Goal: Task Accomplishment & Management: Complete application form

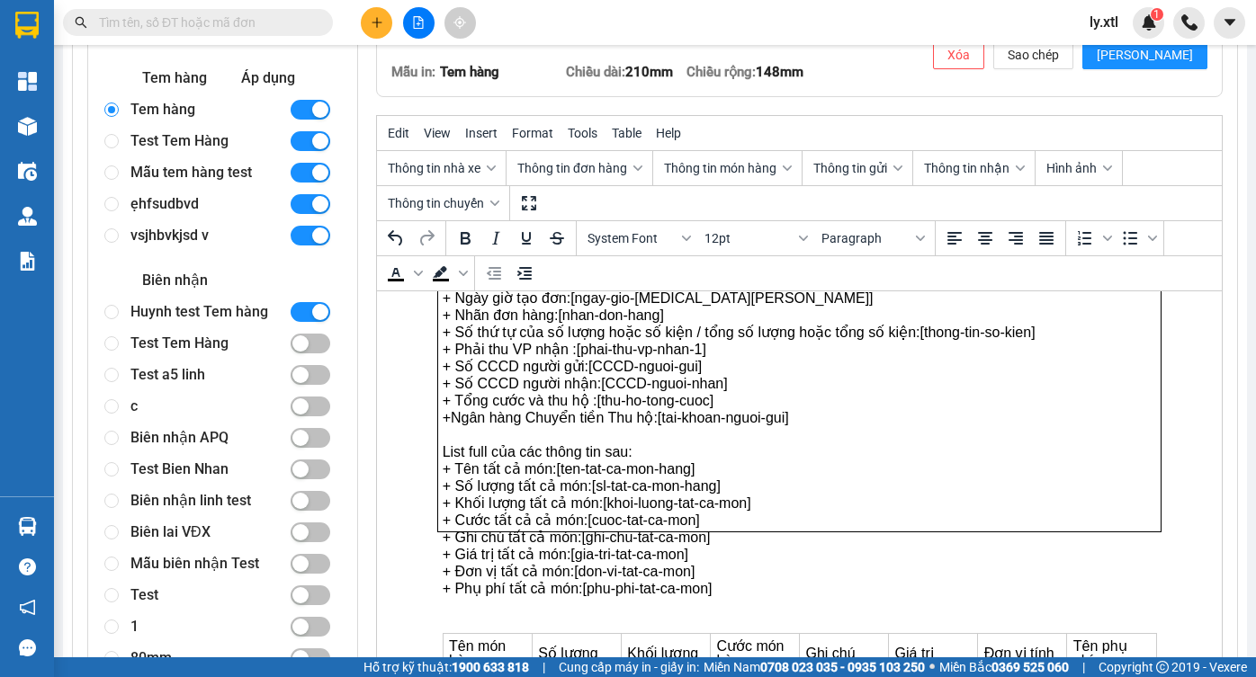
scroll to position [278, 0]
click at [185, 116] on div "Tem hàng" at bounding box center [202, 109] width 144 height 31
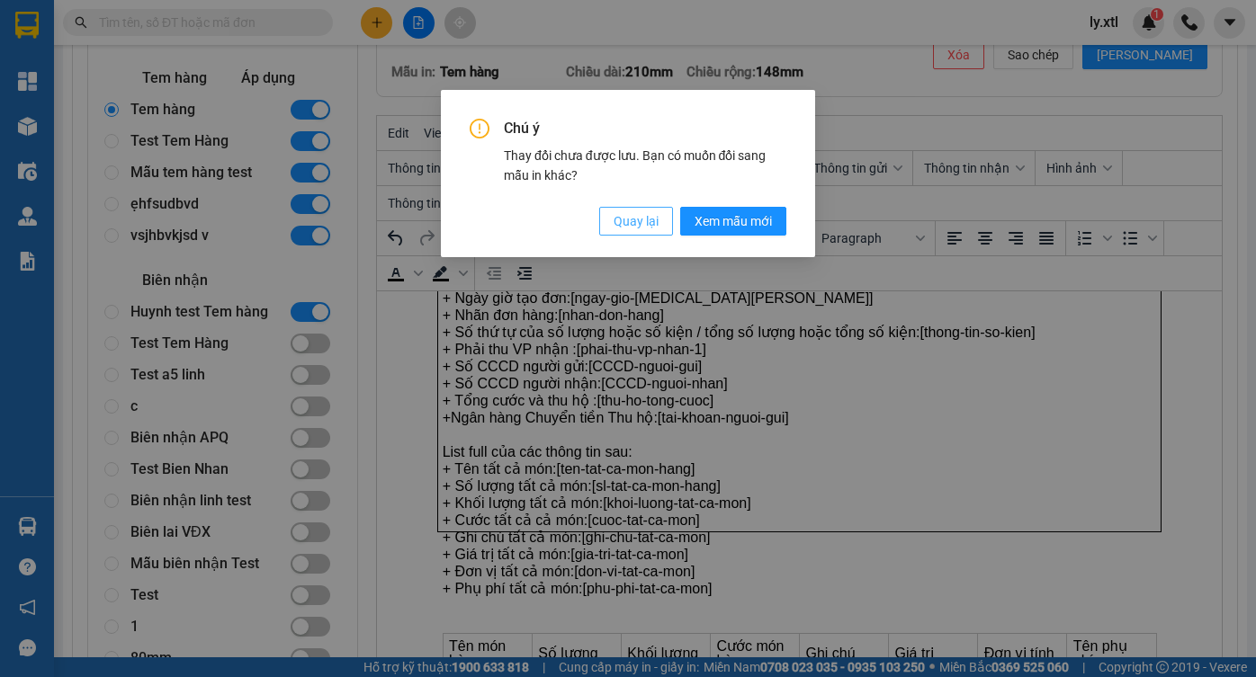
click at [663, 221] on button "Quay lại" at bounding box center [636, 221] width 74 height 29
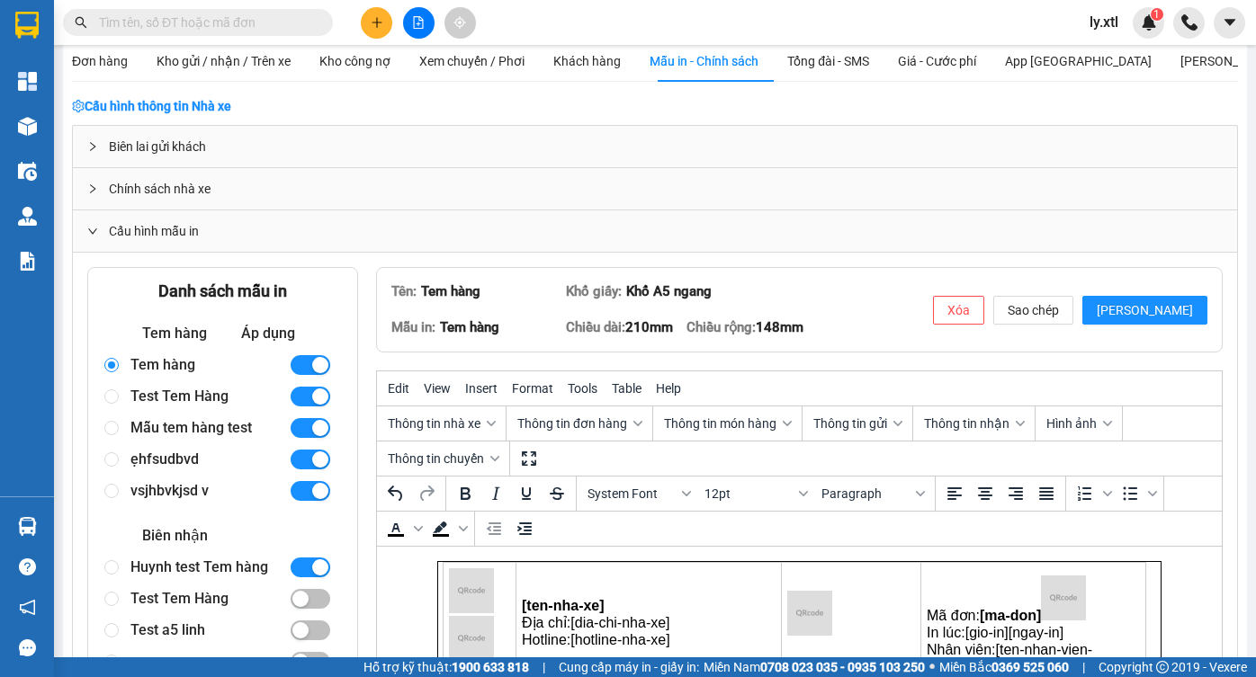
scroll to position [70, 0]
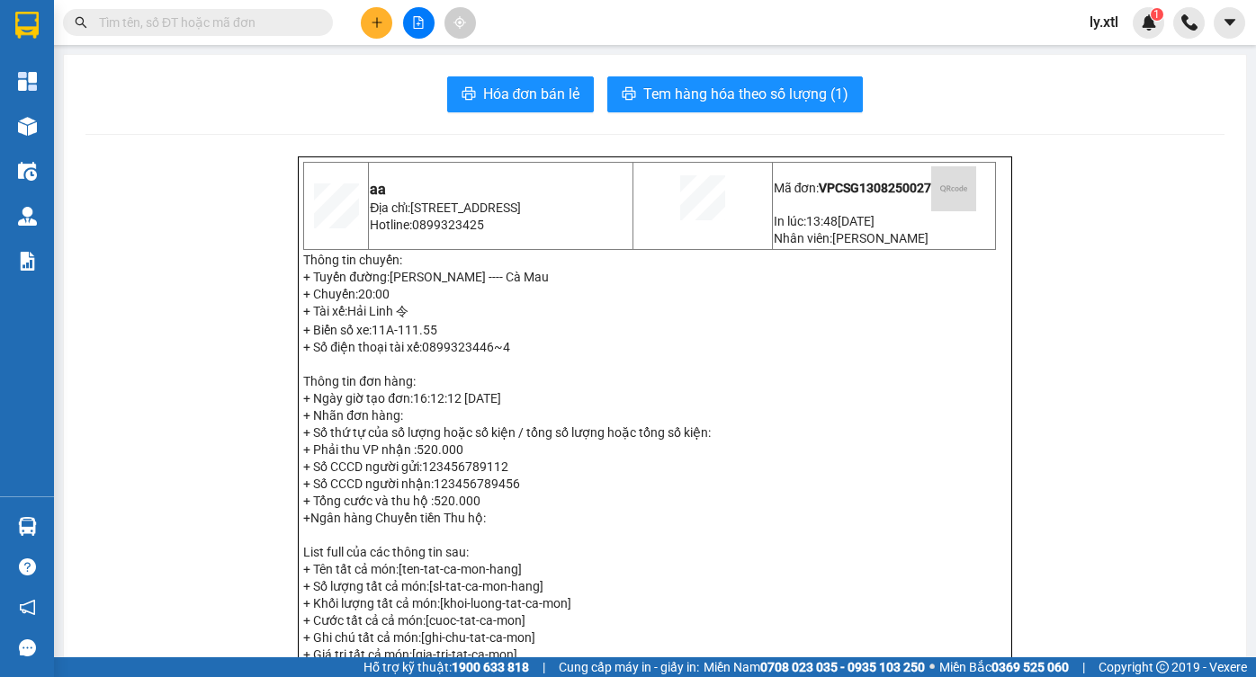
click at [931, 208] on img at bounding box center [953, 188] width 45 height 45
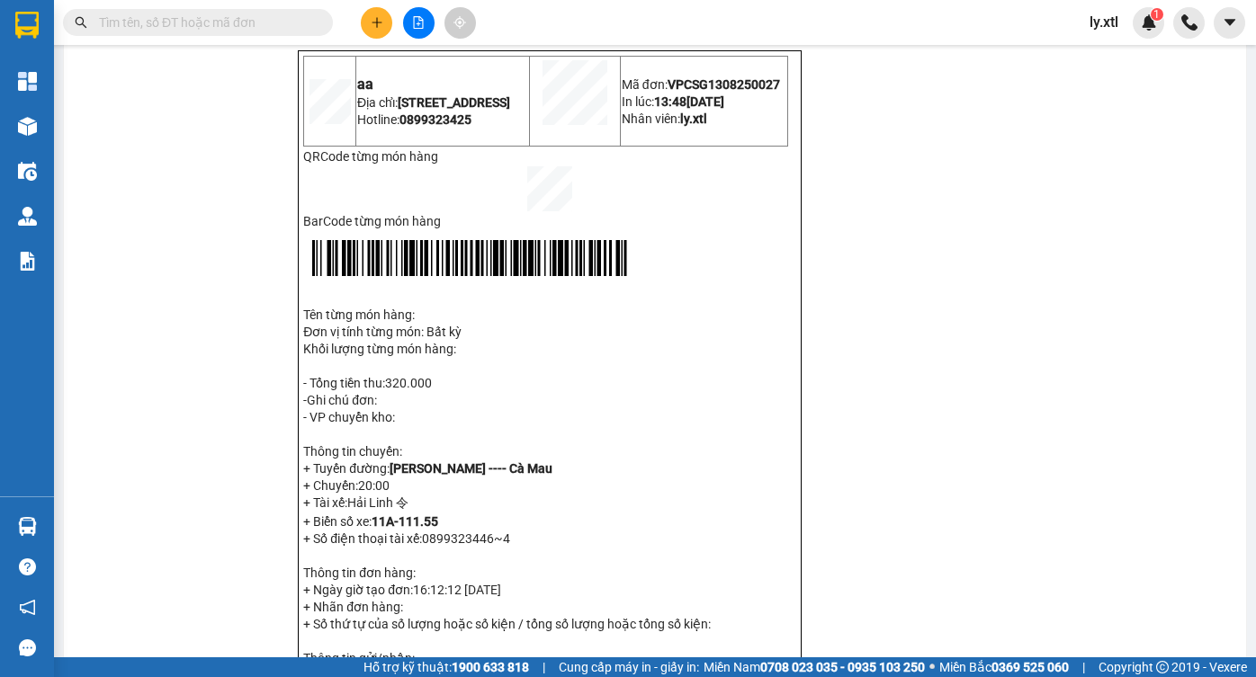
scroll to position [698, 0]
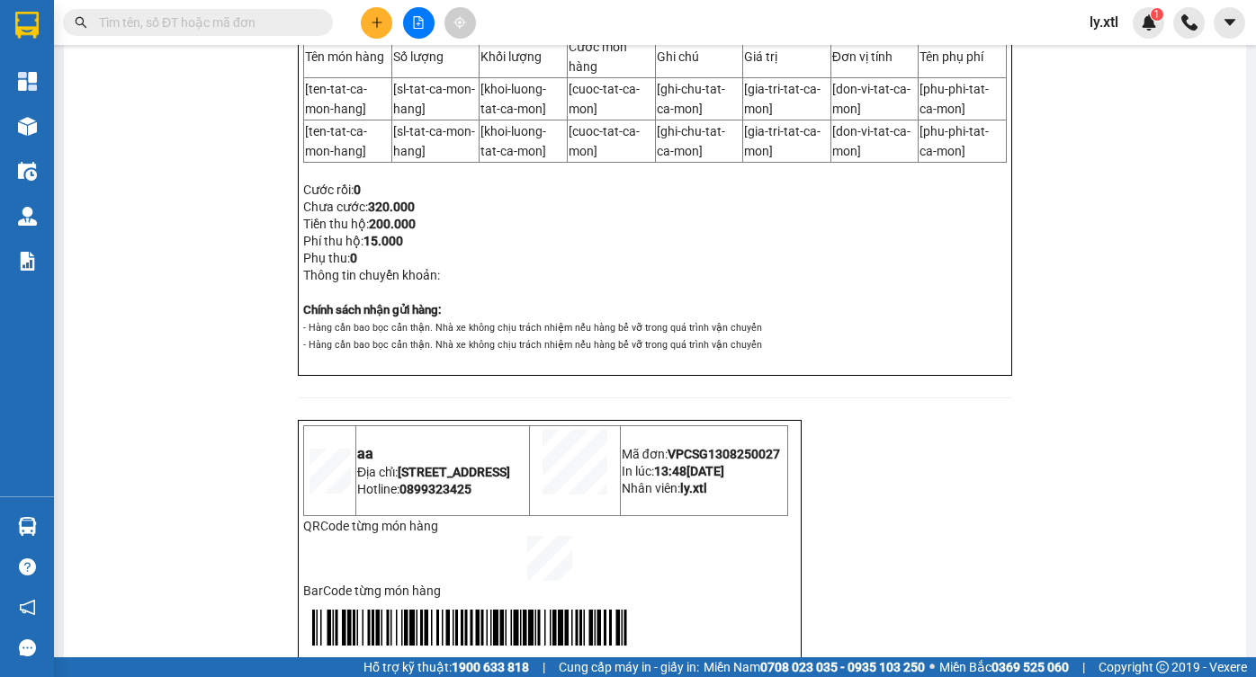
click at [229, 20] on input "text" at bounding box center [205, 23] width 212 height 20
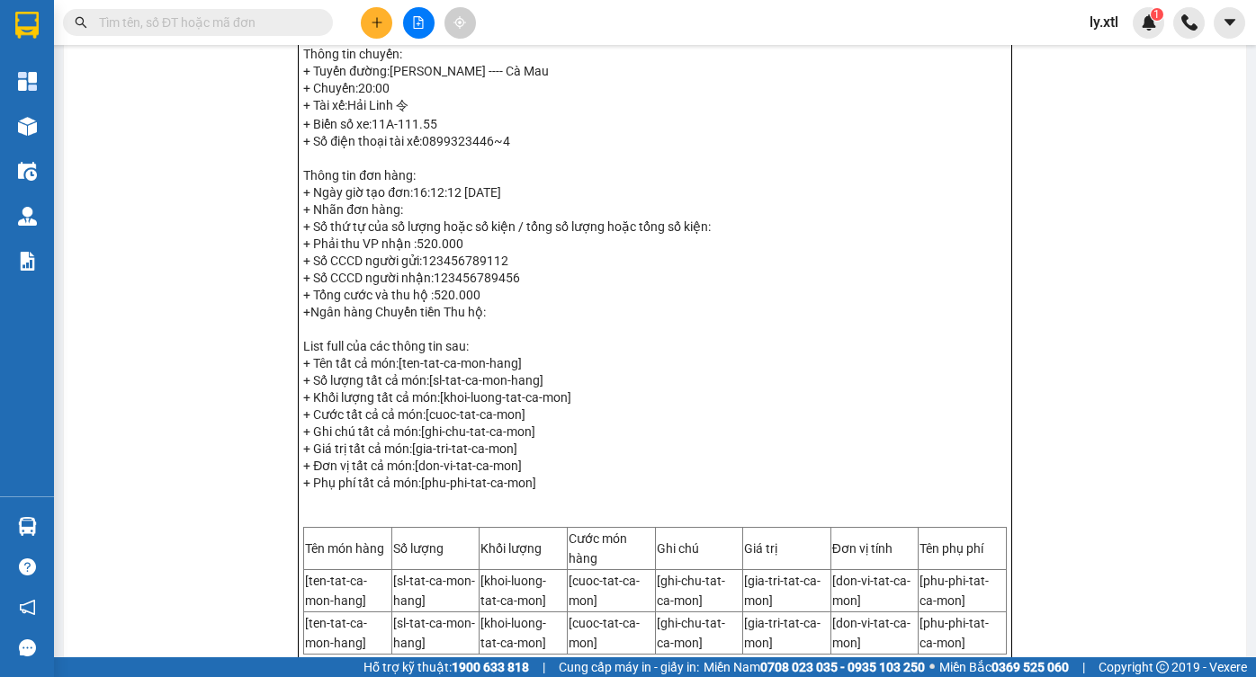
scroll to position [0, 0]
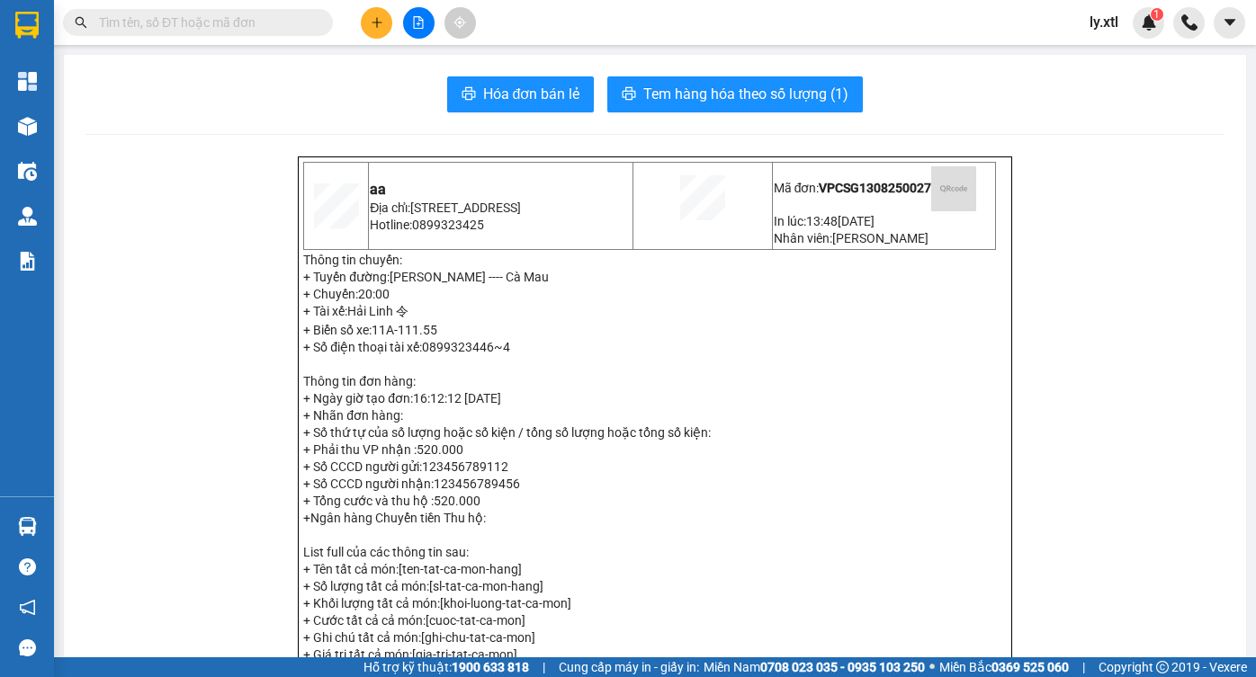
click at [868, 181] on span "VPCSG1308250027" at bounding box center [897, 188] width 157 height 14
copy span "VPCSG1308250027"
click at [192, 22] on input "text" at bounding box center [205, 23] width 212 height 20
paste input "VPCSG1308250027"
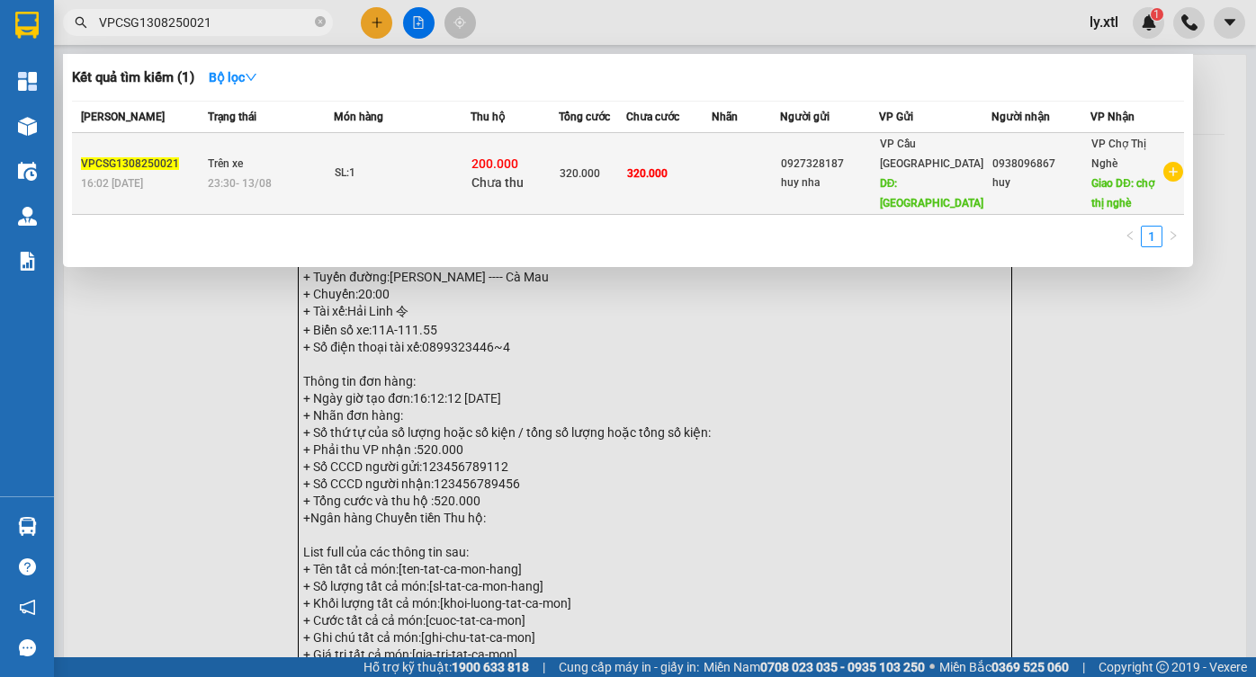
type input "VPCSG1308250021"
click at [272, 164] on td "Trên xe 23:30 - 13/08" at bounding box center [268, 174] width 130 height 82
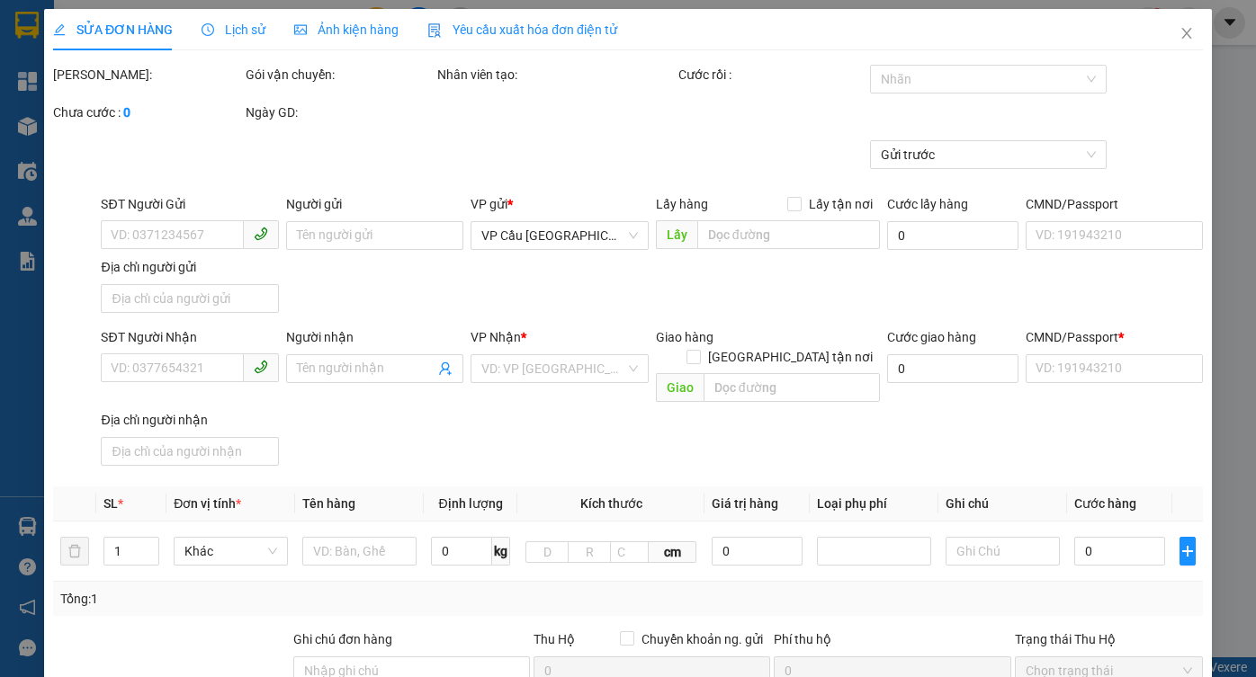
type input "0927328187"
type input "huy nha"
type input "điện biên phủ"
type input "10.000"
type input "123456789112"
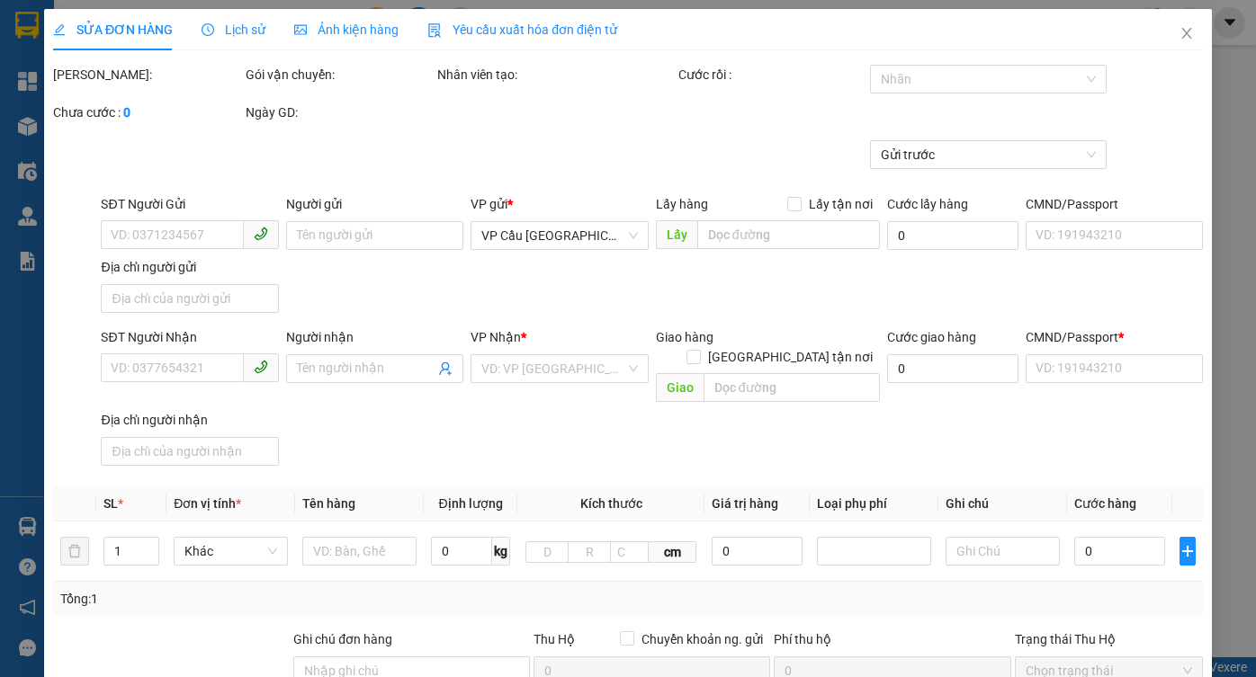
type input "0938096867"
type input "huy"
type input "chợ thị nghè"
type input "10.000"
type input "123456789456"
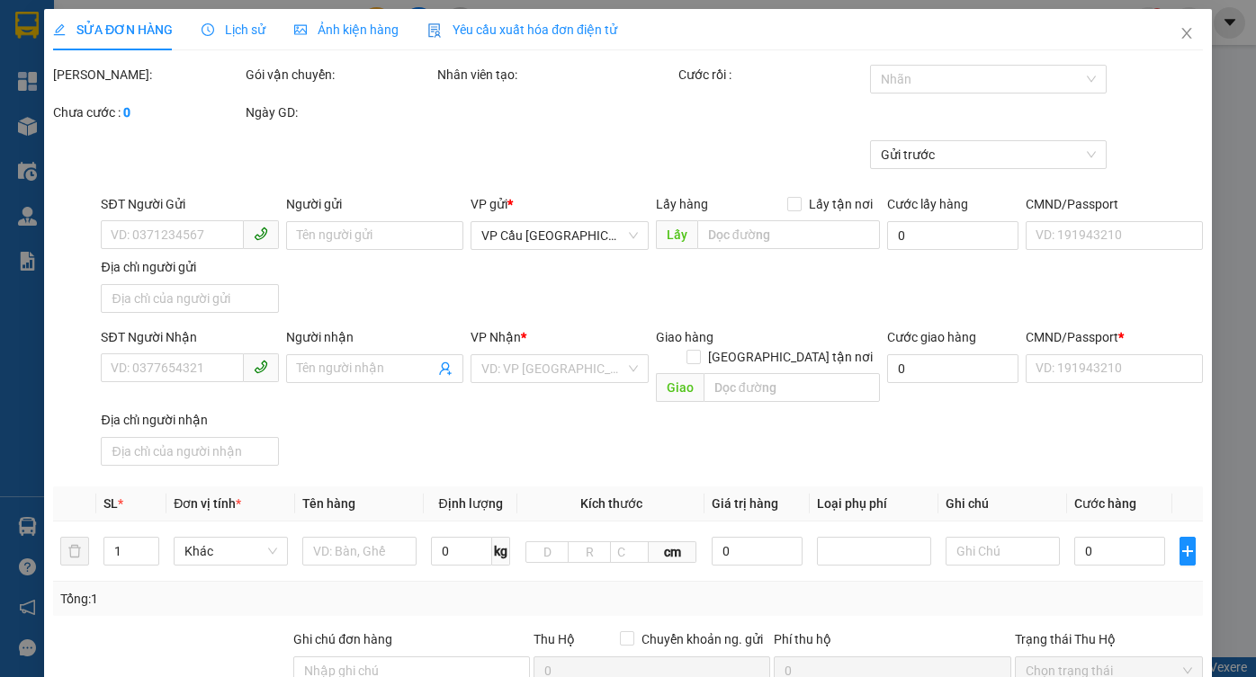
type input "320.000"
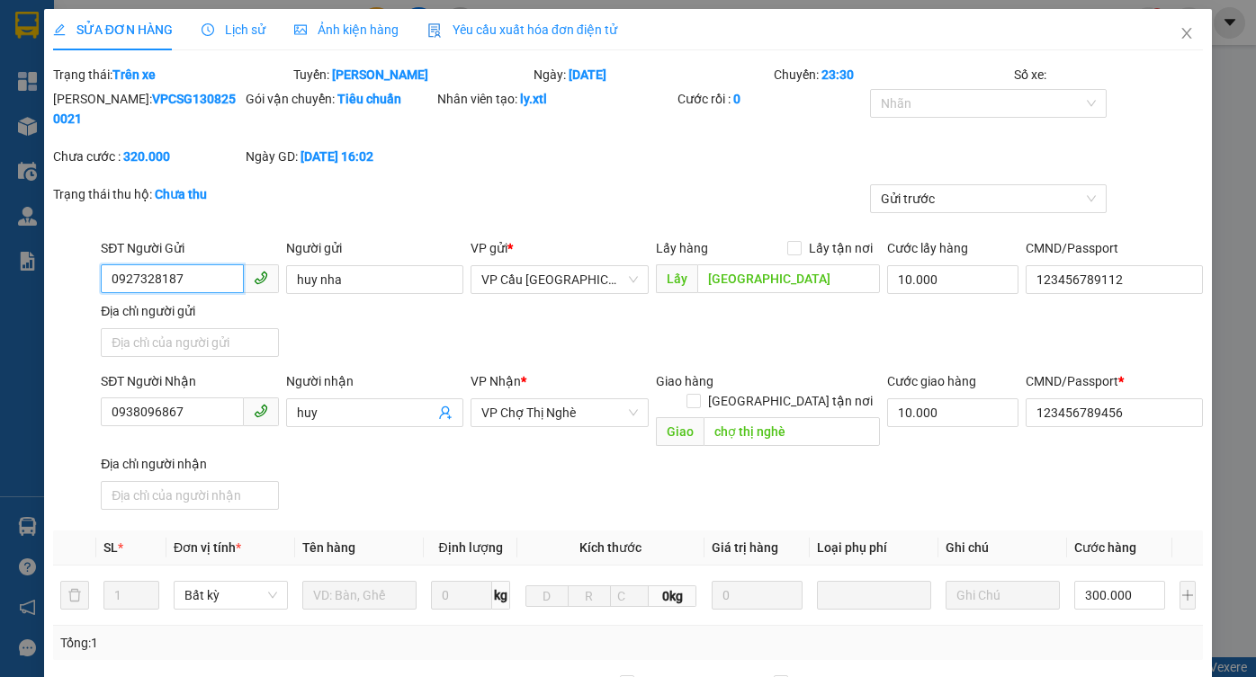
scroll to position [379, 0]
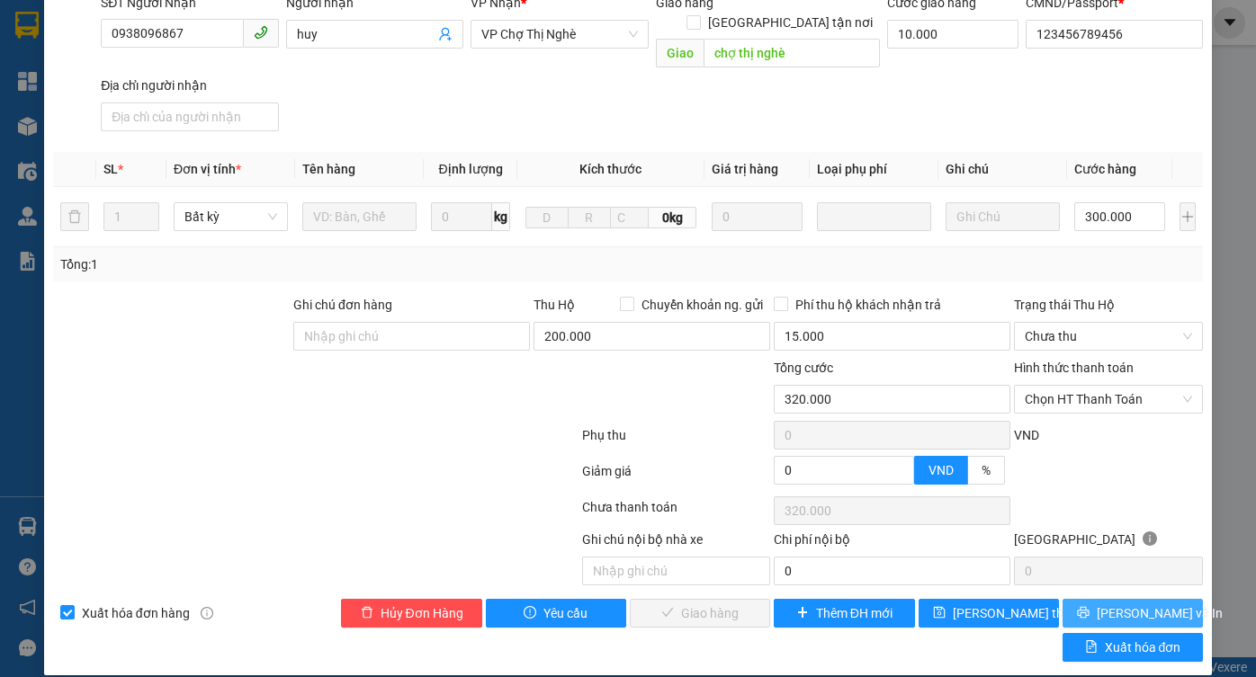
click at [1112, 604] on span "Lưu và In" at bounding box center [1160, 614] width 126 height 20
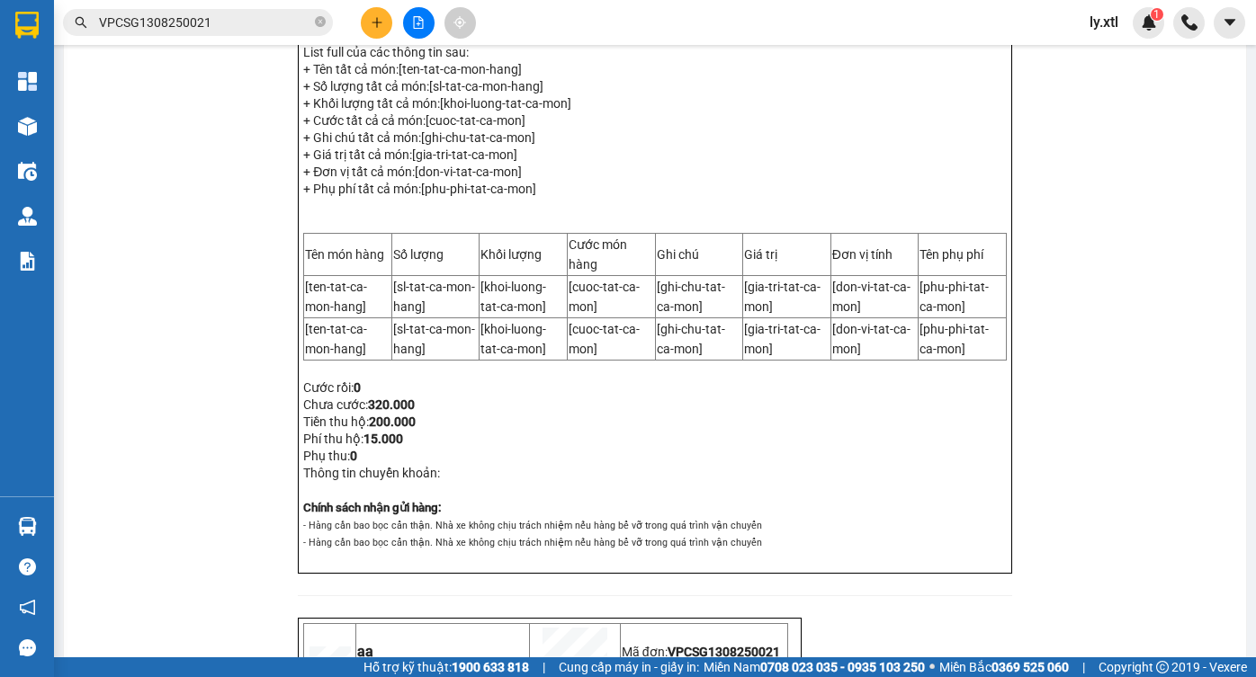
scroll to position [522, 0]
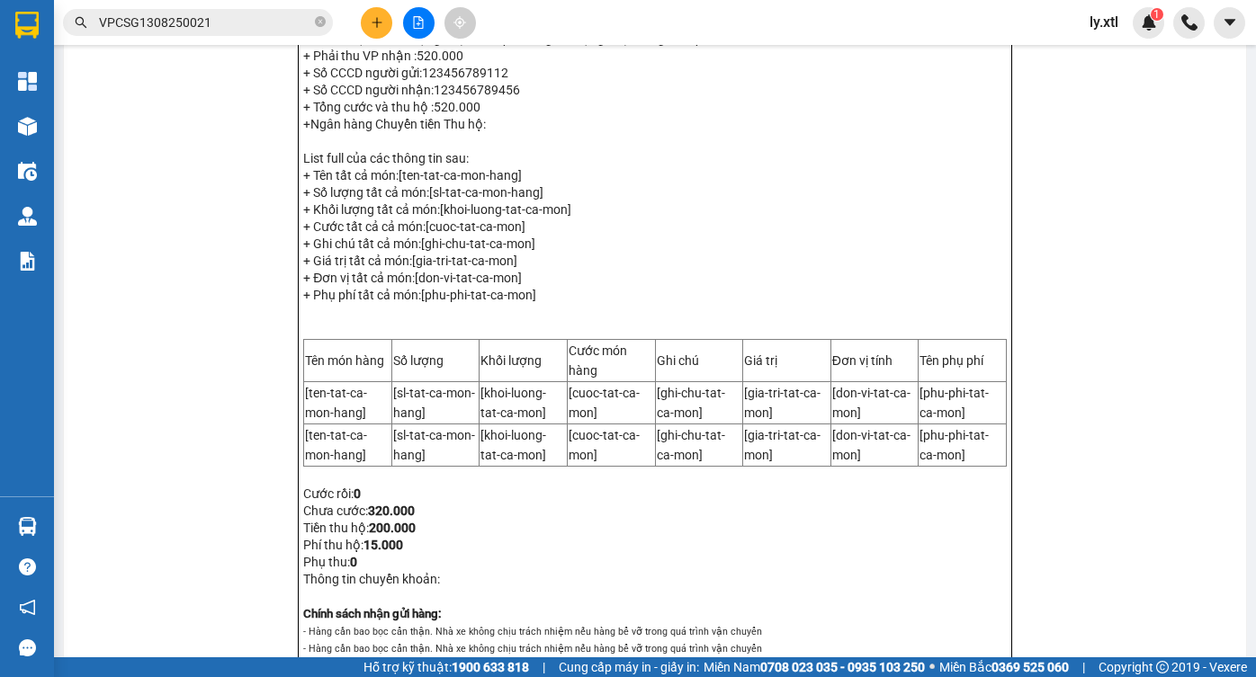
scroll to position [957, 0]
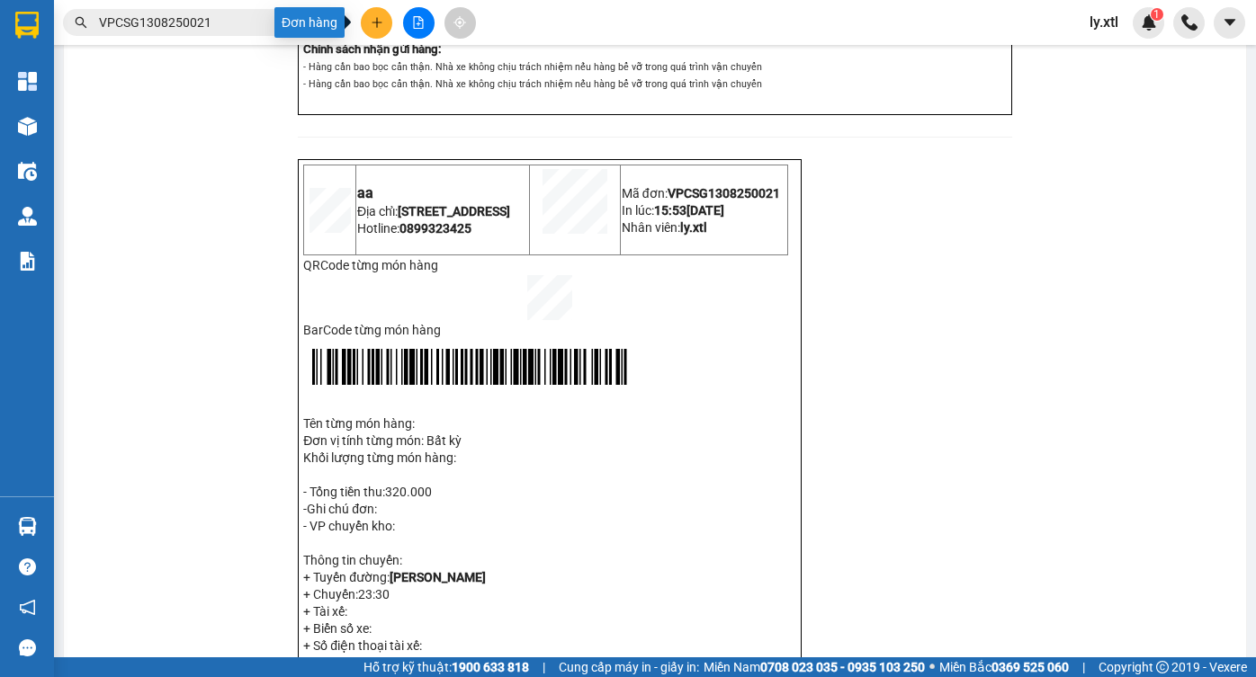
click at [372, 24] on icon "plus" at bounding box center [377, 22] width 13 height 13
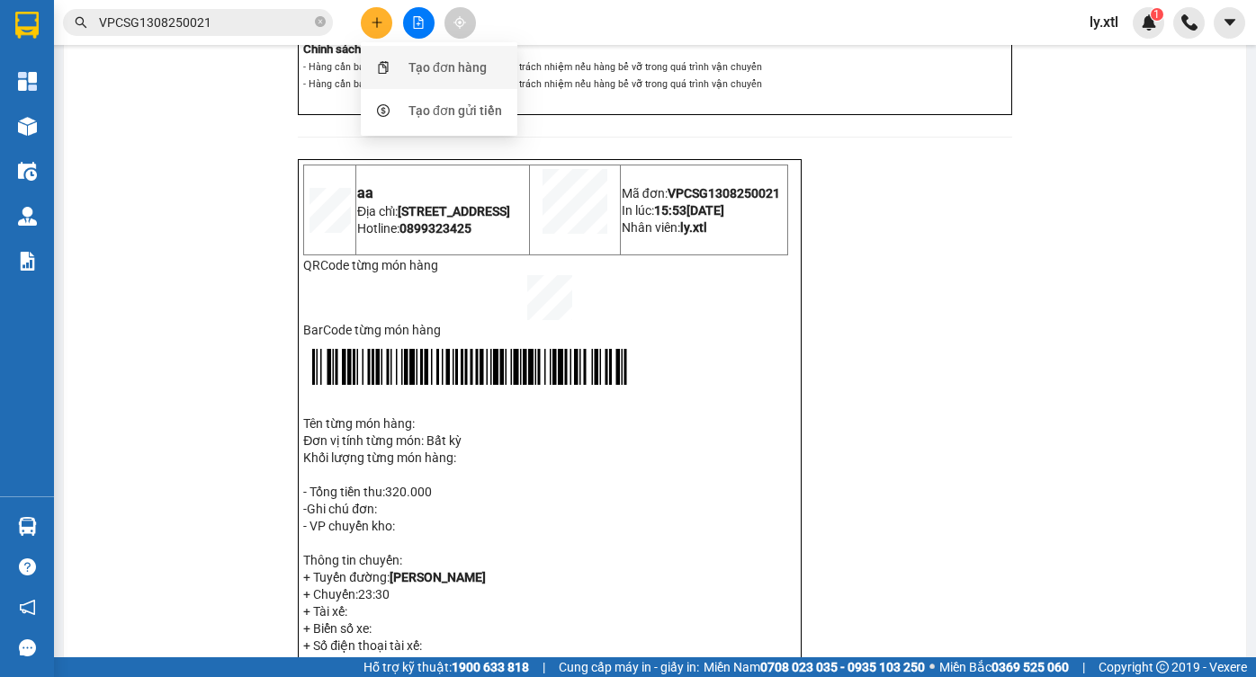
click at [426, 66] on div "Tạo đơn hàng" at bounding box center [447, 68] width 78 height 20
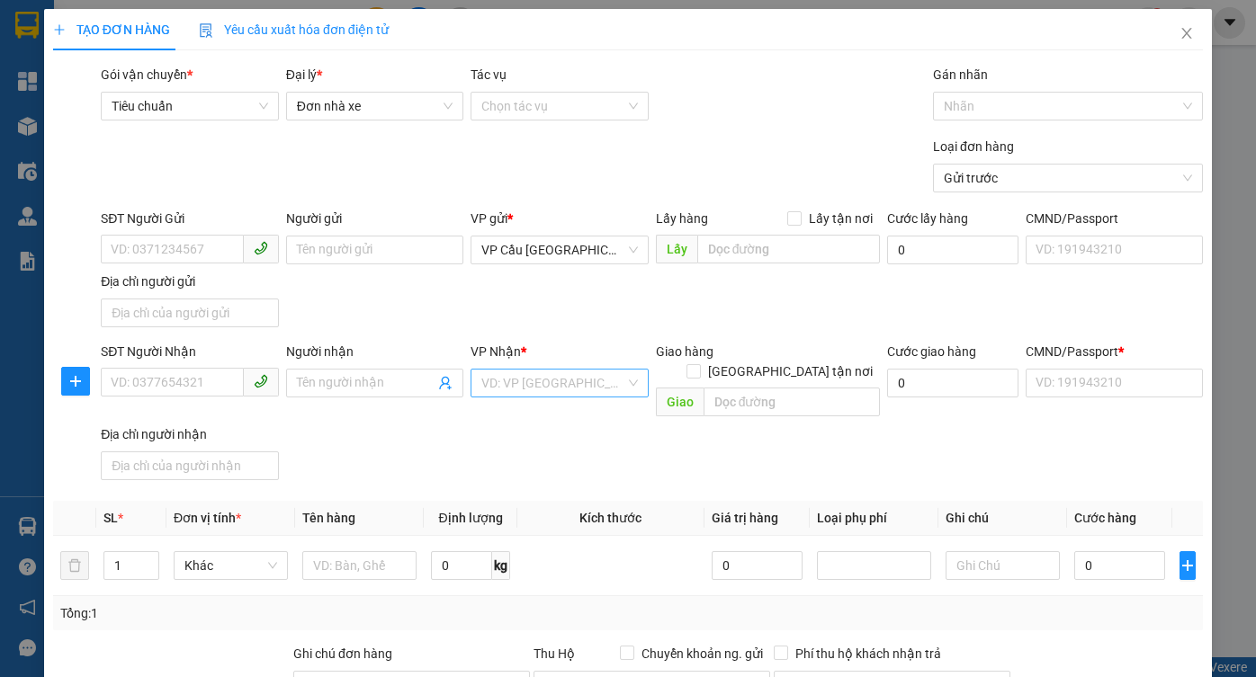
click at [540, 390] on input "search" at bounding box center [552, 383] width 143 height 27
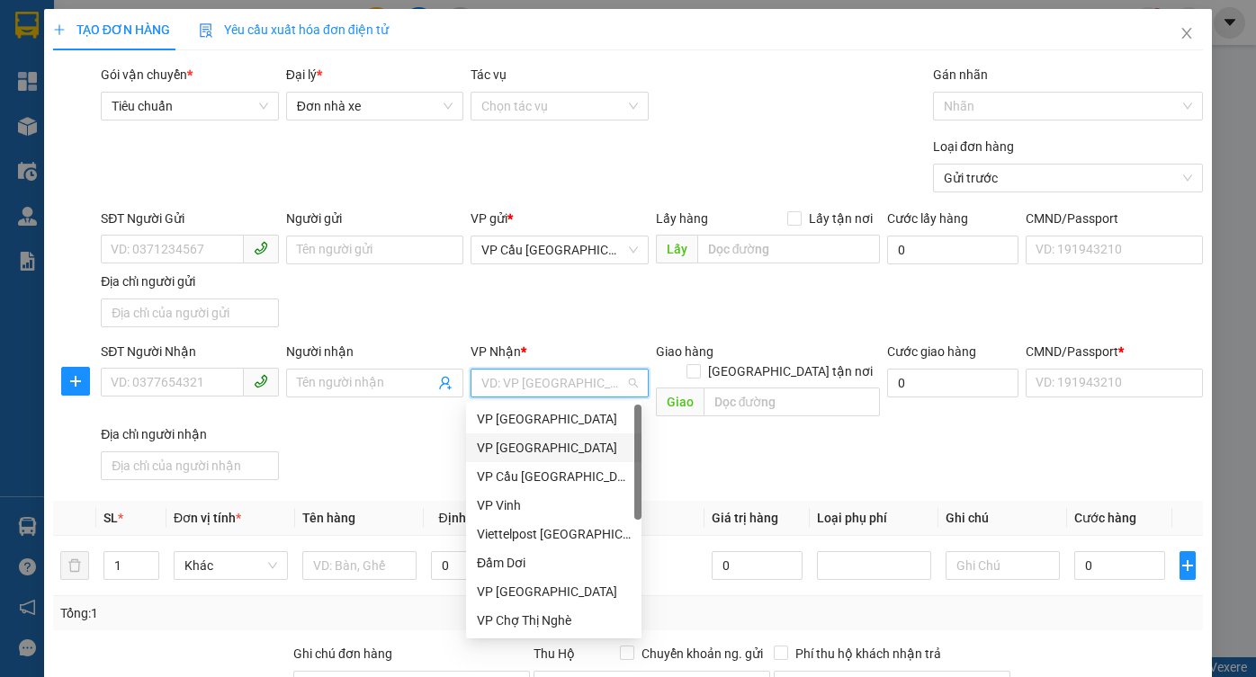
click at [535, 434] on div "VP Đà Lạt" at bounding box center [553, 448] width 175 height 29
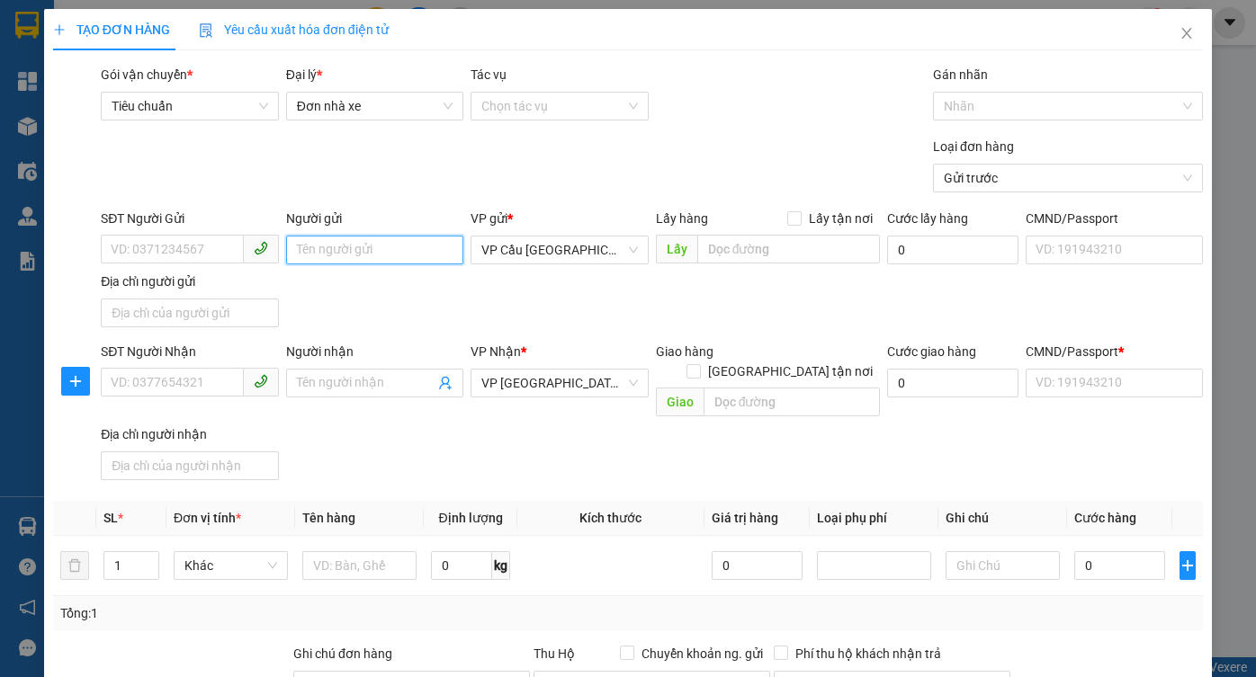
click at [328, 236] on input "Người gửi" at bounding box center [374, 250] width 177 height 29
click at [374, 250] on input "0963501399" at bounding box center [374, 250] width 177 height 29
type input "0963501399"
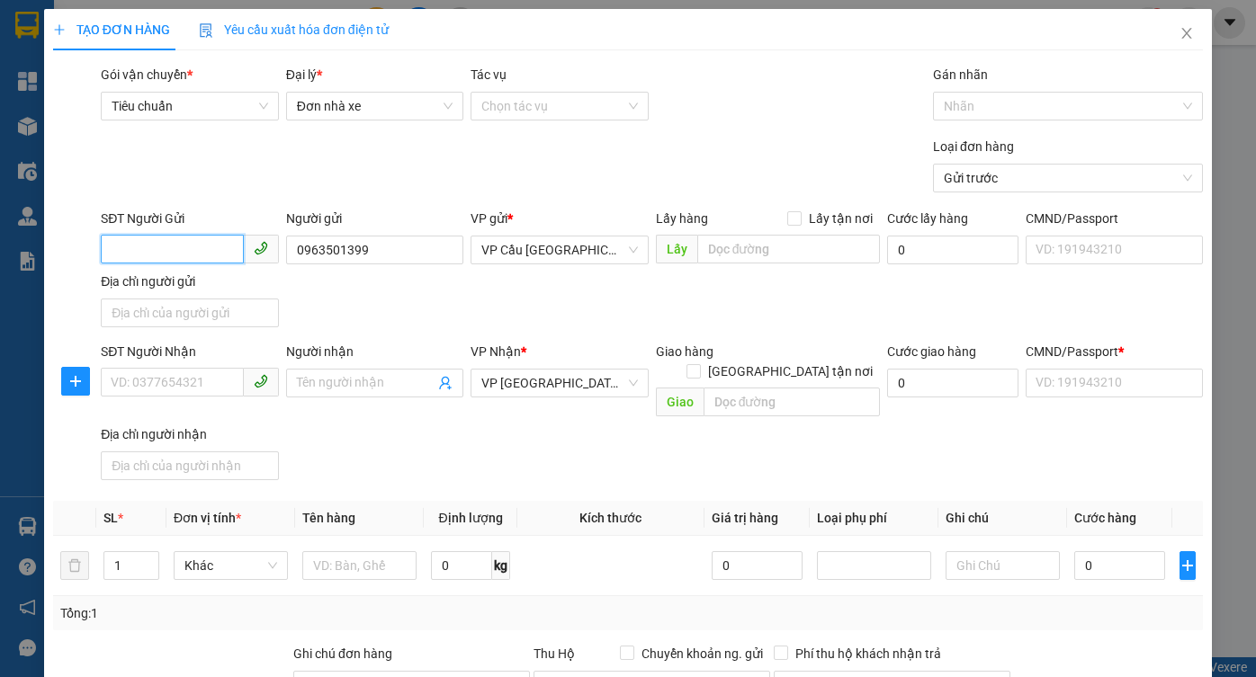
click at [163, 252] on input "SĐT Người Gửi" at bounding box center [172, 249] width 142 height 29
paste input "0963501399"
type input "0963501399"
click at [220, 278] on div "0963501399 - hieu test" at bounding box center [188, 286] width 154 height 20
type input "hieu test"
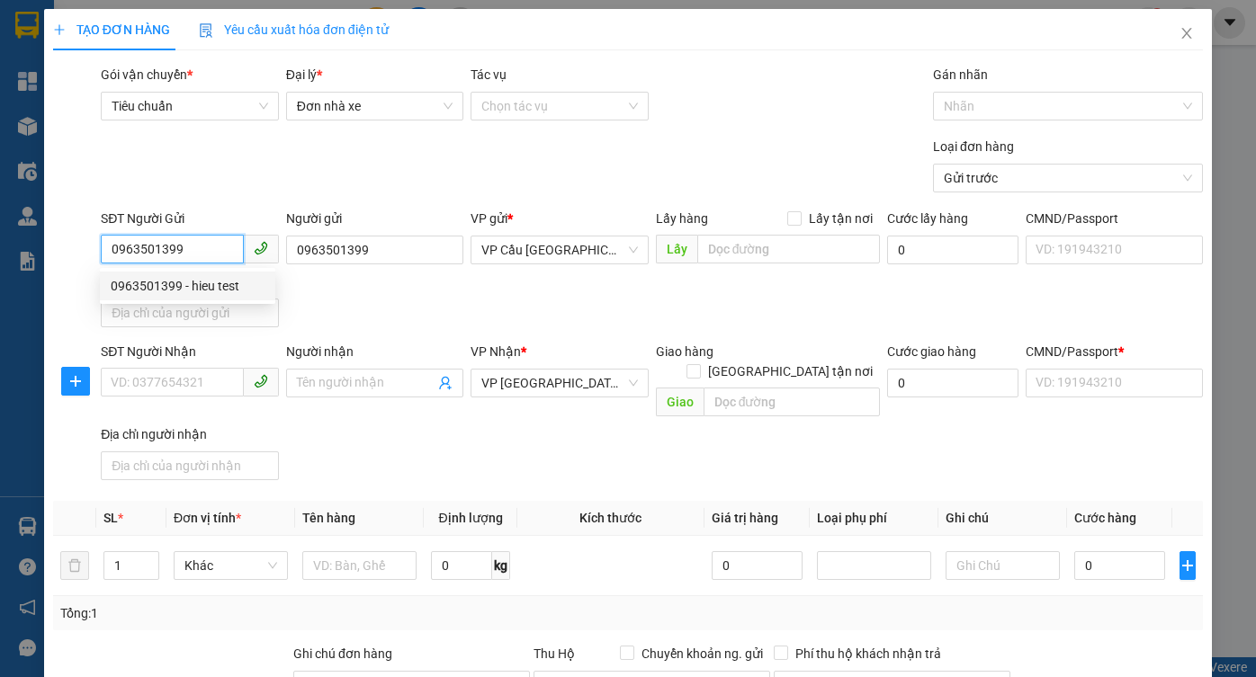
type input "sss"
type input "44.000"
type input "0963501399"
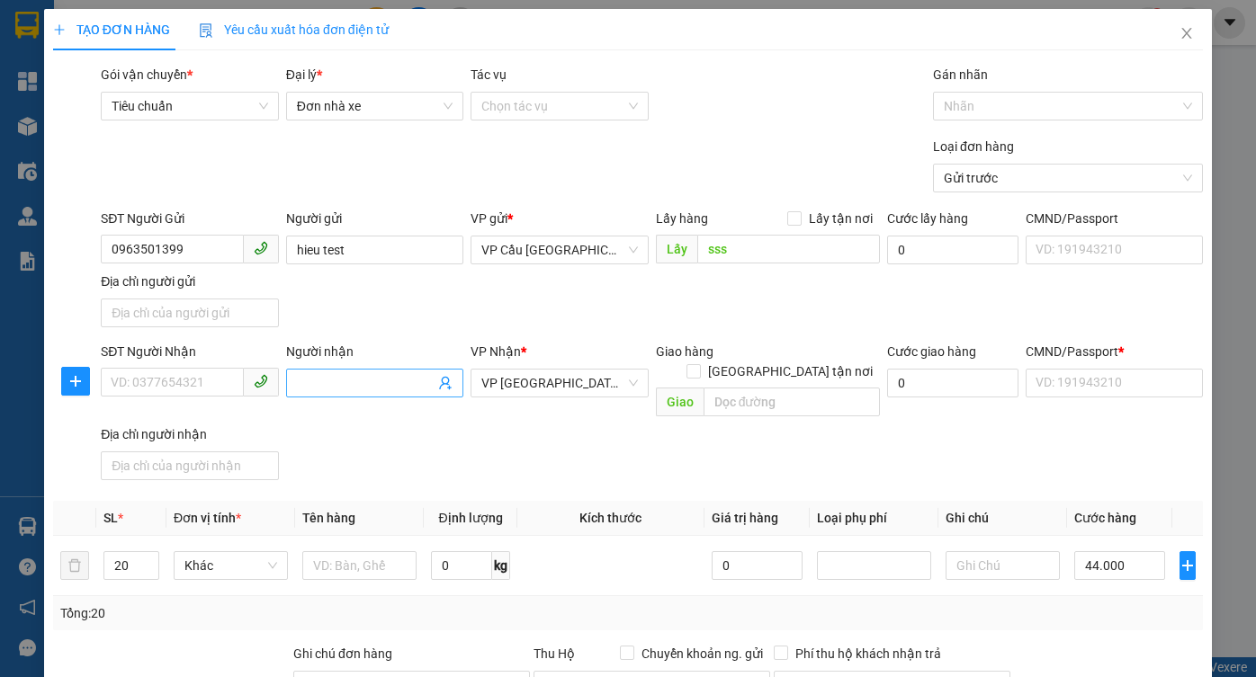
click at [347, 384] on input "Người nhận" at bounding box center [366, 383] width 138 height 20
click at [181, 380] on input "SĐT Người Nhận" at bounding box center [172, 382] width 142 height 29
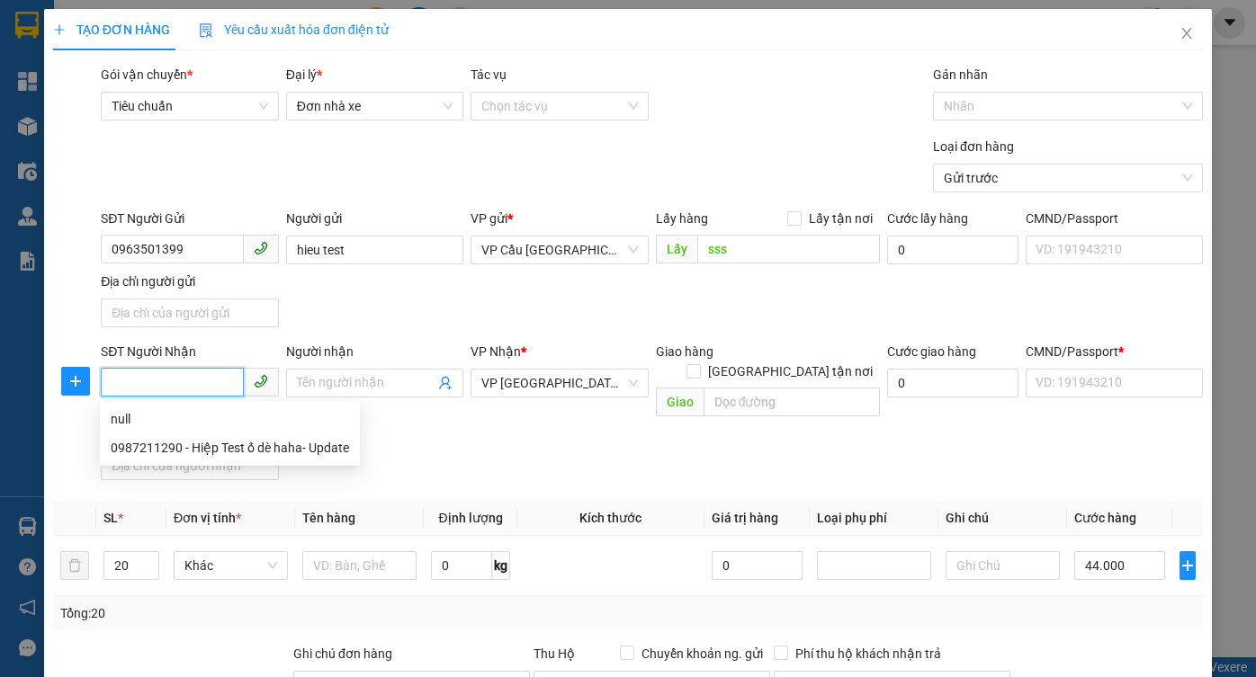
paste input "0963501399"
type input "0963501399"
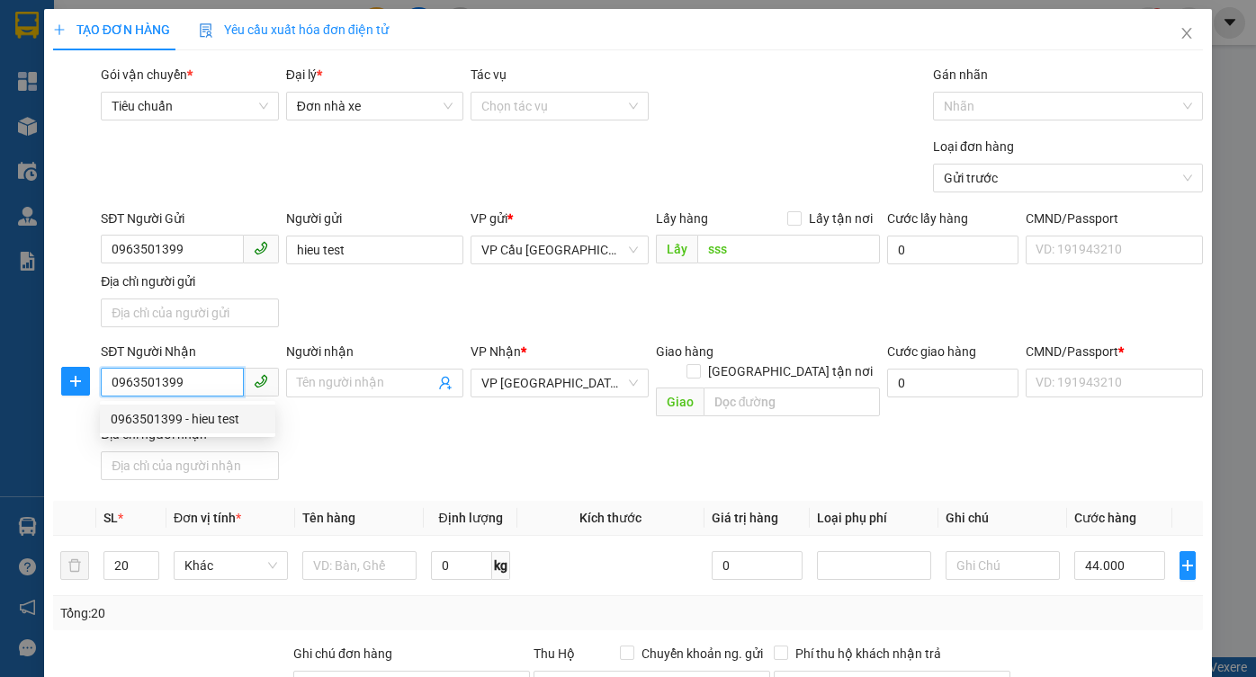
scroll to position [12, 0]
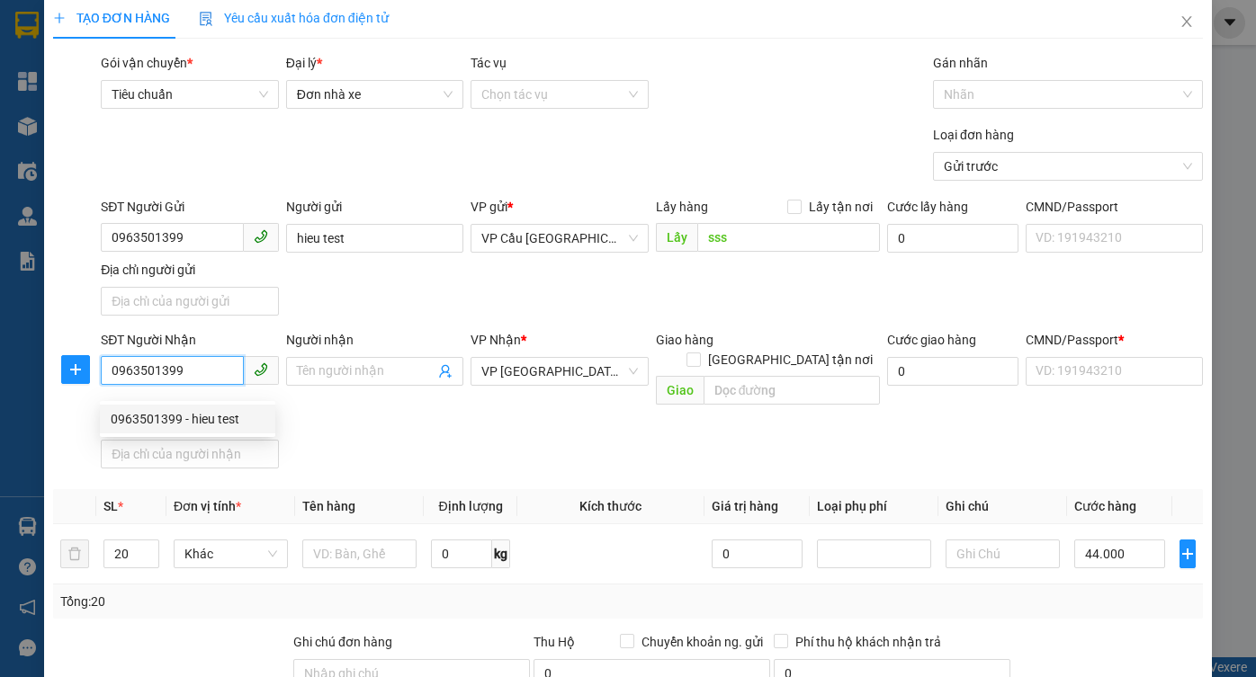
click at [202, 421] on div "0963501399 - hieu test" at bounding box center [188, 419] width 154 height 20
type input "dia chi nha hieu"
type input "hieu test"
checkbox input "true"
type input "2ae3wfdr1"
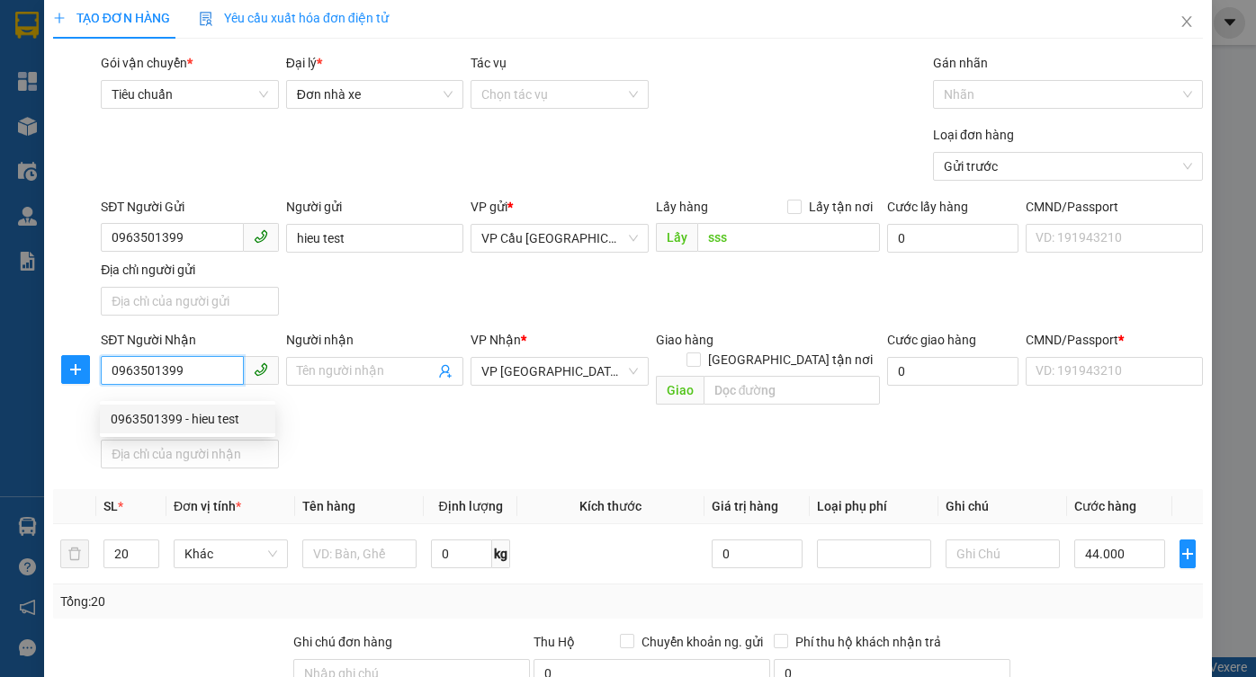
type input "0977777733"
type input "dia chj nha hieu0988"
type input "Ghi chu don hang"
type input "55.000"
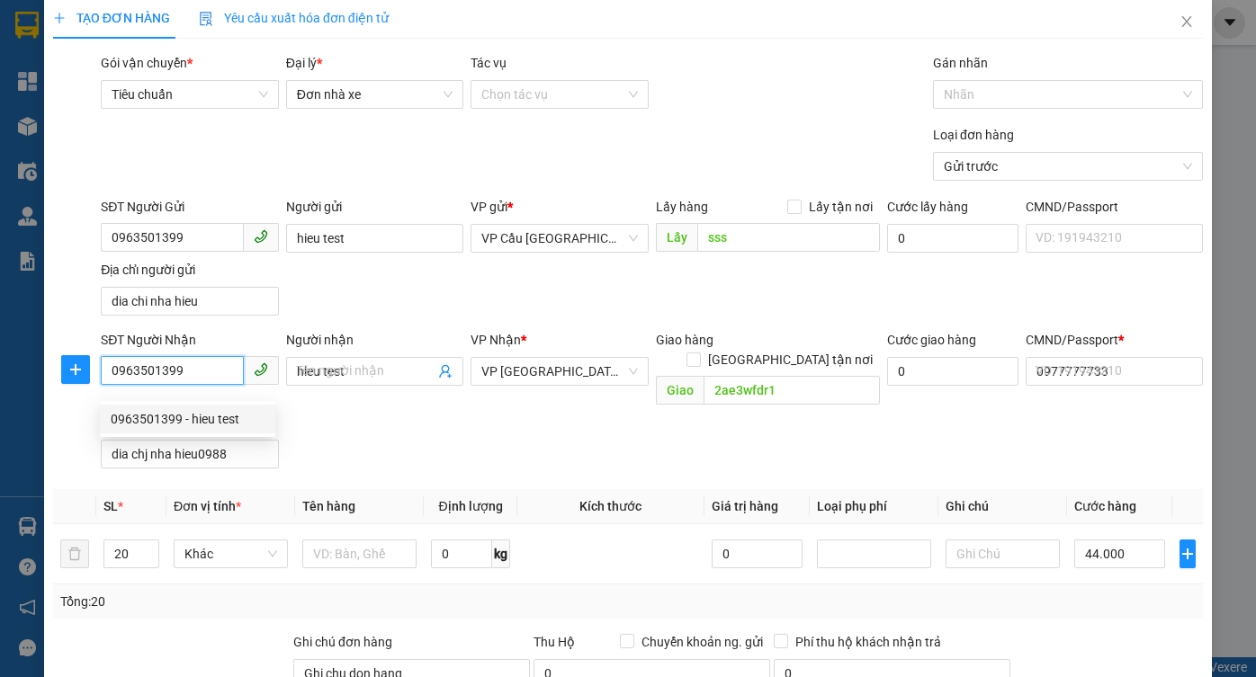
type input "44.000"
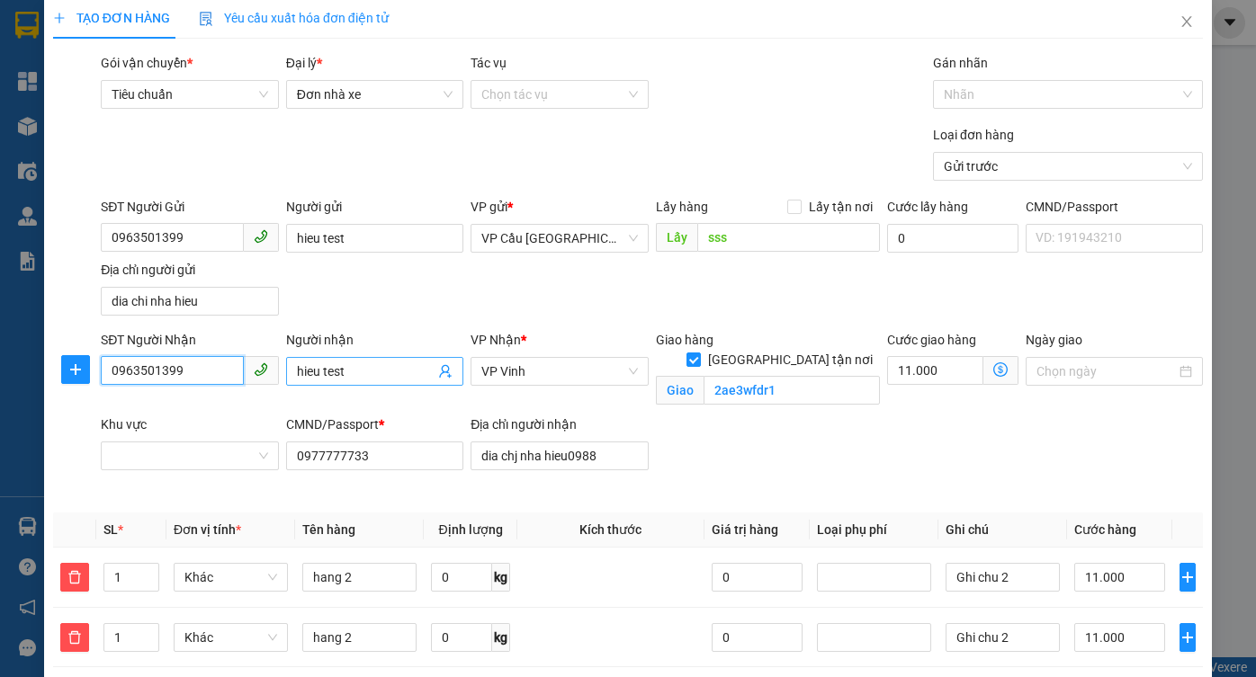
type input "0963501399"
click at [374, 371] on input "hieu test" at bounding box center [366, 372] width 138 height 20
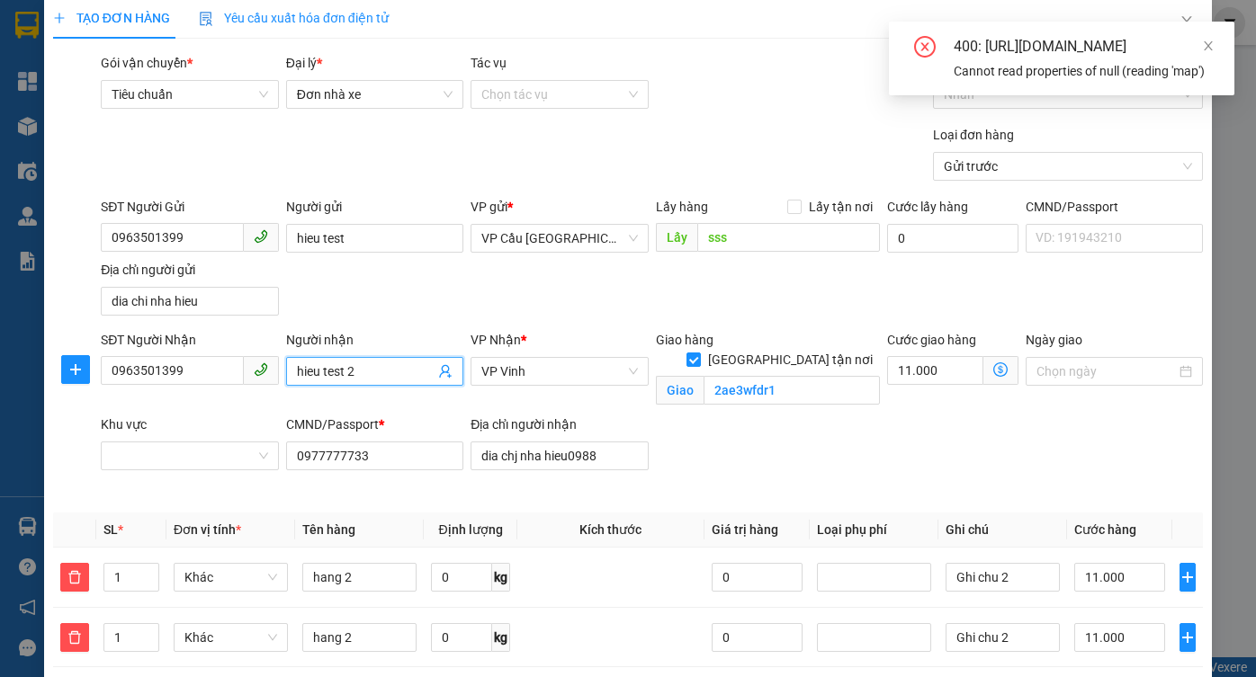
type input "hieu test 2"
click at [778, 144] on div "Loại đơn hàng Gửi trước" at bounding box center [651, 156] width 1109 height 63
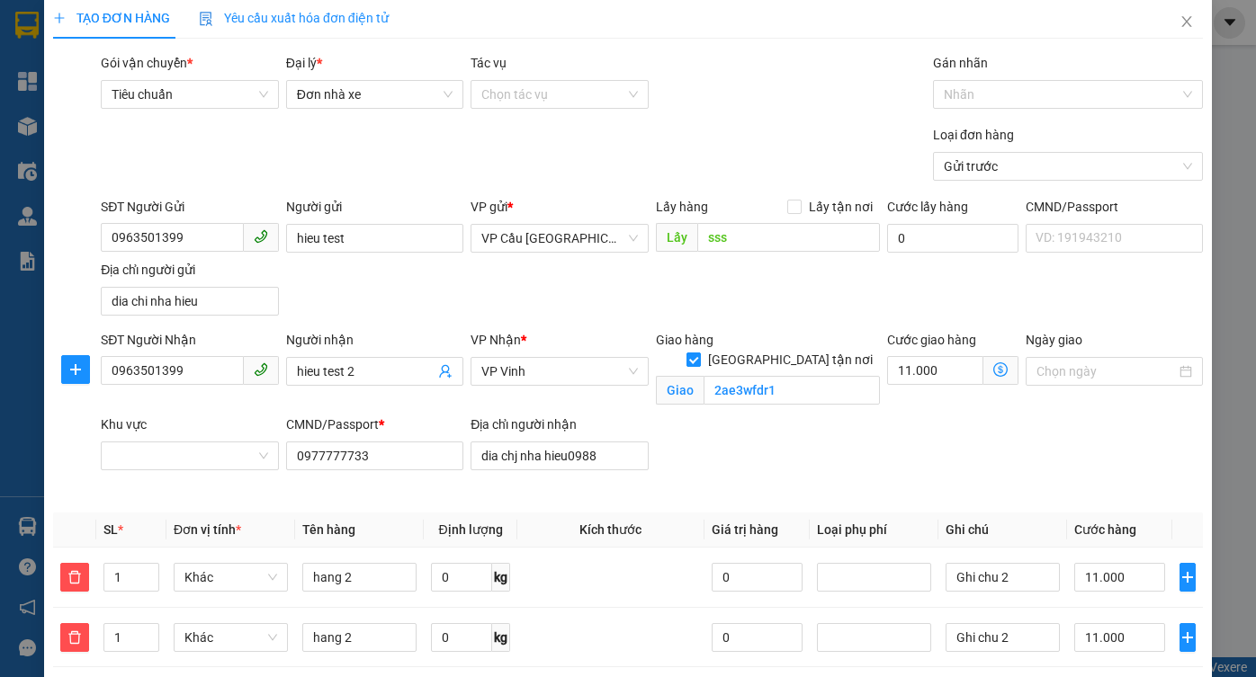
click at [699, 353] on input "Giao tận nơi" at bounding box center [692, 359] width 13 height 13
checkbox input "false"
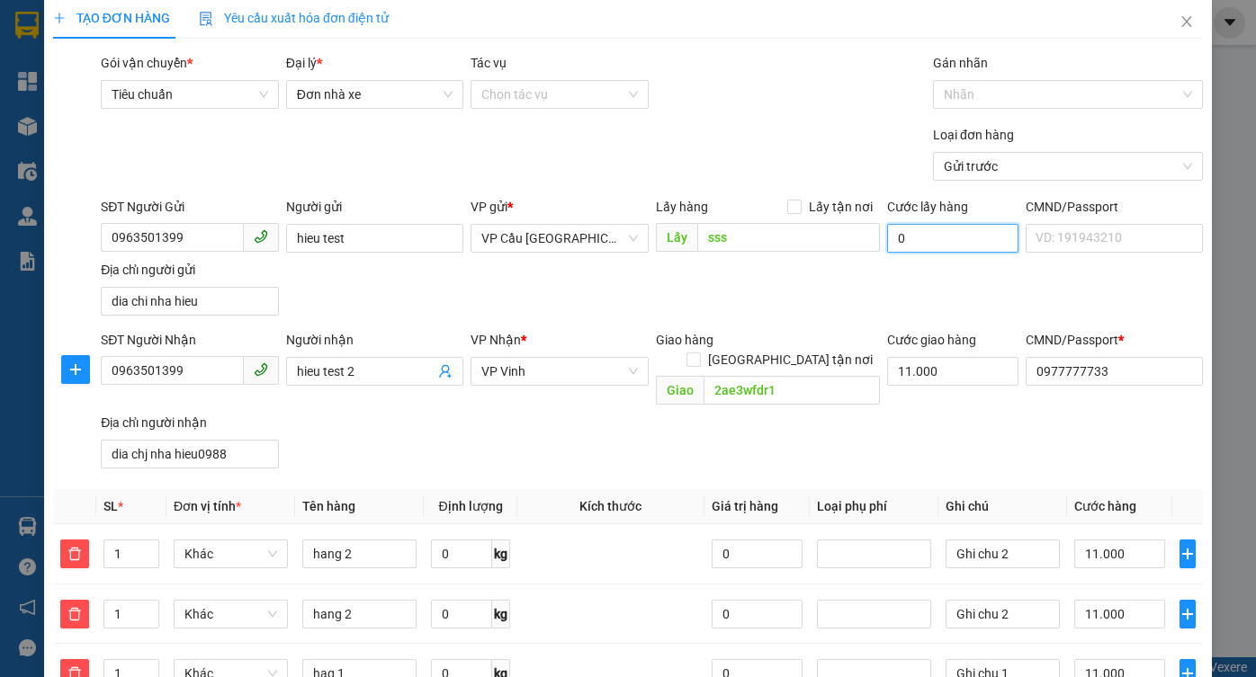
click at [931, 246] on input "0" at bounding box center [952, 238] width 131 height 29
type input "2"
type input "44.002"
type input "23"
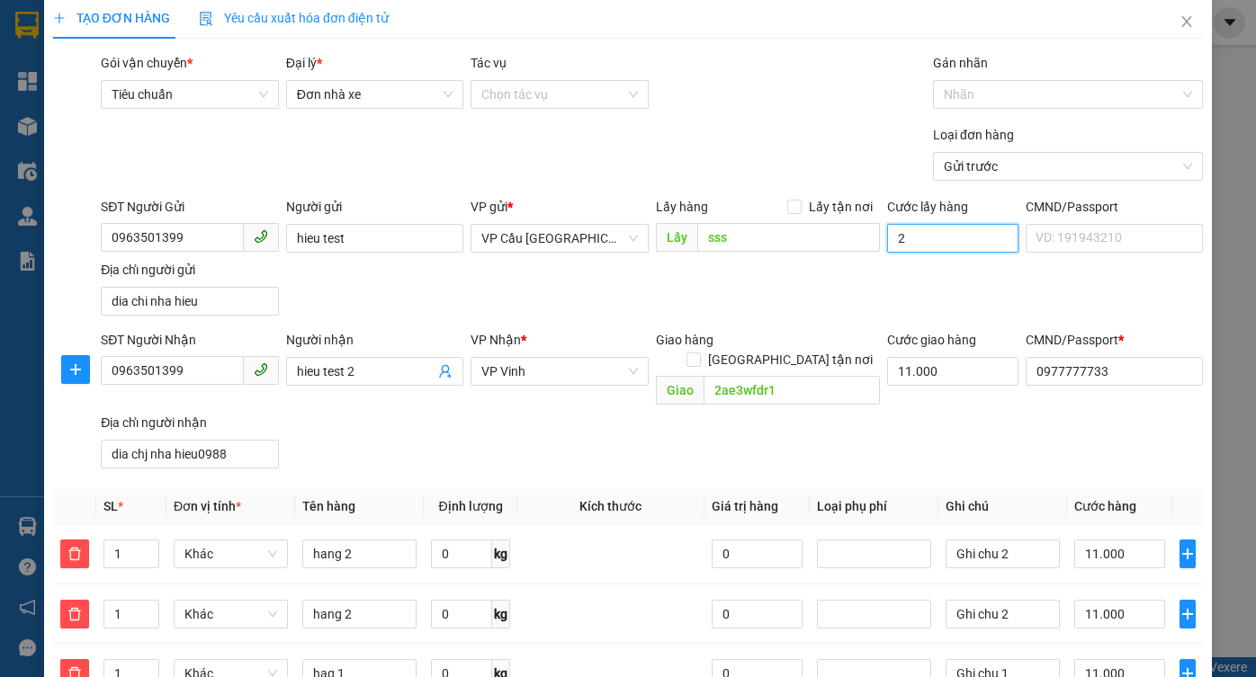
type input "44.023"
type input "23.000"
type input "67.000"
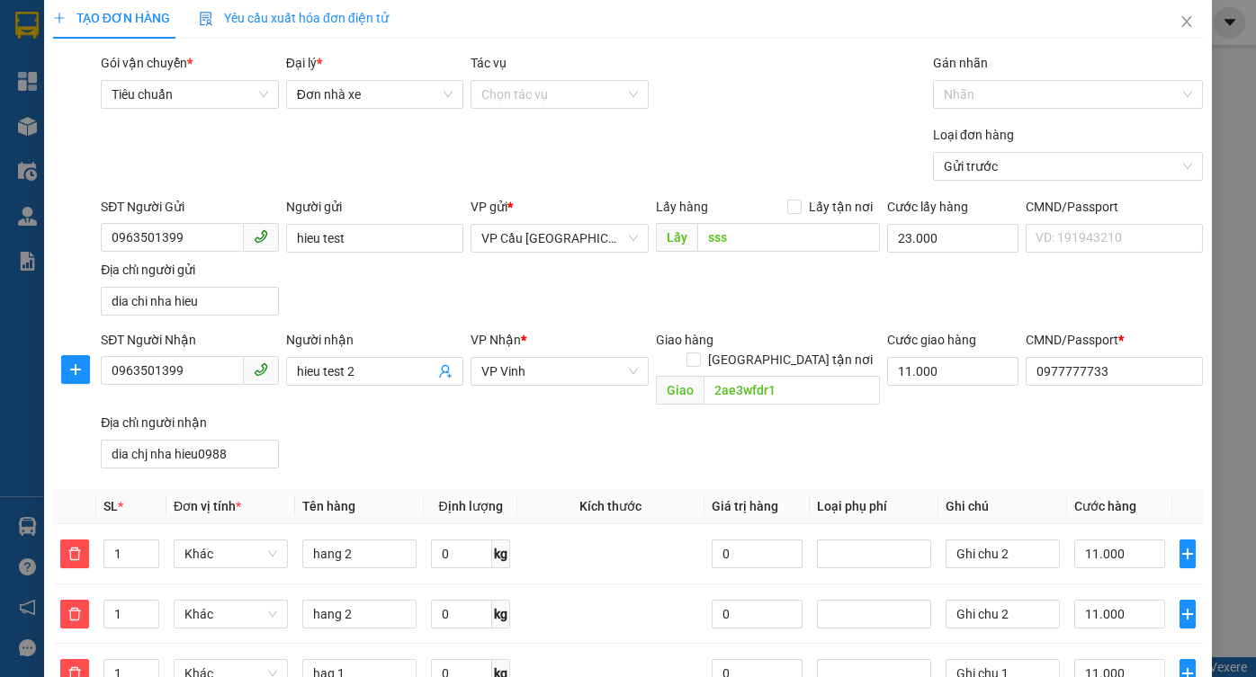
click at [848, 141] on div "Loại đơn hàng Gửi trước" at bounding box center [651, 156] width 1109 height 63
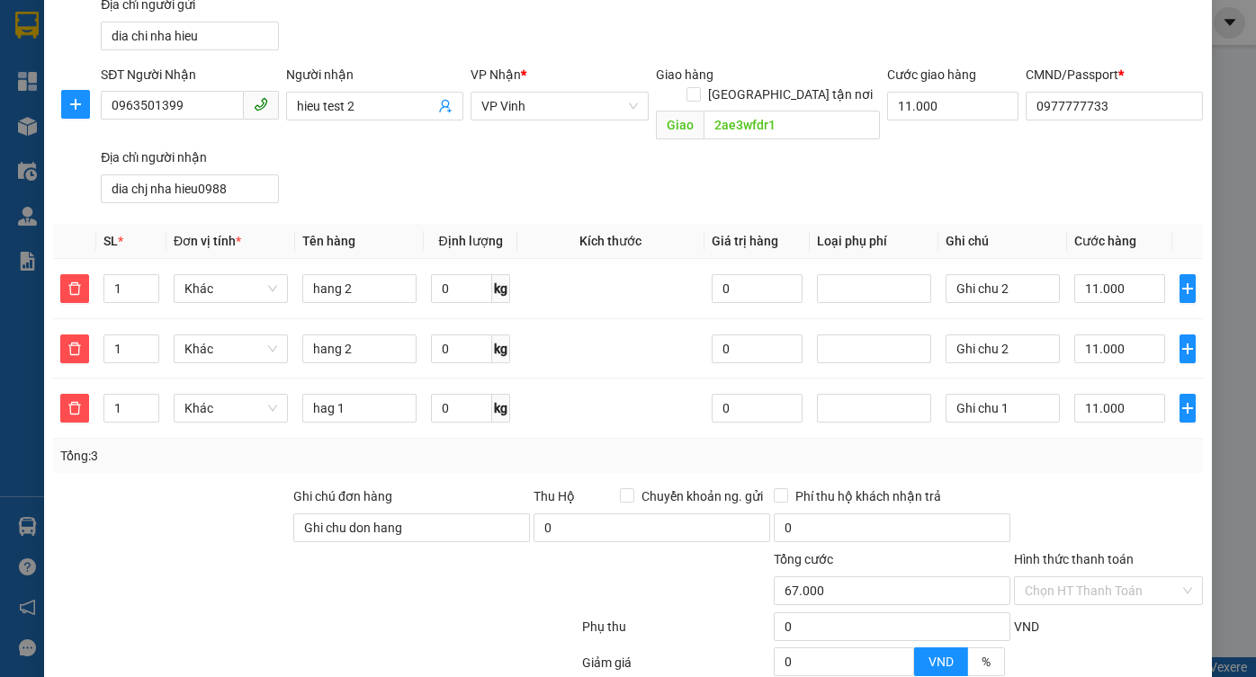
scroll to position [381, 0]
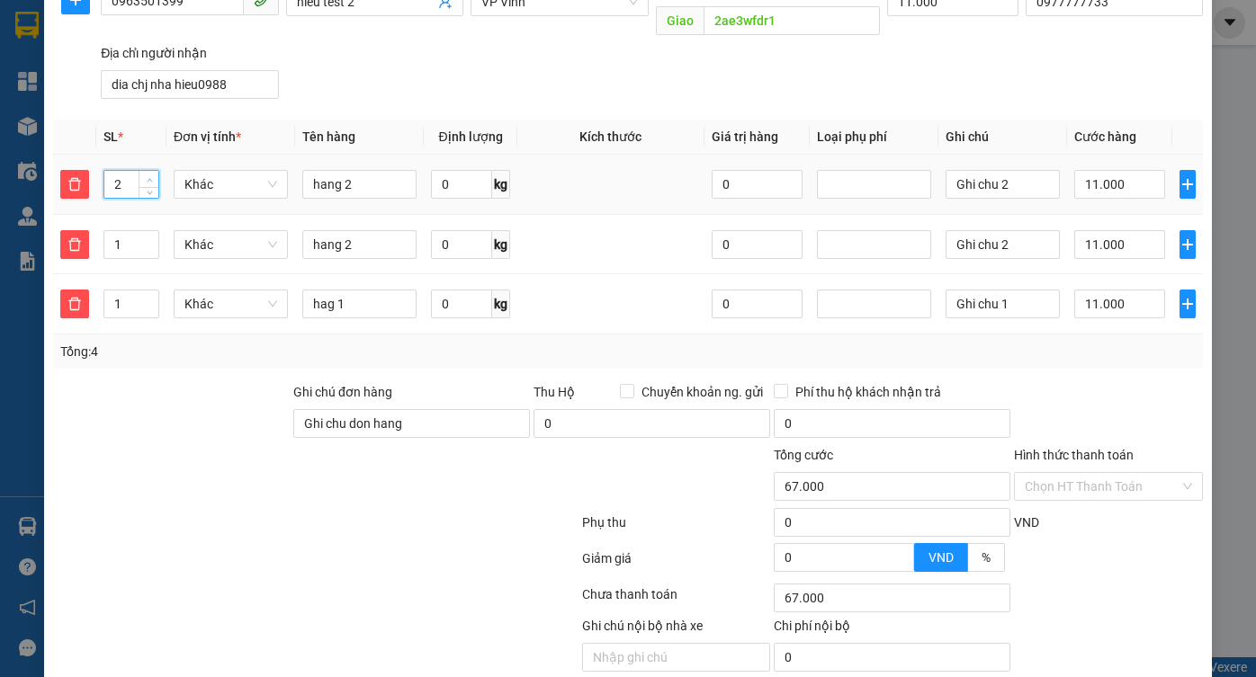
click at [147, 177] on icon "up" at bounding box center [150, 180] width 6 height 6
type input "3"
click at [147, 177] on icon "up" at bounding box center [150, 180] width 6 height 6
click at [145, 235] on span "up" at bounding box center [149, 240] width 11 height 11
type input "56.000"
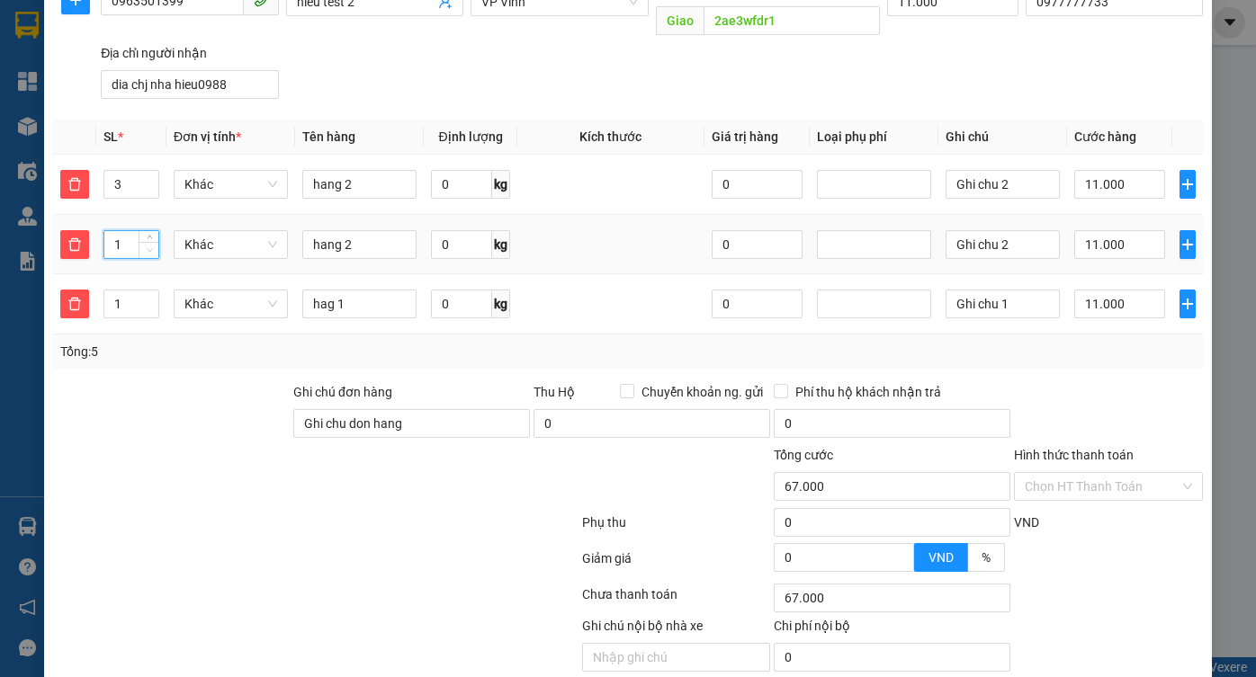
type input "56.000"
type input "0"
click at [148, 291] on span "Increase Value" at bounding box center [149, 299] width 20 height 16
type input "45.000"
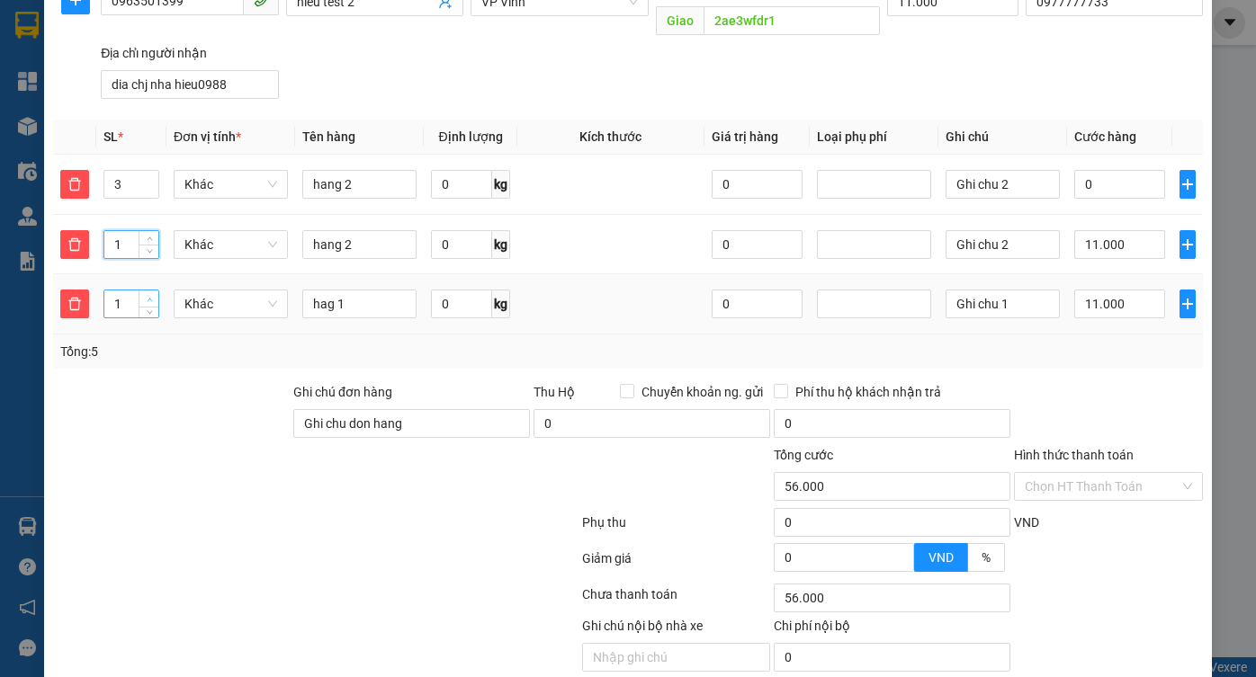
type input "45.000"
type input "0"
click at [148, 291] on span "Increase Value" at bounding box center [149, 299] width 20 height 16
type input "4"
click at [148, 294] on span "up" at bounding box center [149, 299] width 11 height 11
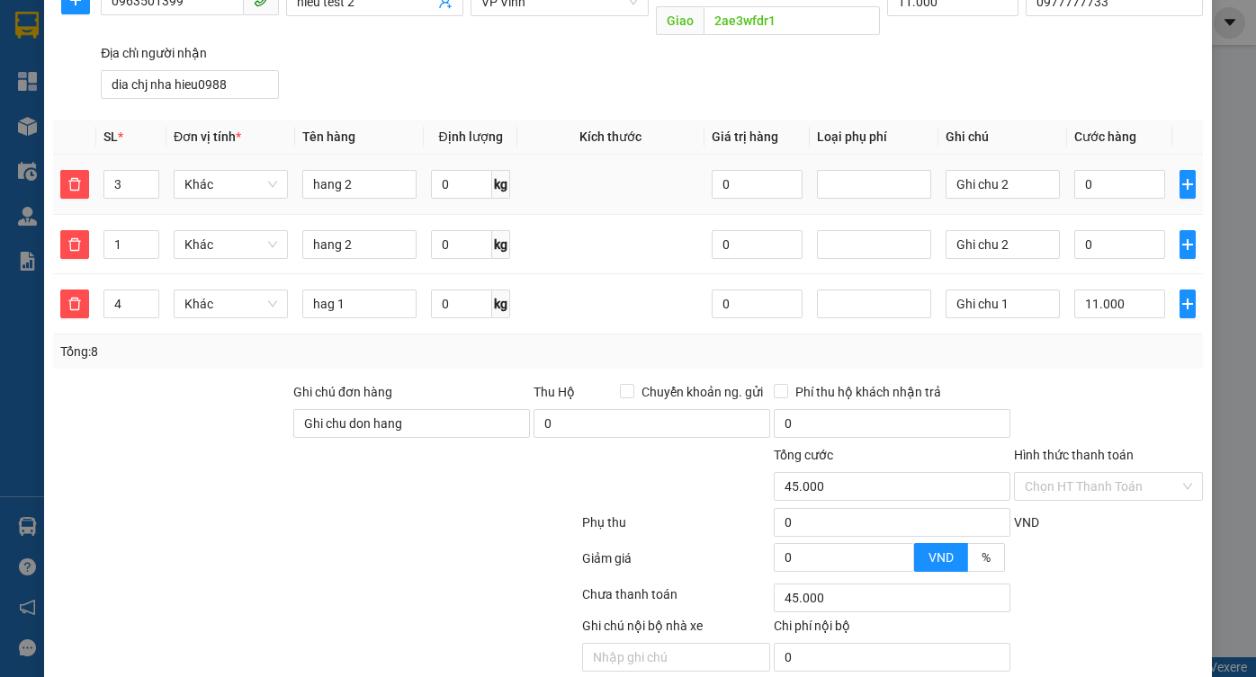
click at [1099, 185] on td "0" at bounding box center [1119, 185] width 105 height 60
type input "34.000"
type input "0"
click at [1103, 170] on input "0" at bounding box center [1119, 184] width 91 height 29
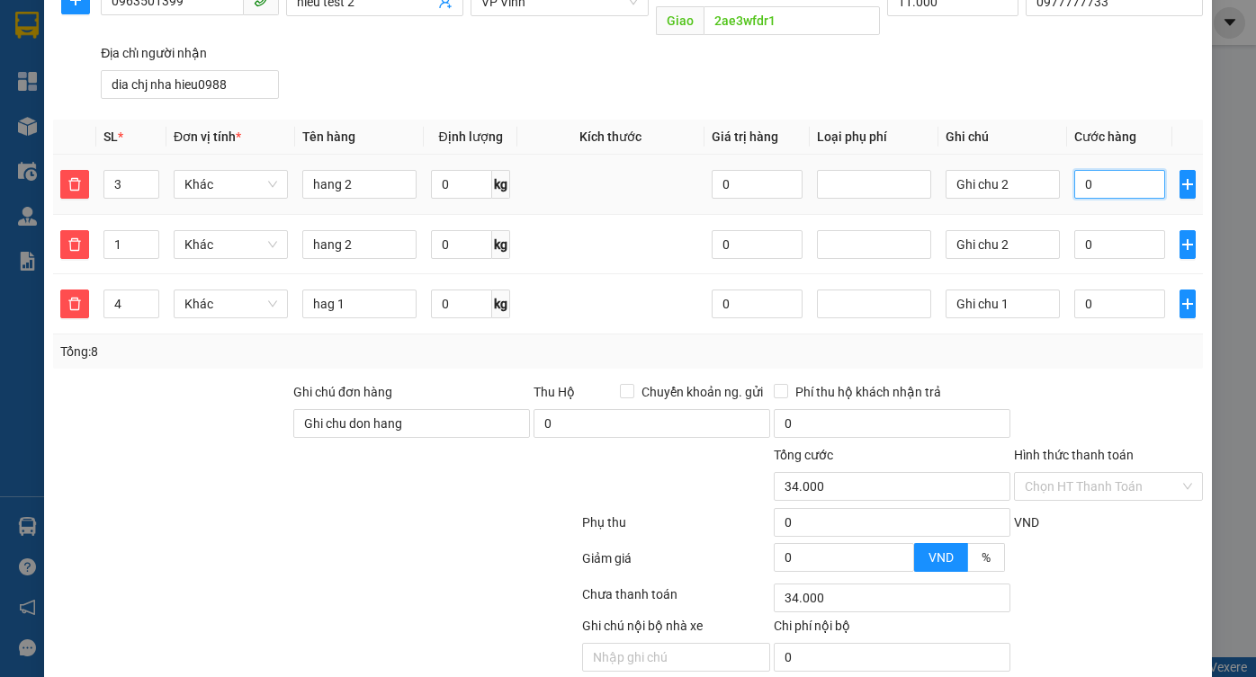
type input "34.001"
type input "1"
type input "35.000"
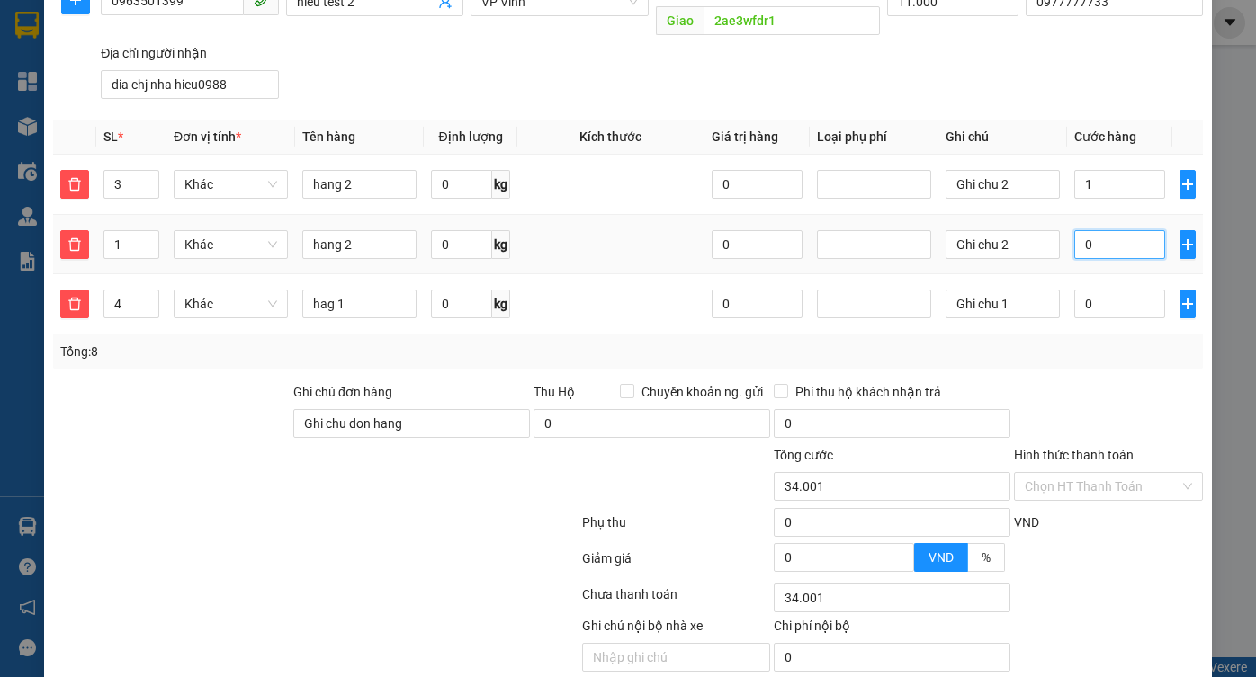
type input "1.000"
click at [1109, 230] on input "0" at bounding box center [1119, 244] width 91 height 29
type input "35.002"
type input "2"
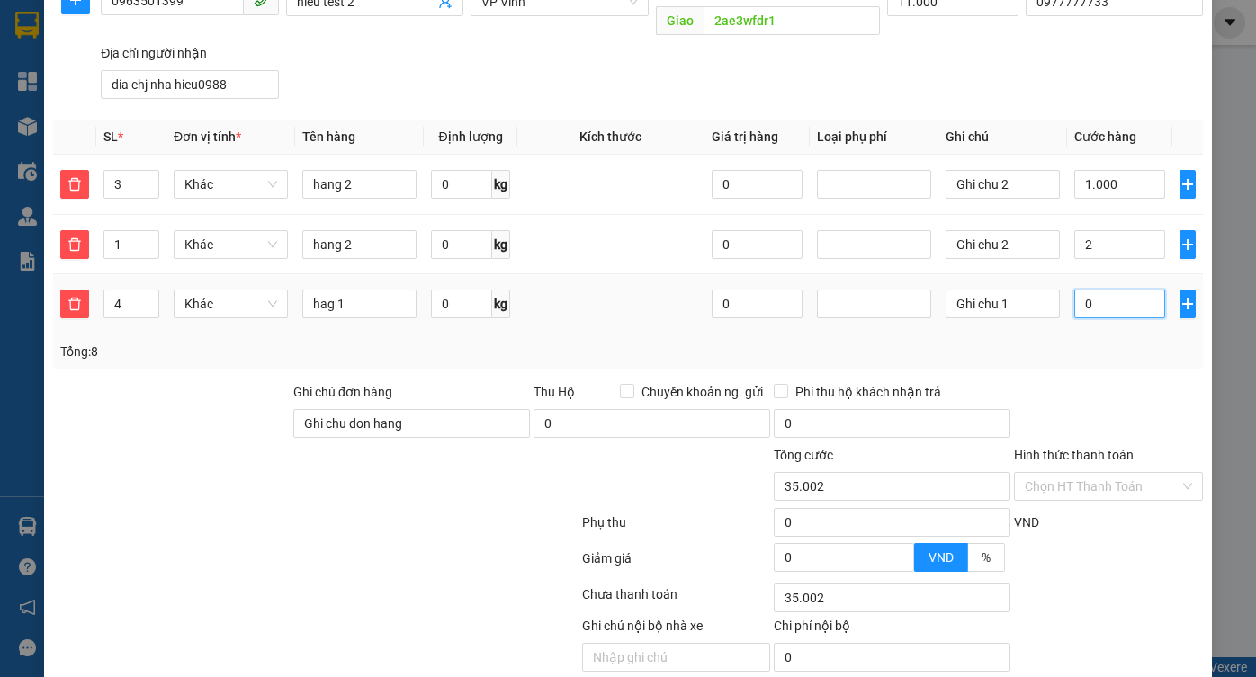
type input "37.000"
type input "2.000"
click at [1098, 290] on input "0" at bounding box center [1119, 304] width 91 height 29
type input "37.003"
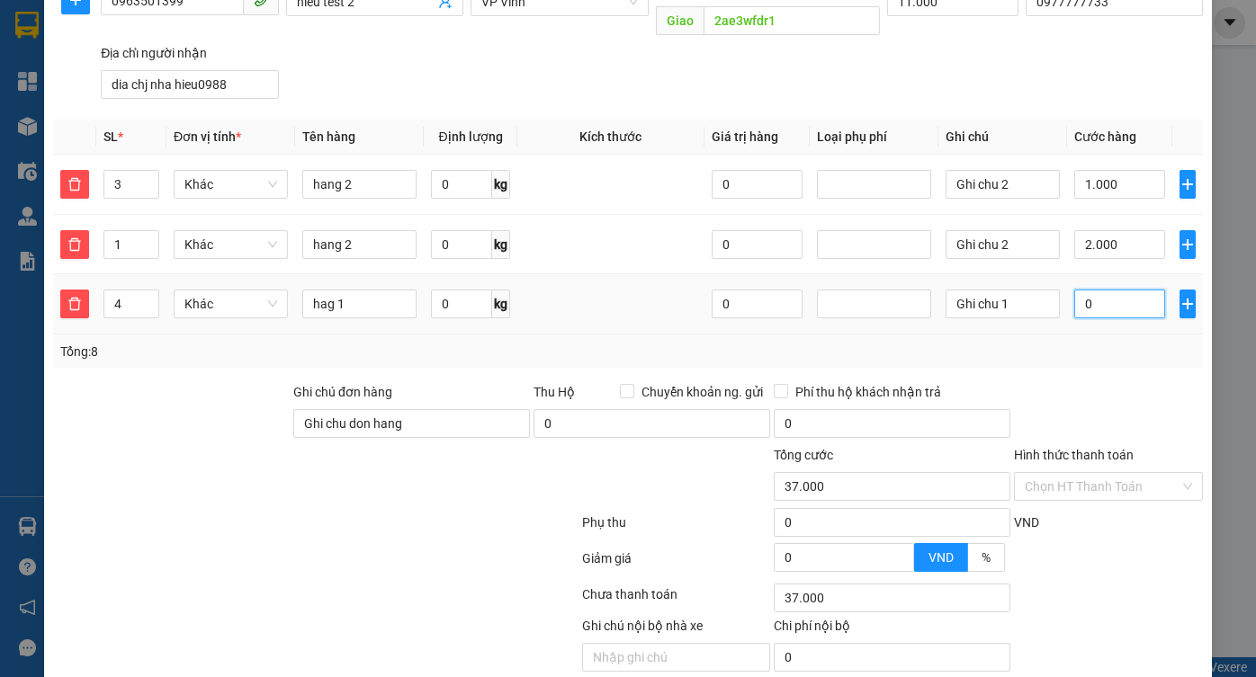
type input "37.003"
type input "3"
type input "40.000"
type input "3.000"
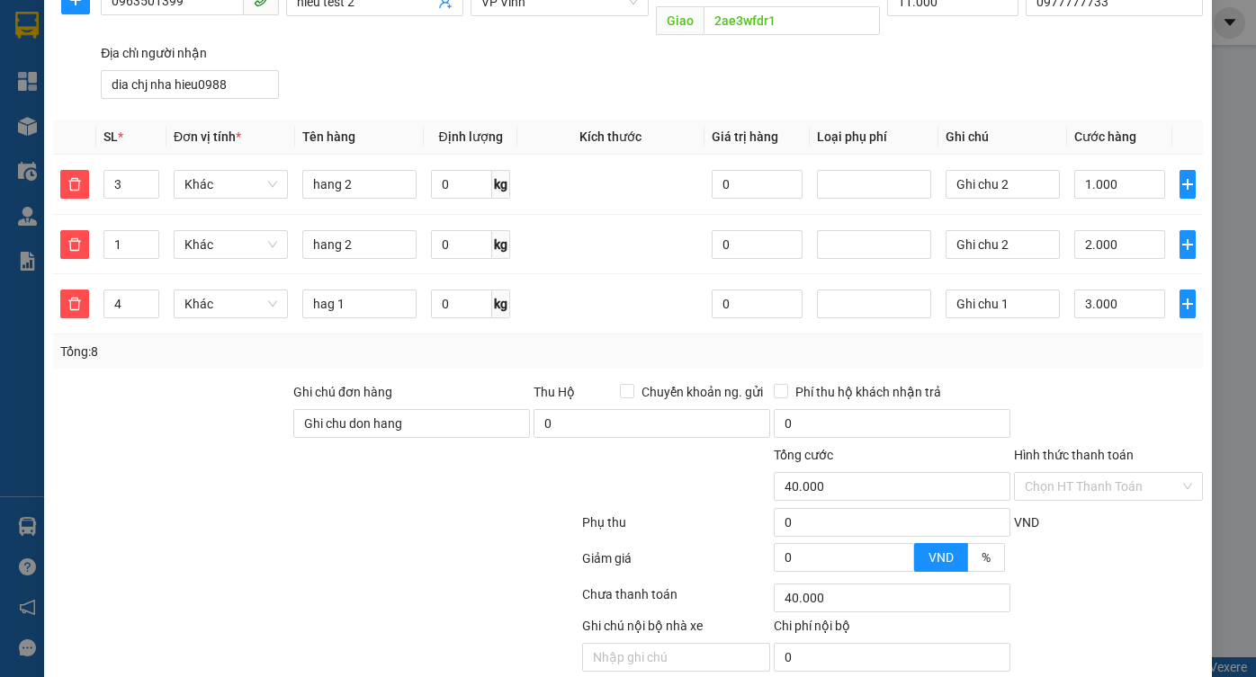
click at [997, 66] on div "SĐT Người Nhận 0963501399 Người nhận hieu test 2 VP Nhận * VP Vinh Giao hàng Gi…" at bounding box center [651, 33] width 1109 height 146
click at [743, 174] on input "0" at bounding box center [757, 184] width 91 height 29
type input "12.000"
click at [782, 73] on div "SĐT Người Nhận 0963501399 Người nhận hieu test 2 VP Nhận * VP Vinh Giao hàng Gi…" at bounding box center [651, 33] width 1109 height 146
type input "39.000"
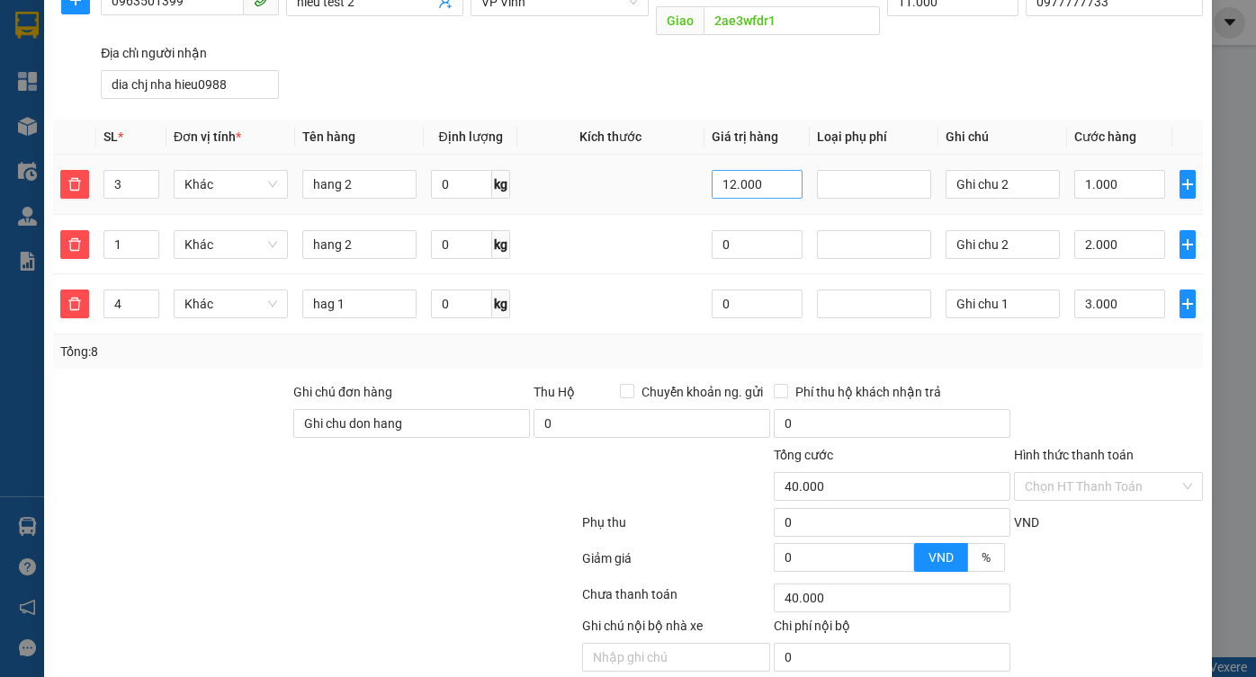
type input "39.000"
type input "0"
click at [756, 230] on input "0" at bounding box center [757, 244] width 91 height 29
type input "1.000"
click at [766, 78] on div "SĐT Người Nhận 0963501399 Người nhận hieu test 2 VP Nhận * VP Vinh Giao hàng Gi…" at bounding box center [651, 33] width 1109 height 146
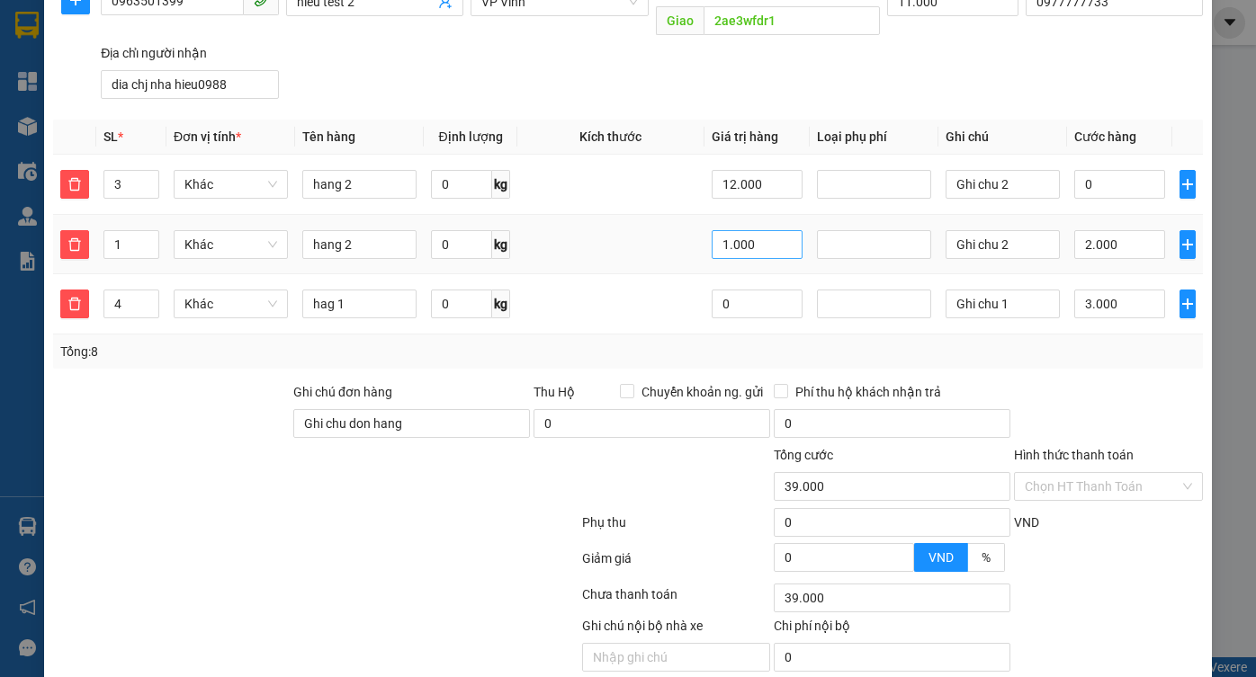
type input "37.000"
type input "0"
click at [721, 290] on input "0" at bounding box center [757, 304] width 91 height 29
type input "23.000"
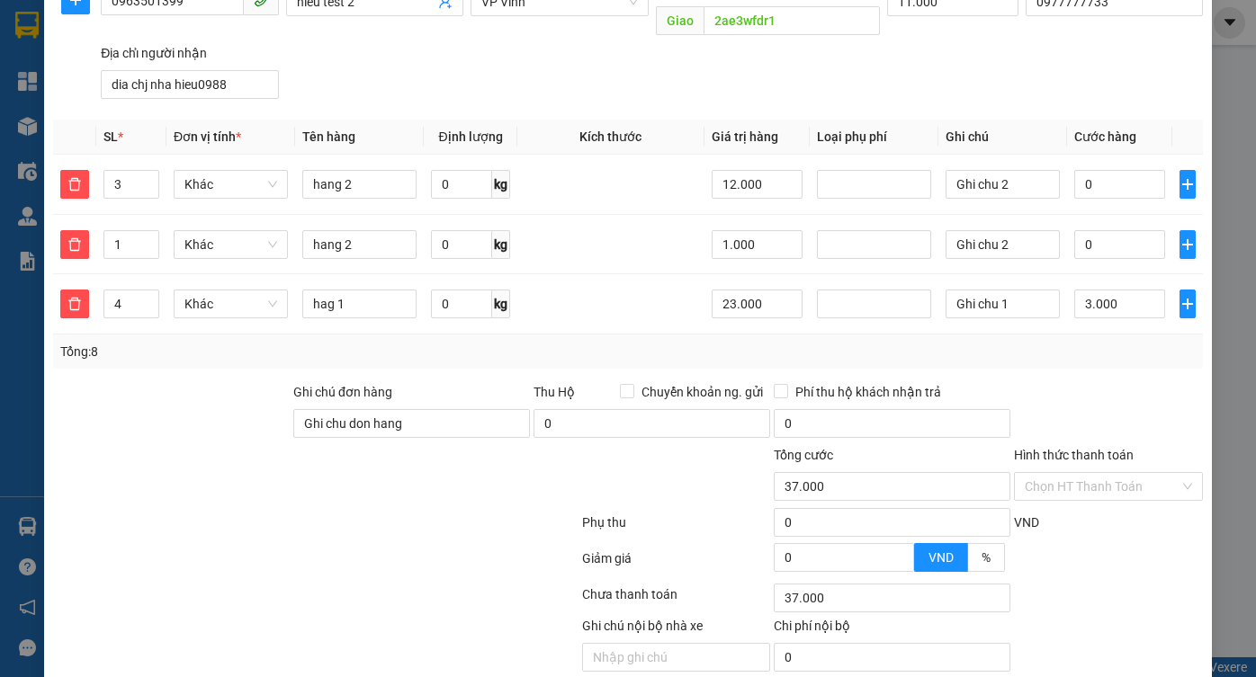
click at [862, 78] on div "SĐT Người Nhận 0963501399 Người nhận hieu test 2 VP Nhận * VP Vinh Giao hàng Gi…" at bounding box center [651, 33] width 1109 height 146
type input "34.000"
type input "0"
click at [862, 174] on div at bounding box center [873, 185] width 105 height 22
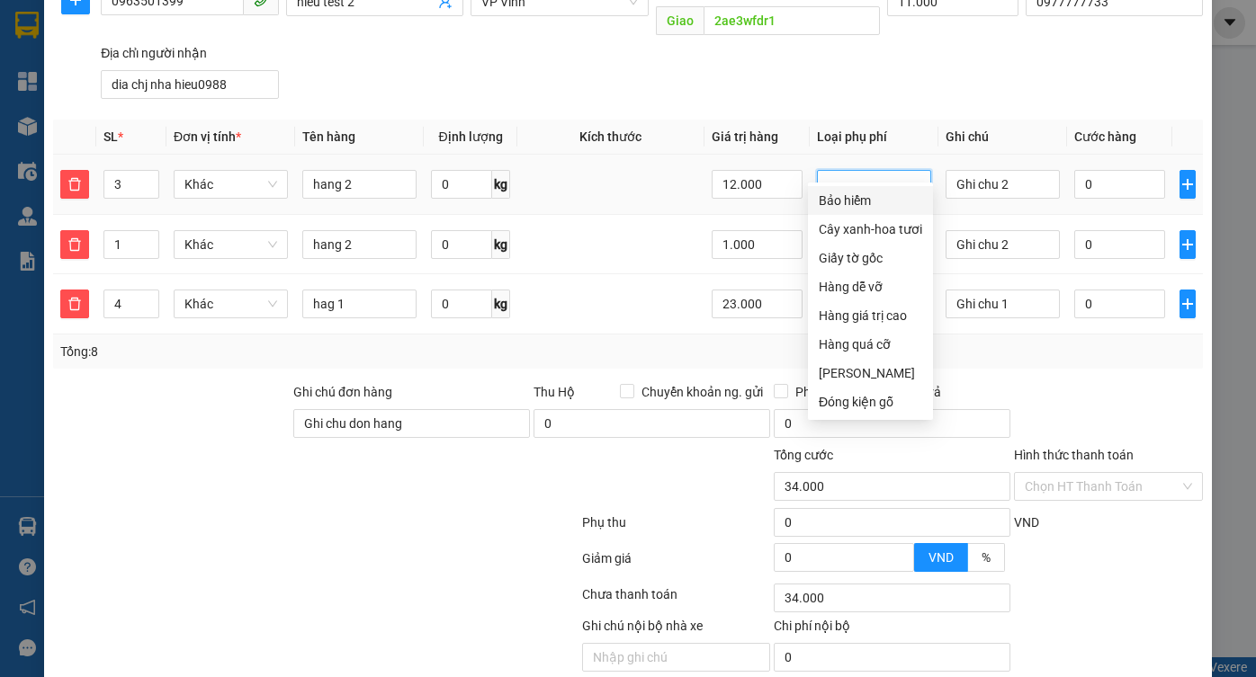
click at [860, 210] on div "Bảo hiểm" at bounding box center [870, 201] width 103 height 20
type input "57.500"
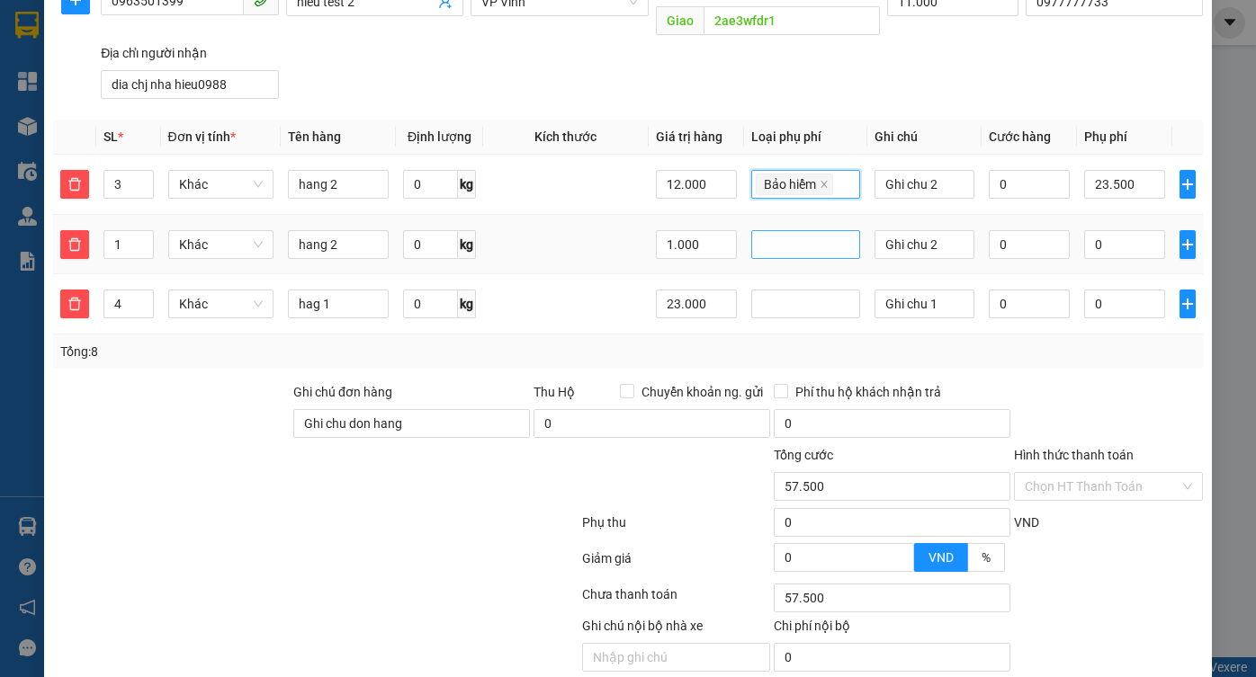
click at [795, 234] on div at bounding box center [806, 245] width 100 height 22
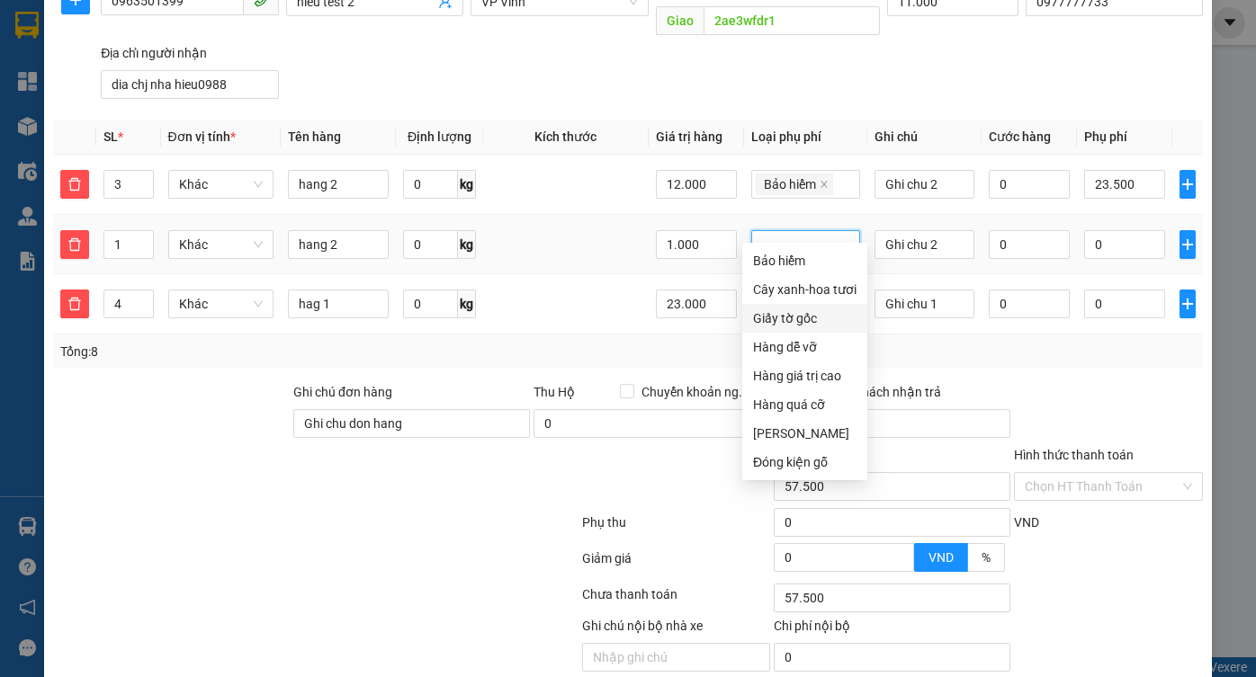
click at [782, 331] on div "Giấy tờ gốc" at bounding box center [804, 318] width 125 height 29
type input "69.500"
type input "12.000"
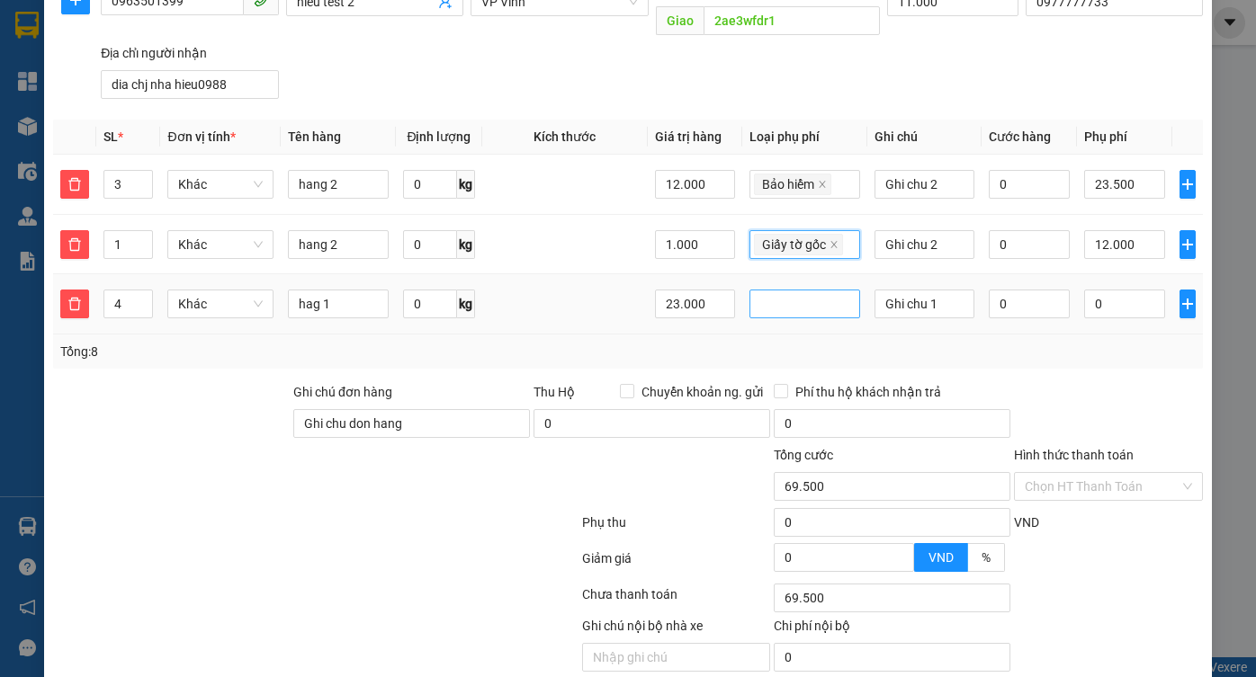
click at [786, 293] on div at bounding box center [805, 304] width 102 height 22
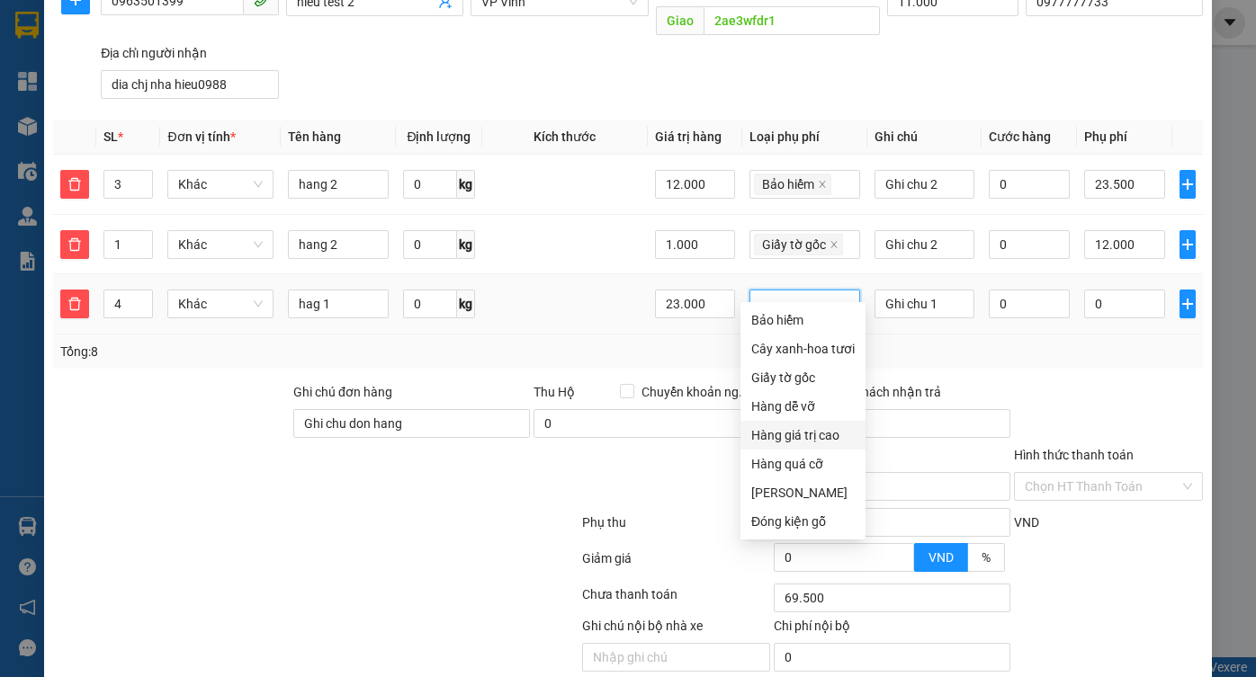
click at [794, 433] on div "Hàng giá trị cao" at bounding box center [802, 435] width 103 height 20
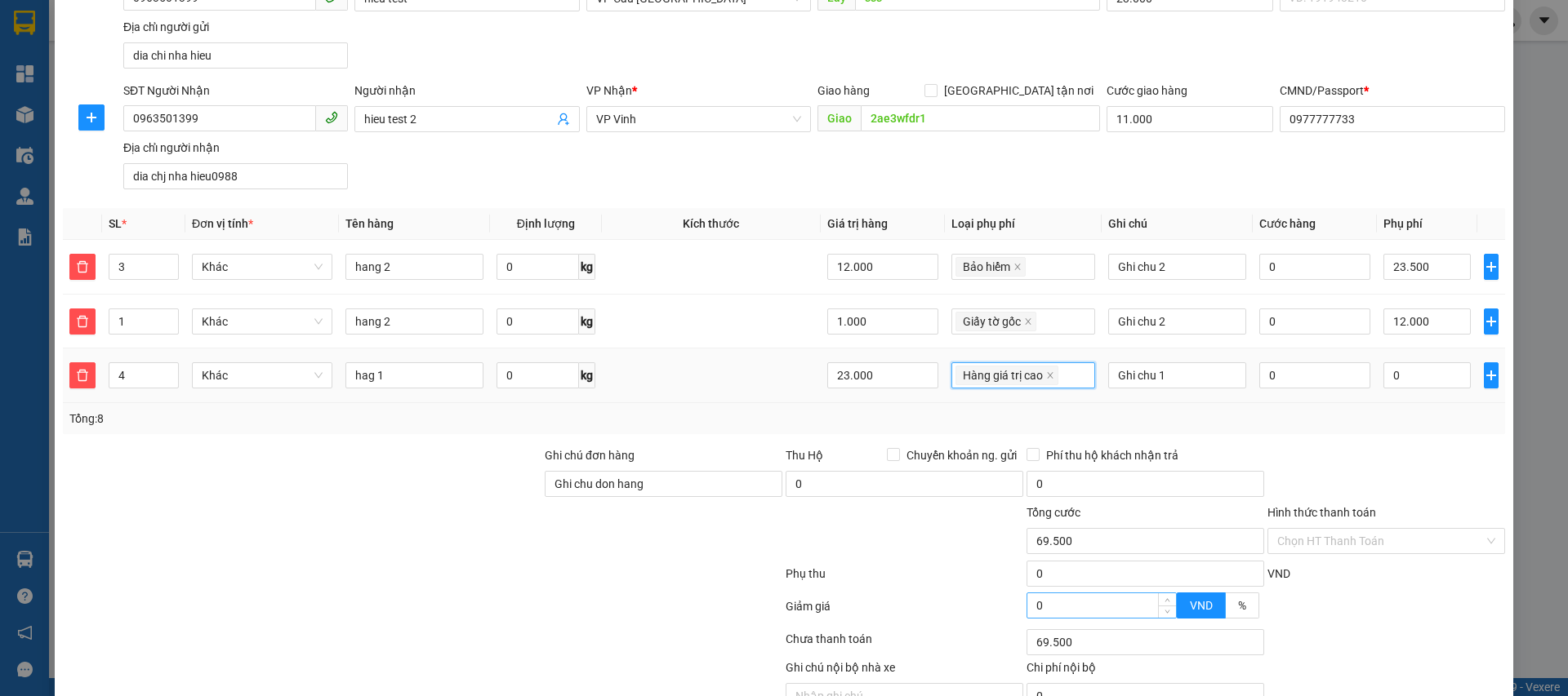
scroll to position [312, 0]
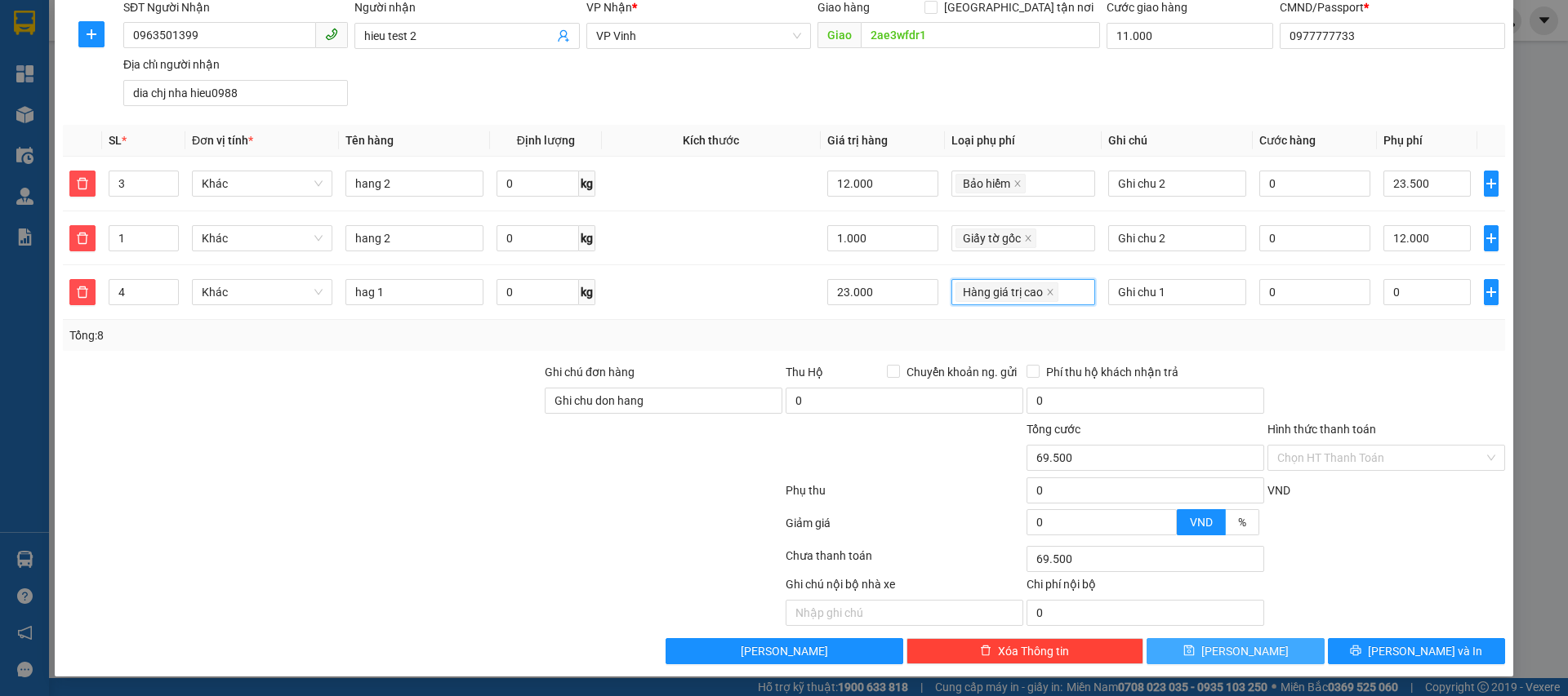
click at [1139, 613] on icon "save" at bounding box center [1188, 652] width 11 height 11
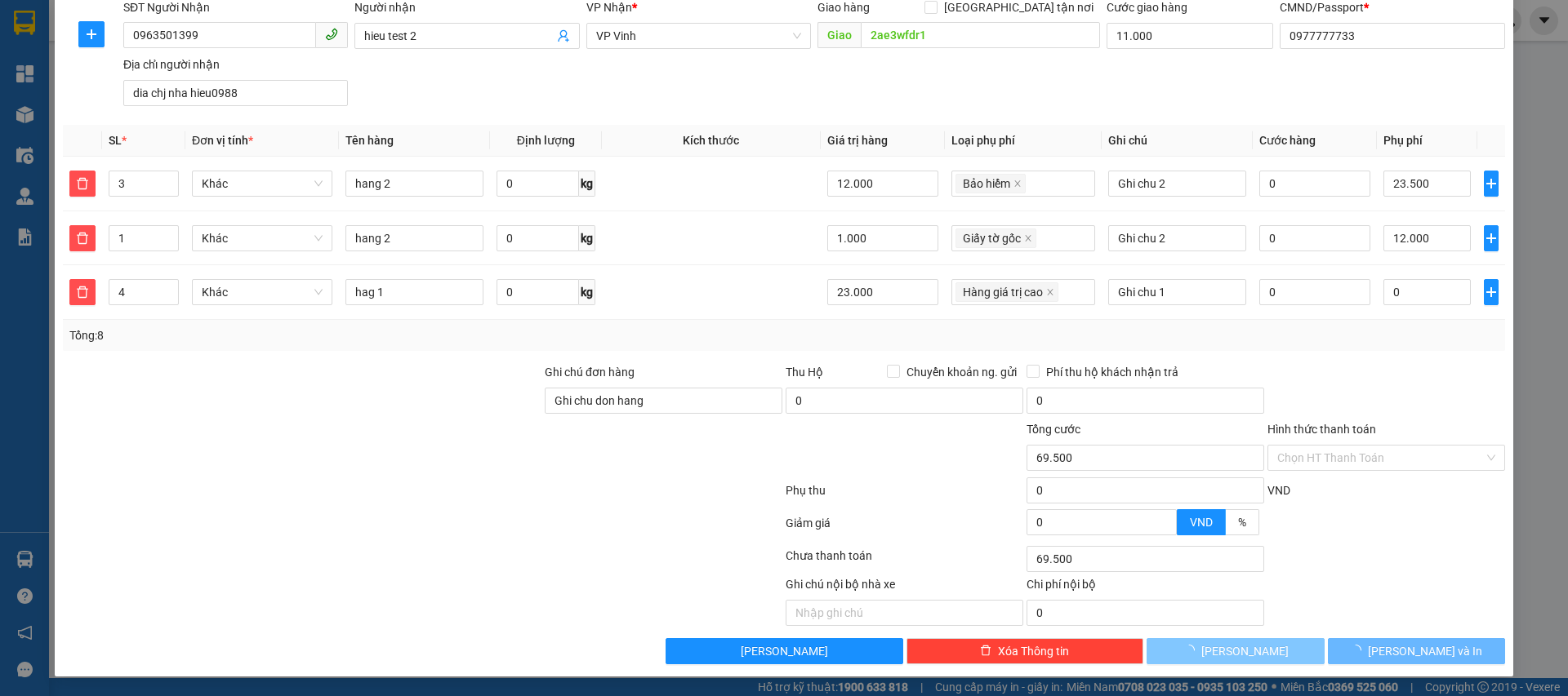
type input "0"
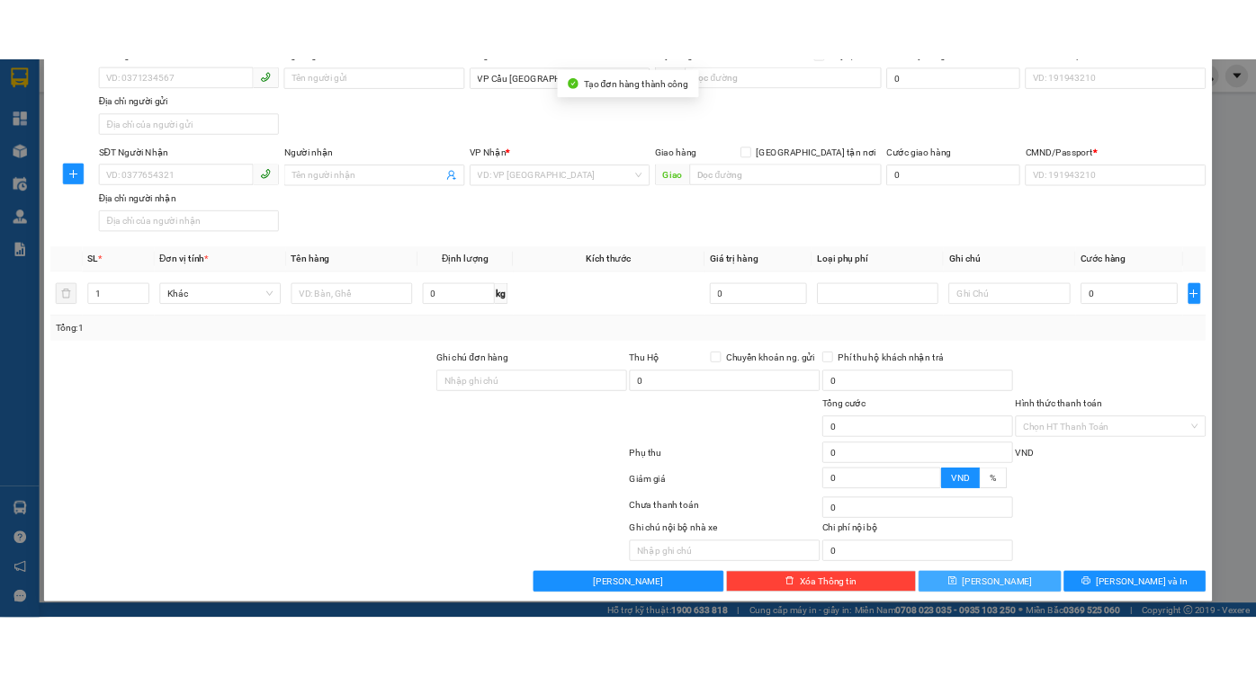
scroll to position [0, 0]
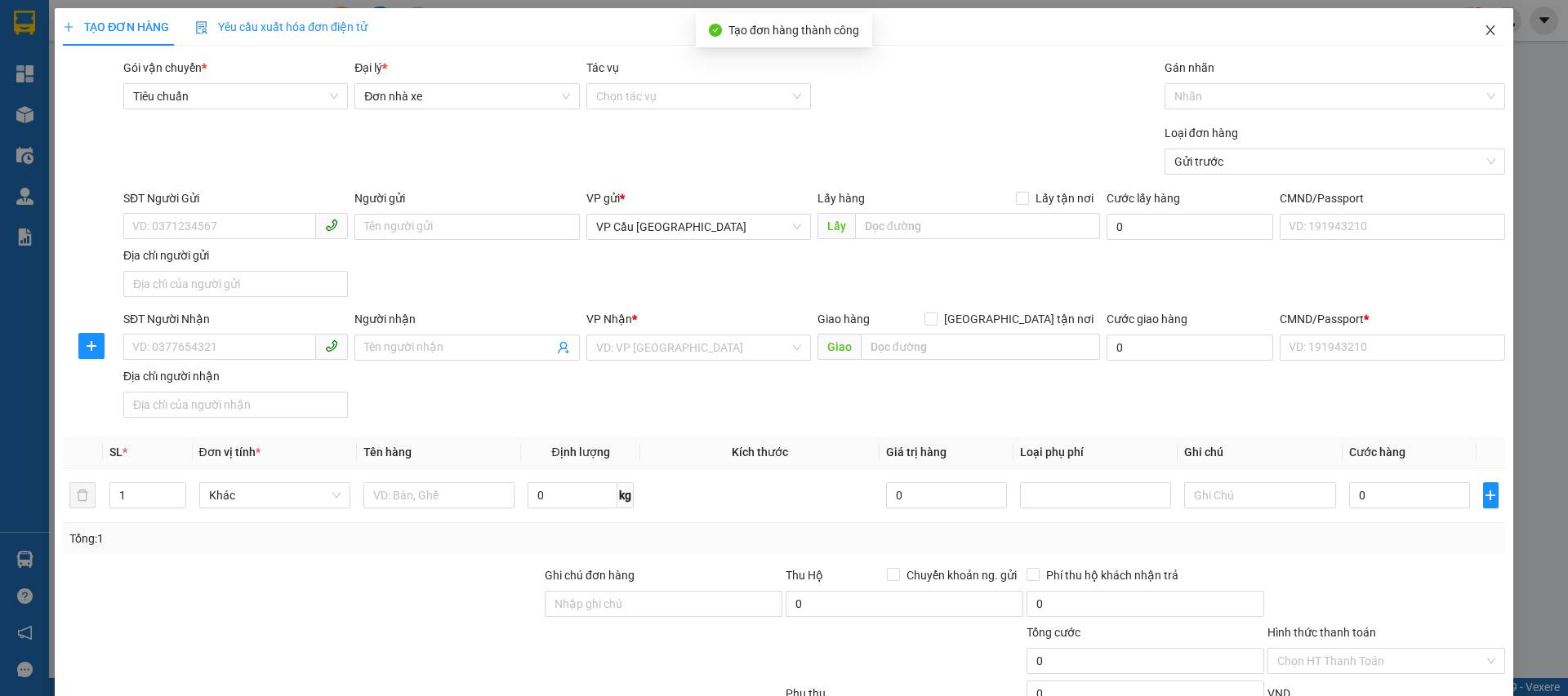
click at [1139, 24] on icon "close" at bounding box center [1490, 30] width 13 height 13
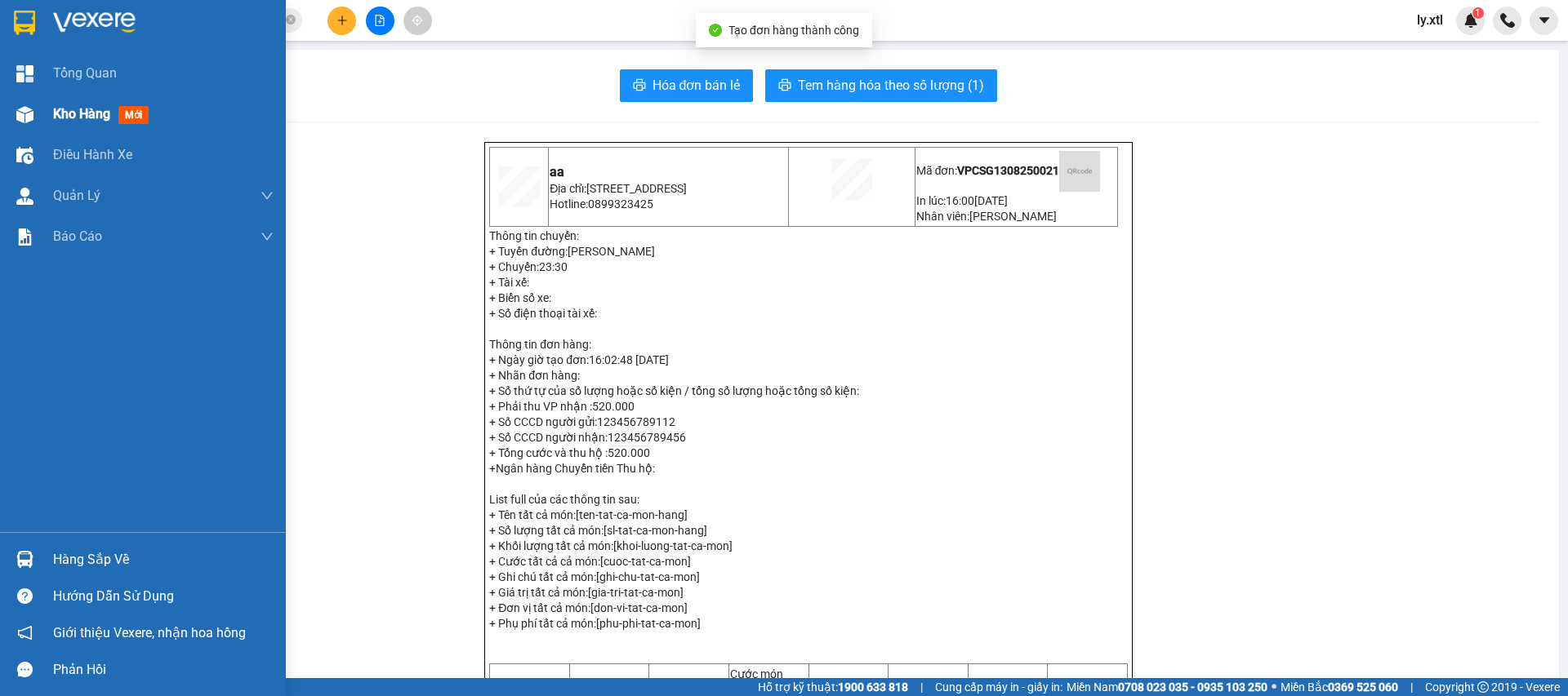
click at [44, 110] on div "Kho hàng mới" at bounding box center [143, 113] width 286 height 41
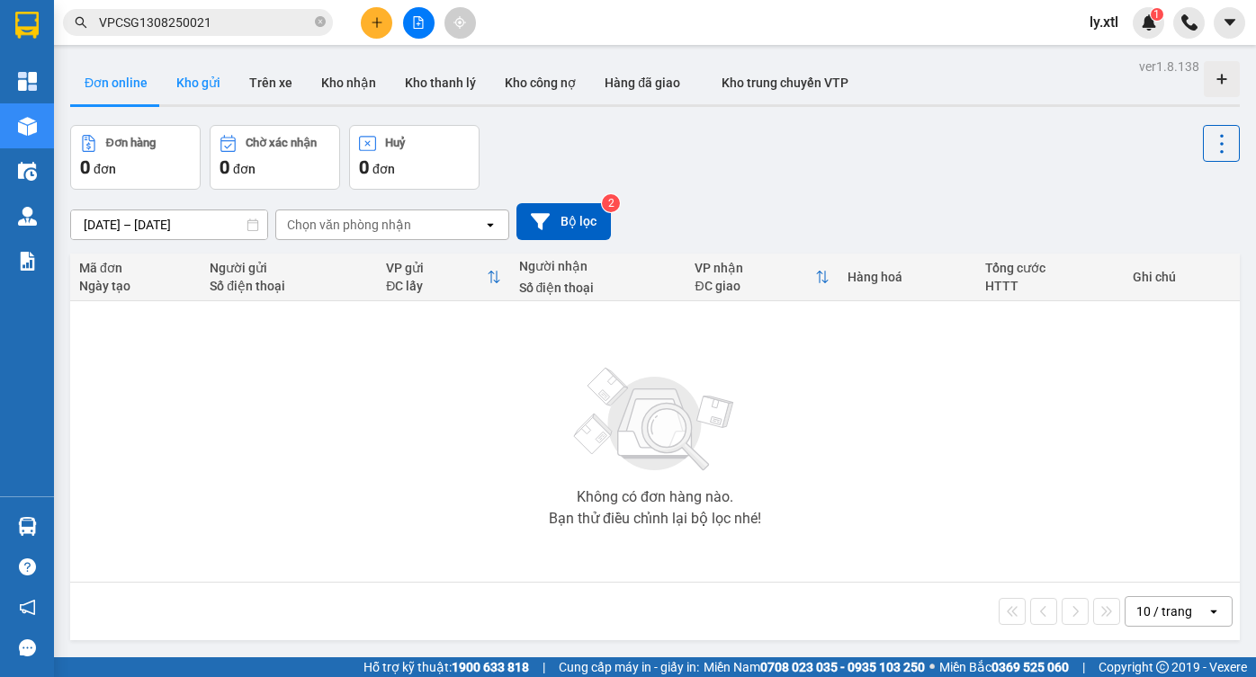
click at [210, 77] on button "Kho gửi" at bounding box center [198, 82] width 73 height 43
type input "13/08/2025 – 14/08/2025"
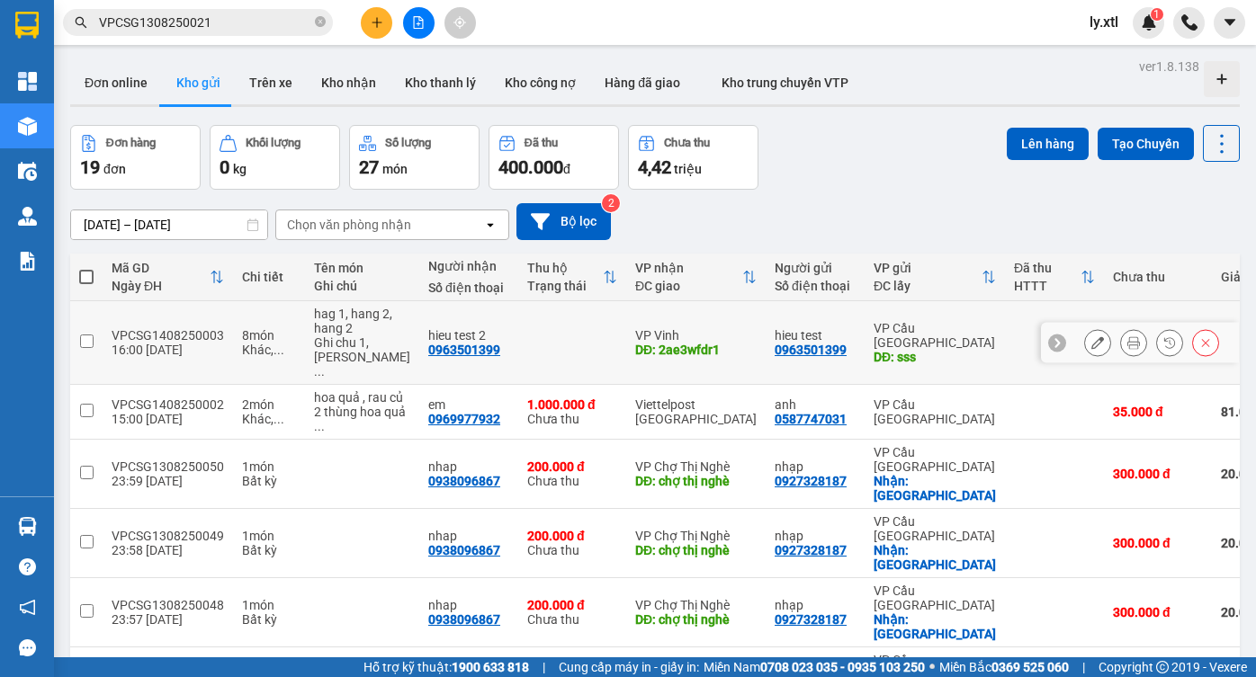
click at [1127, 348] on icon at bounding box center [1133, 342] width 13 height 13
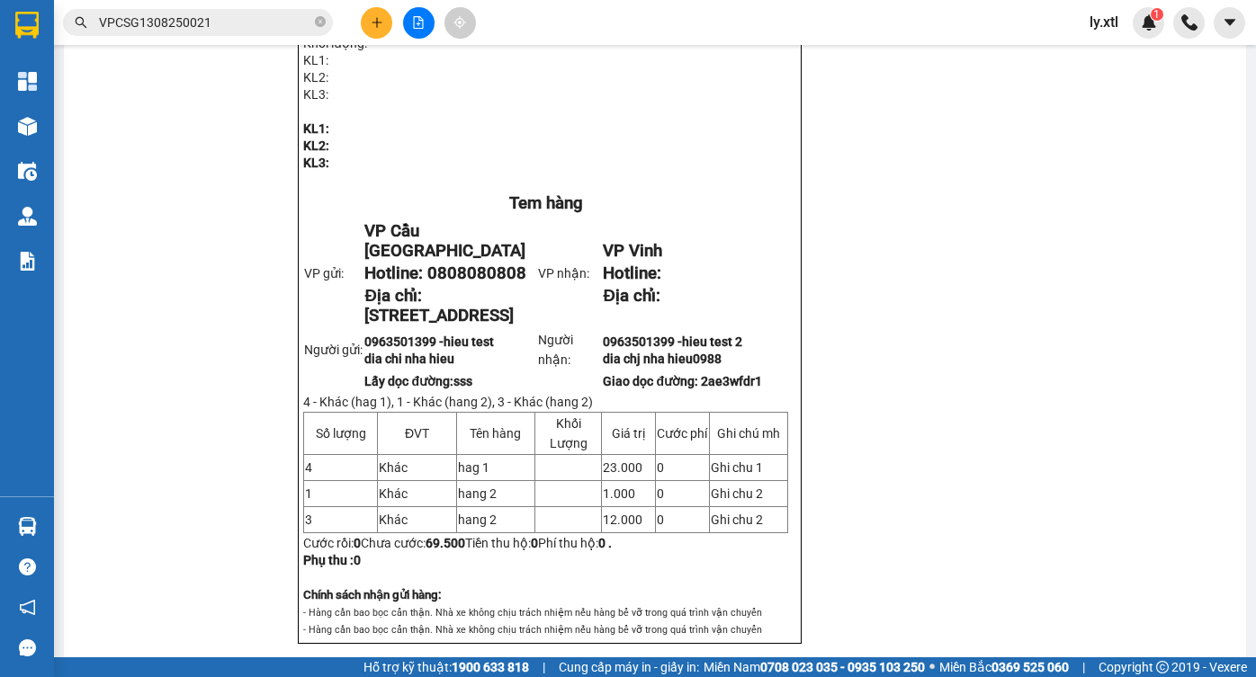
scroll to position [1043, 0]
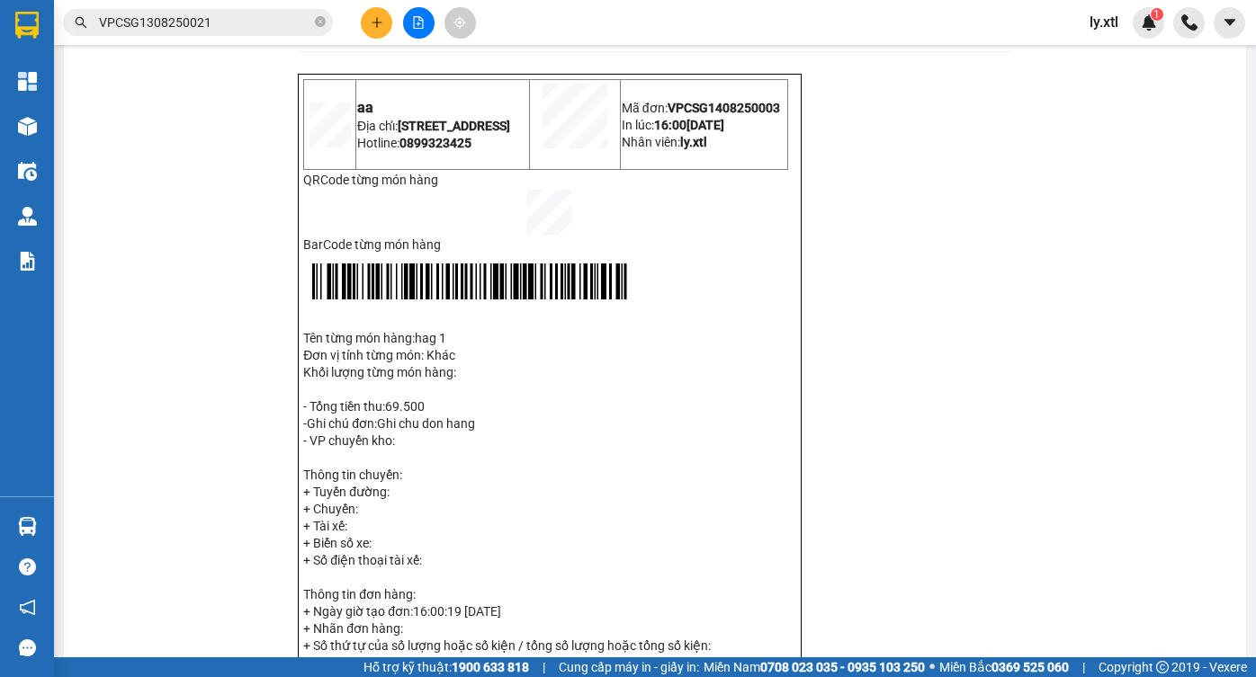
click at [731, 115] on span "VPCSG1408250003" at bounding box center [723, 108] width 112 height 14
copy span "VPCSG1408250003"
click at [174, 13] on input "VPCSG1308250021" at bounding box center [205, 23] width 212 height 20
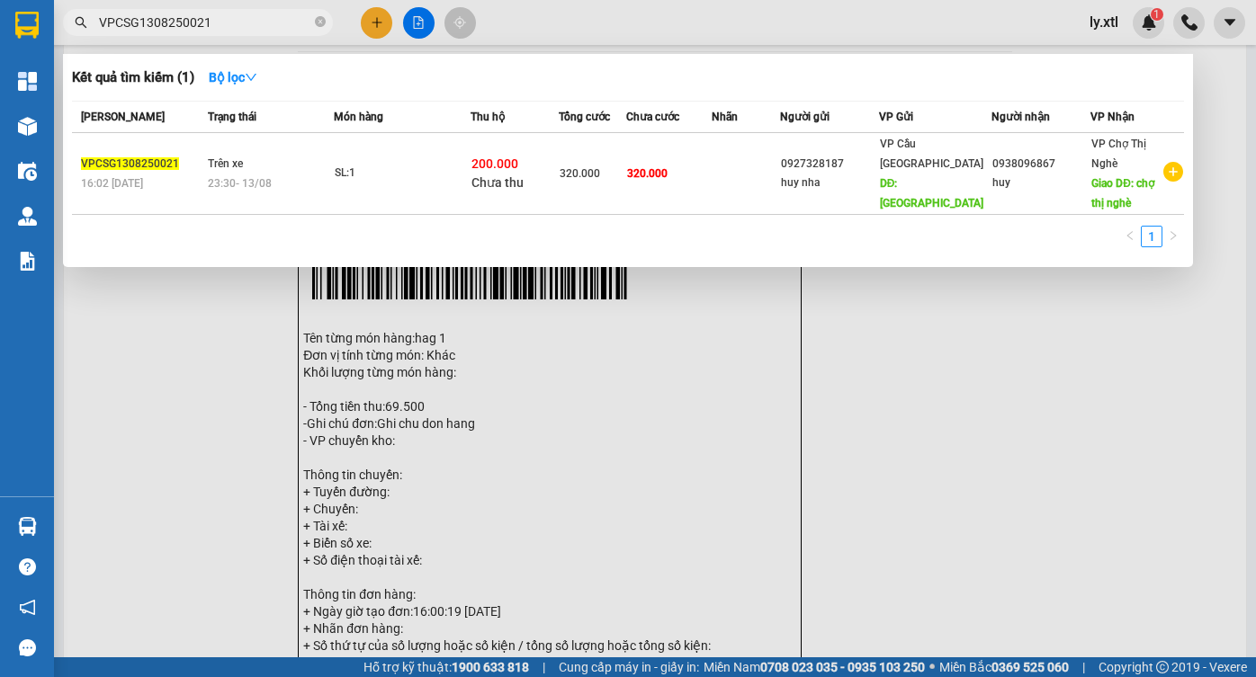
click at [174, 13] on input "VPCSG1308250021" at bounding box center [205, 23] width 212 height 20
paste input "408250003"
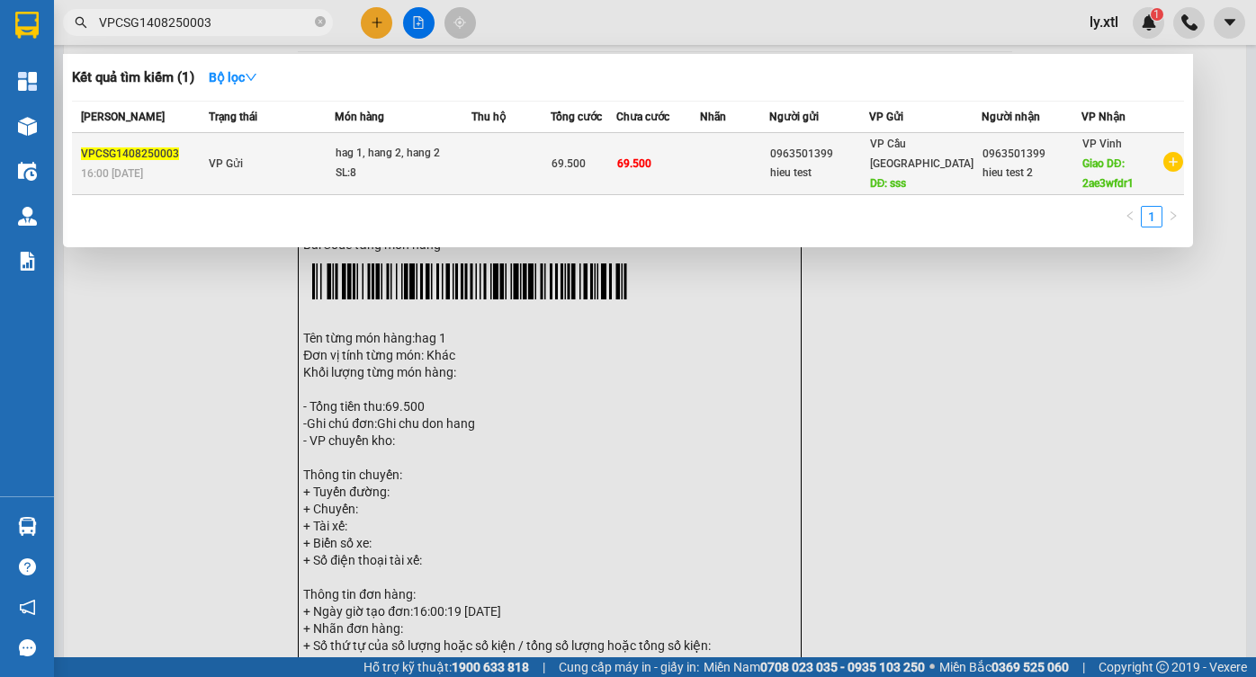
type input "VPCSG1408250003"
click at [242, 153] on td "VP Gửi" at bounding box center [269, 164] width 131 height 62
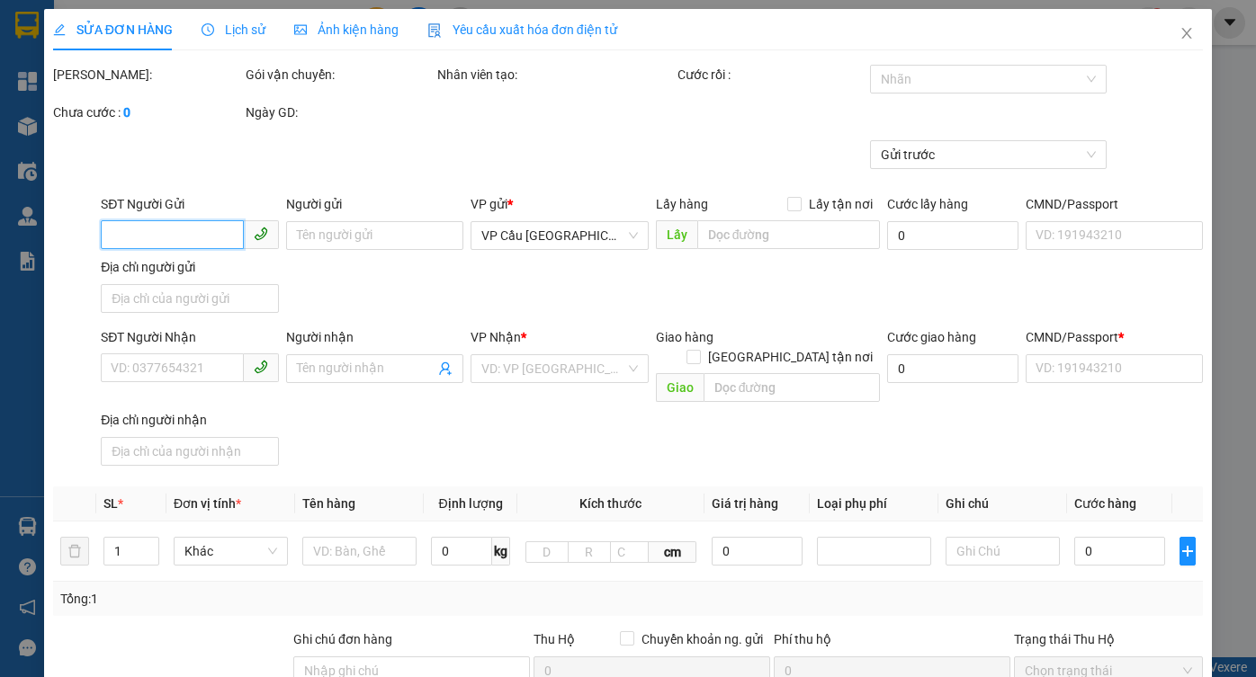
type input "0963501399"
type input "hieu test"
type input "sss"
type input "23.000"
type input "dia chi nha hieu"
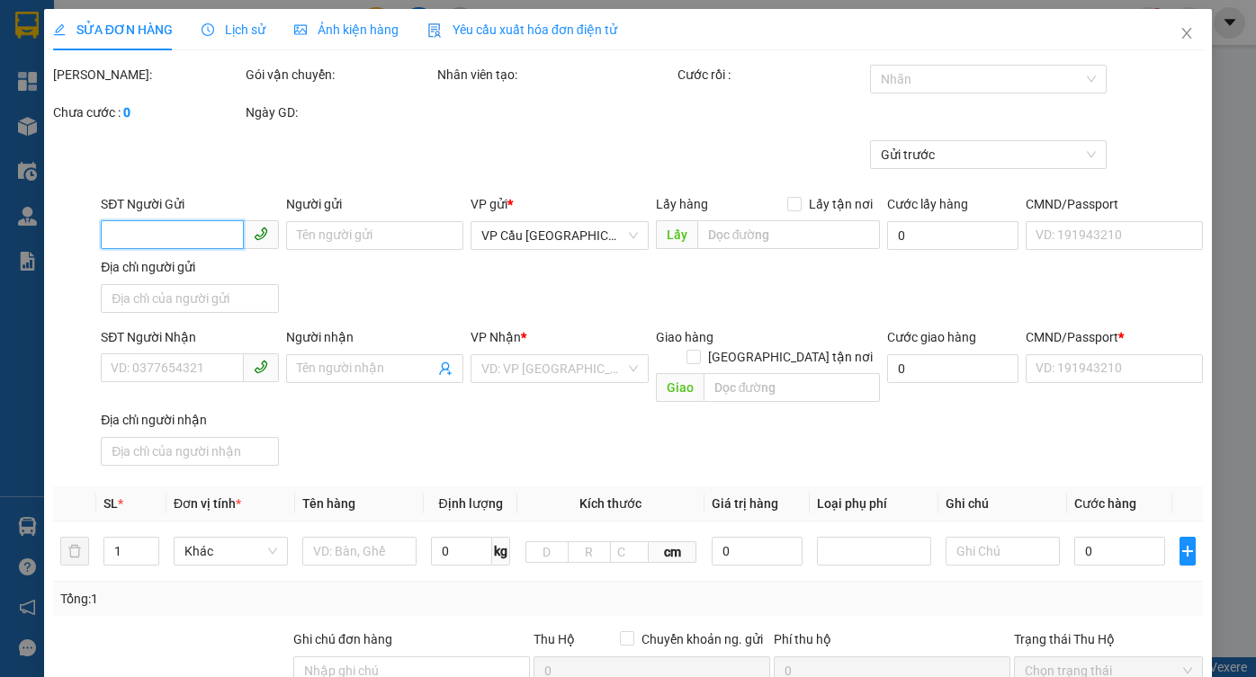
type input "0963501399"
type input "hieu test 2"
type input "2ae3wfdr1"
type input "11.000"
type input "0977777733"
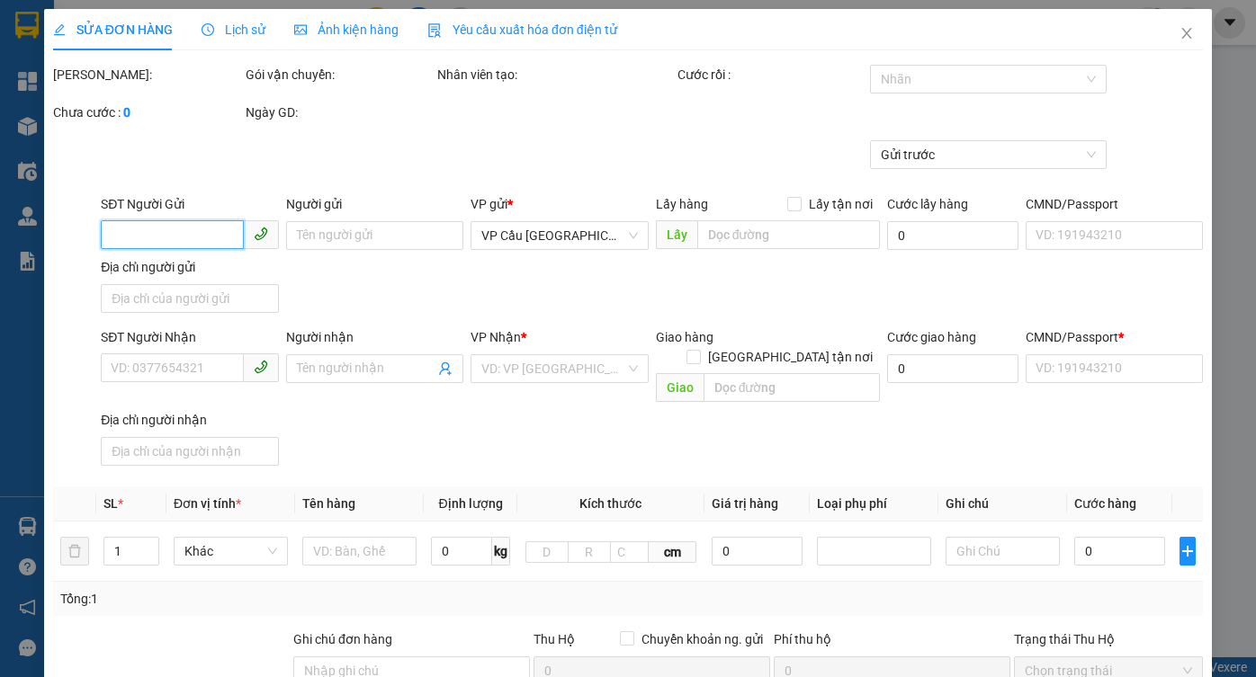
type input "dia chj nha hieu0988"
type input "Ghi chu don hang"
type input "69.500"
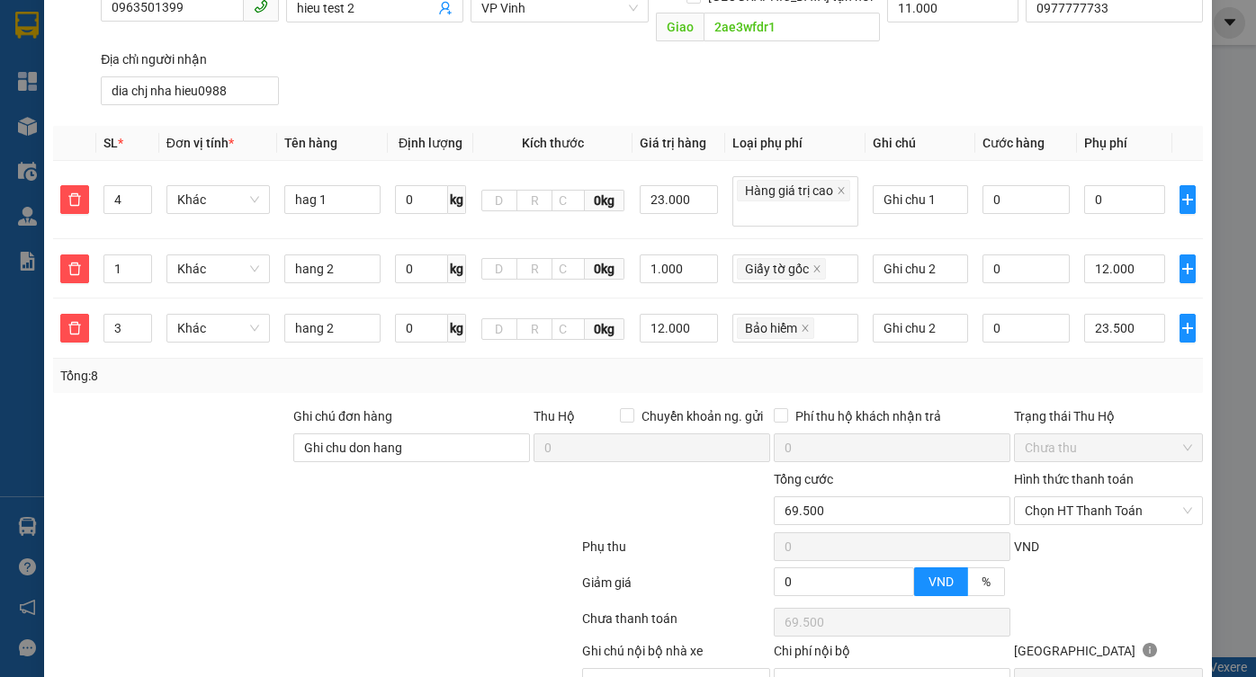
scroll to position [458, 0]
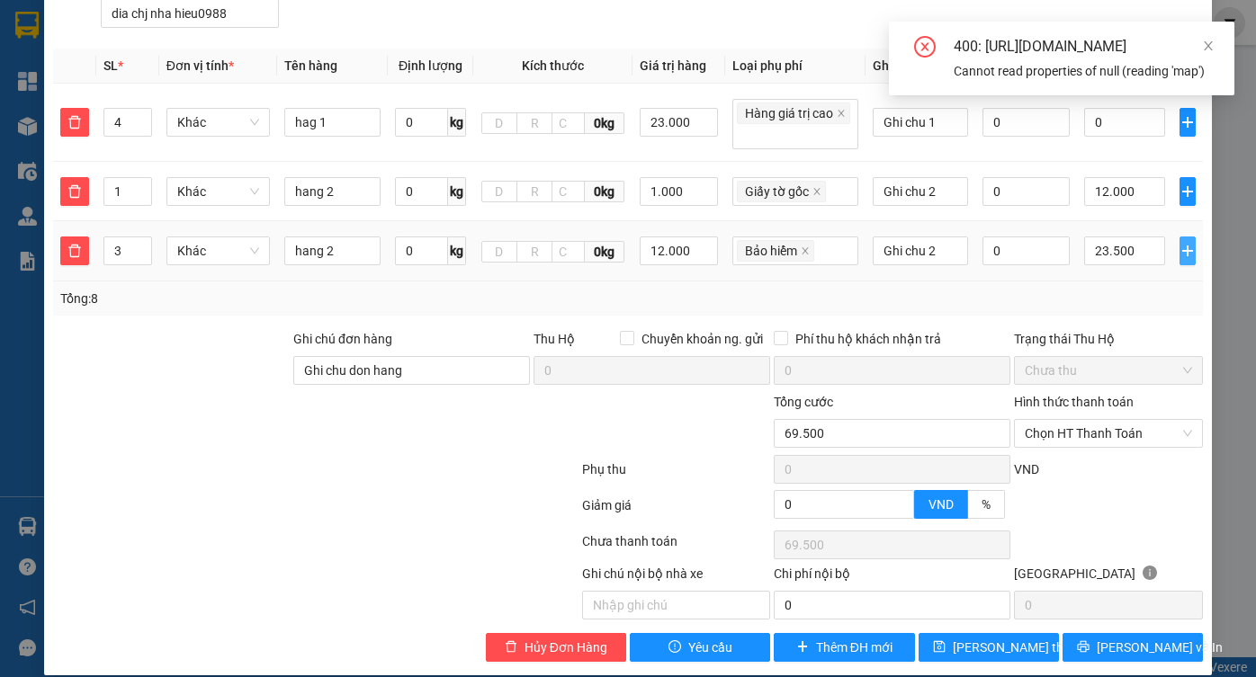
click at [1181, 237] on button "button" at bounding box center [1187, 251] width 16 height 29
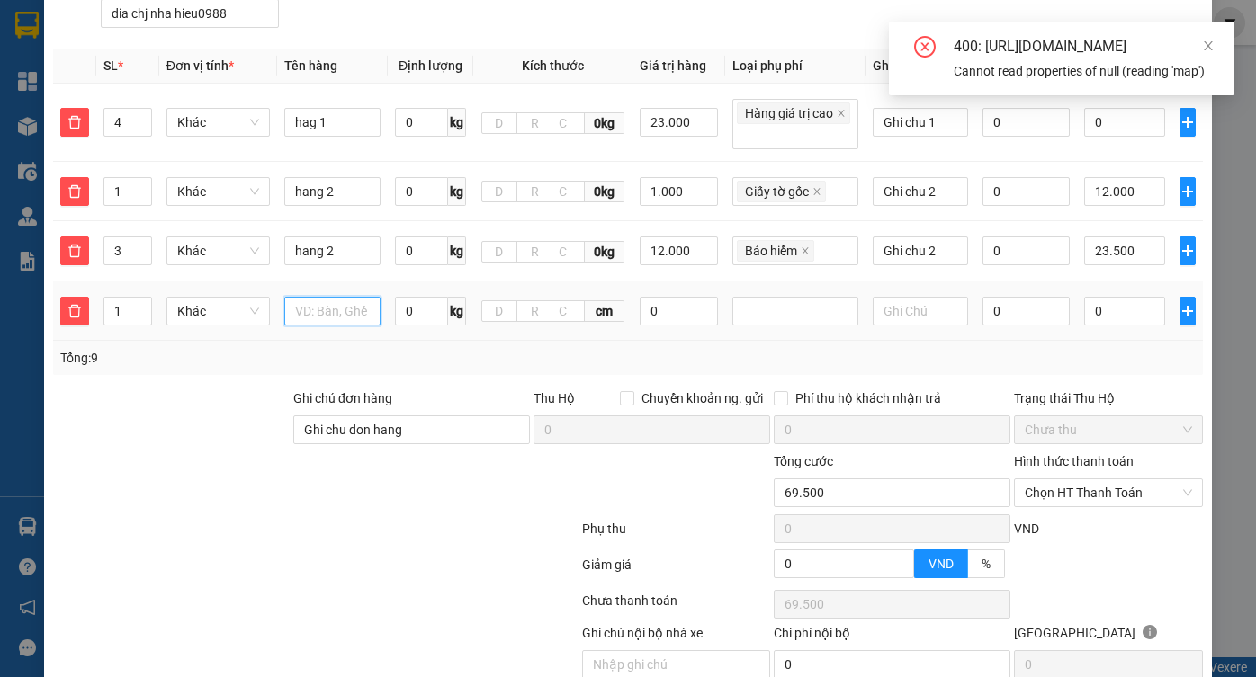
click at [362, 297] on input "text" at bounding box center [332, 311] width 96 height 29
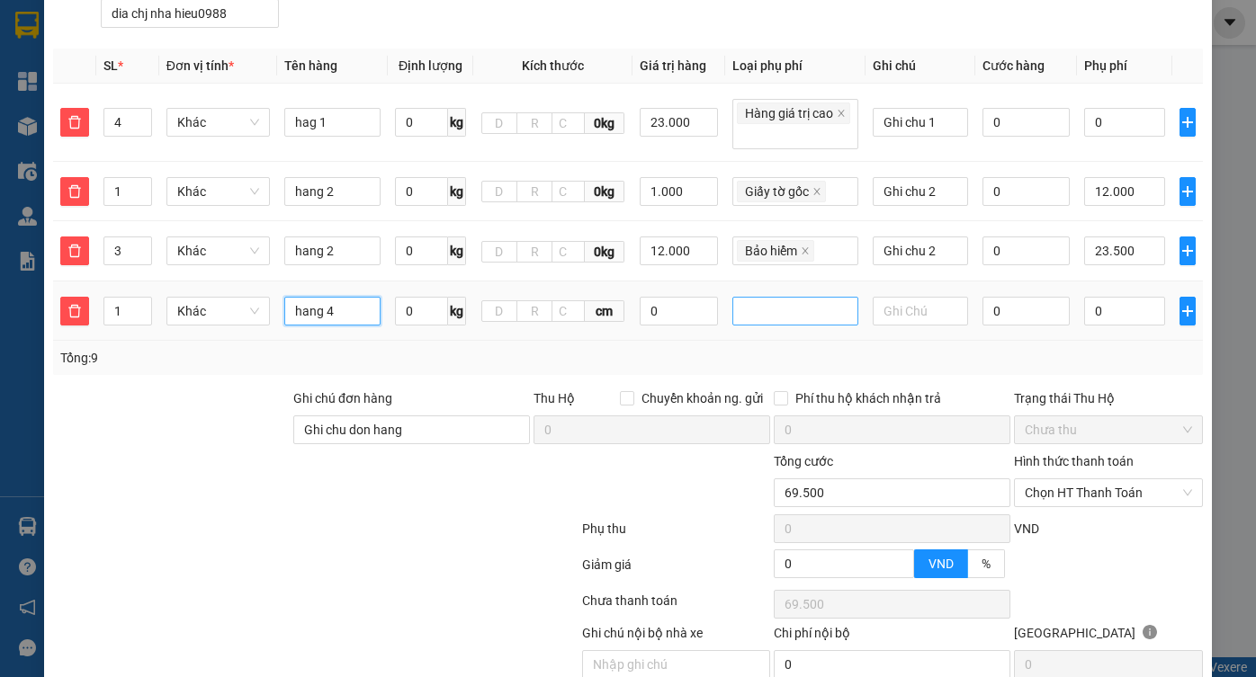
click at [817, 301] on div at bounding box center [795, 311] width 126 height 29
type input "hang 4"
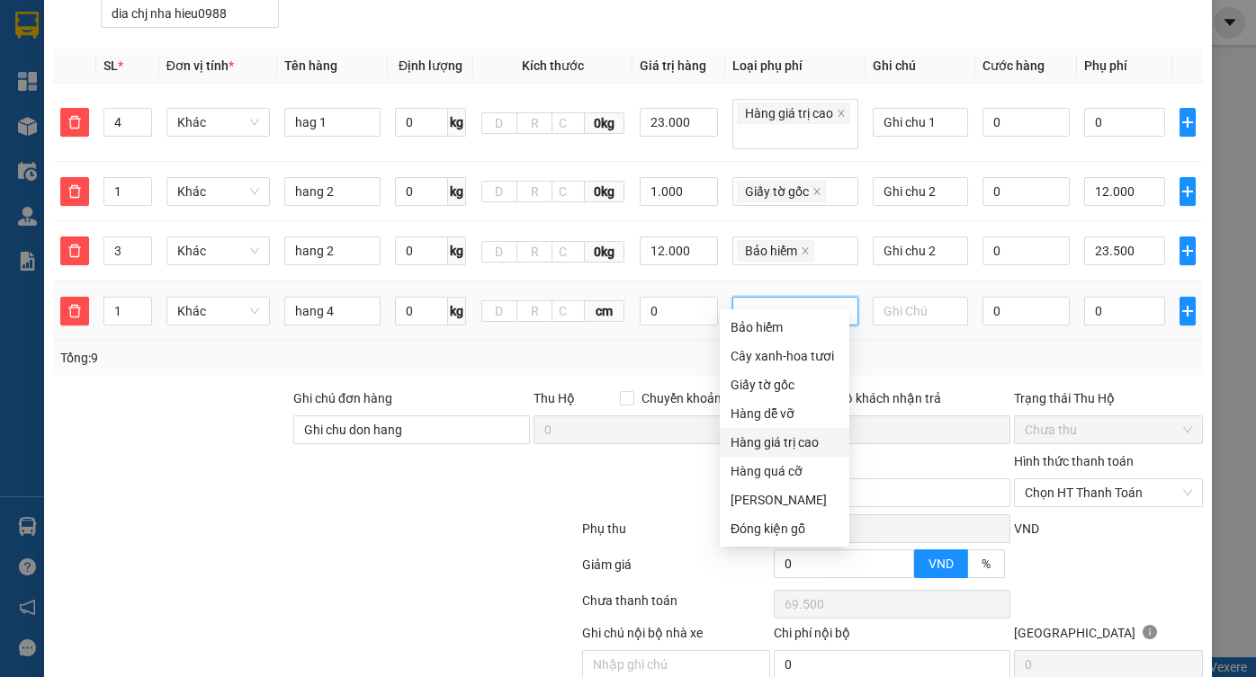
click at [785, 431] on div "Hàng giá trị cao" at bounding box center [785, 442] width 130 height 29
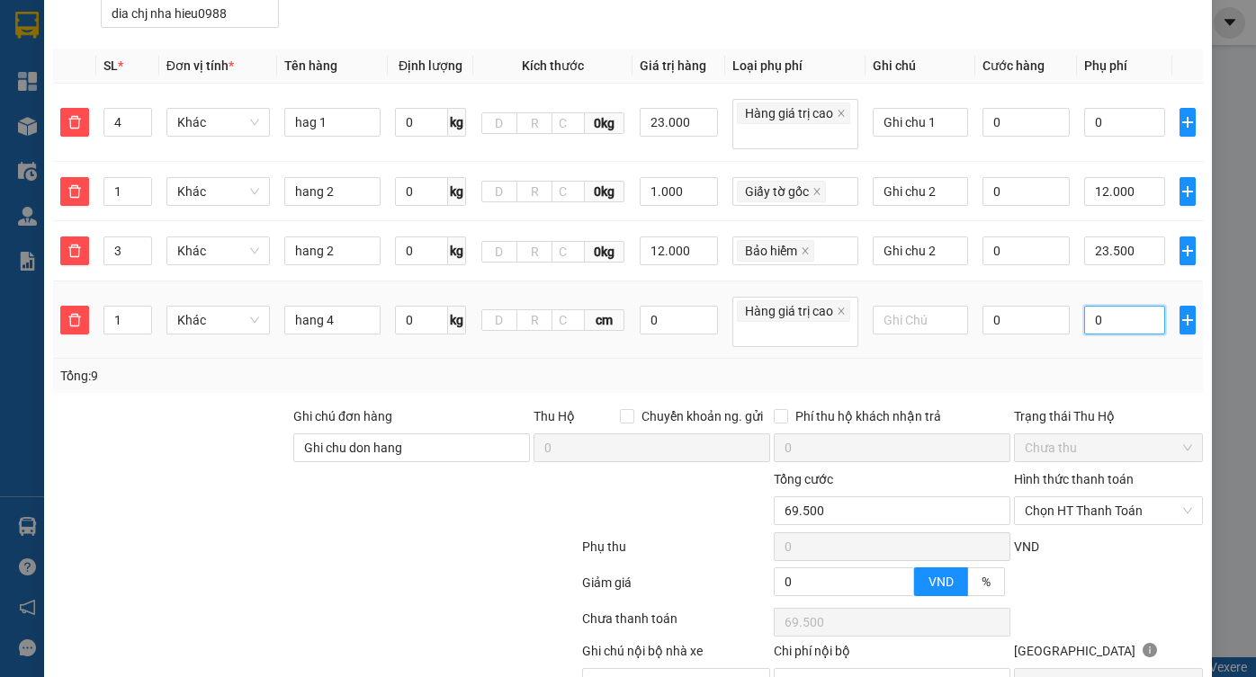
click at [1117, 306] on input "0" at bounding box center [1124, 320] width 81 height 29
type input "69.504"
type input "4"
type input "69.543"
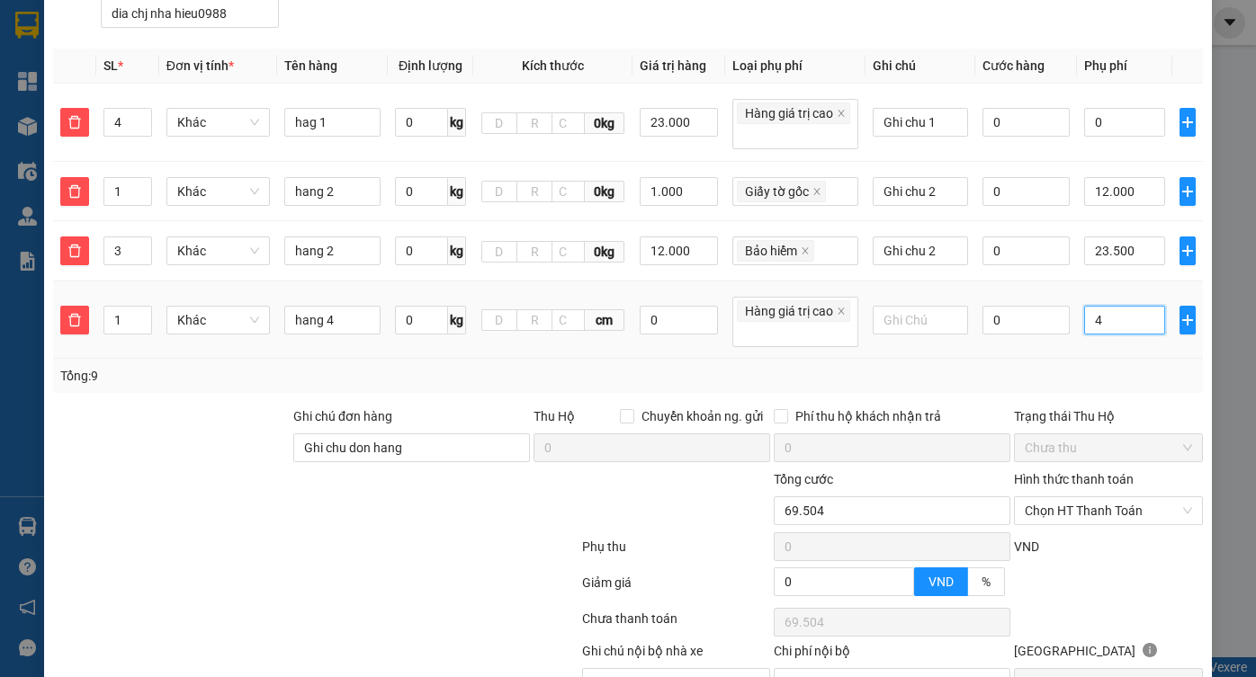
type input "69.543"
type input "43"
type input "112.500"
type input "43.000"
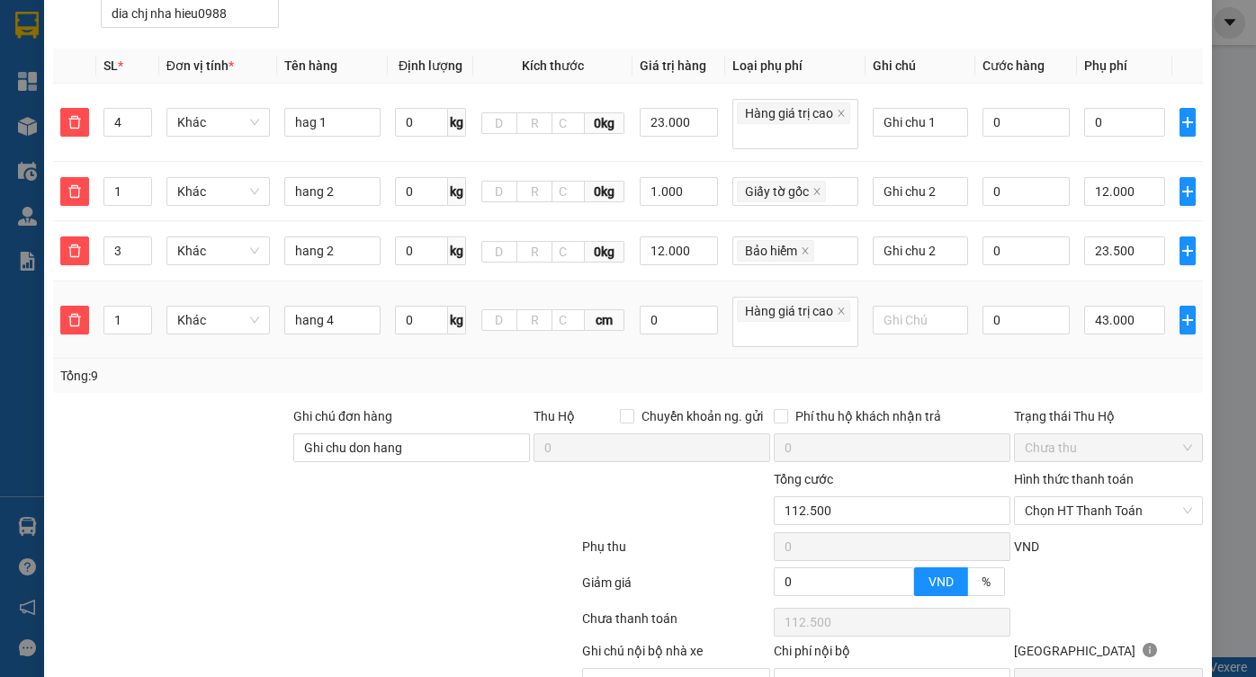
click at [1088, 282] on td "43.000" at bounding box center [1124, 321] width 95 height 78
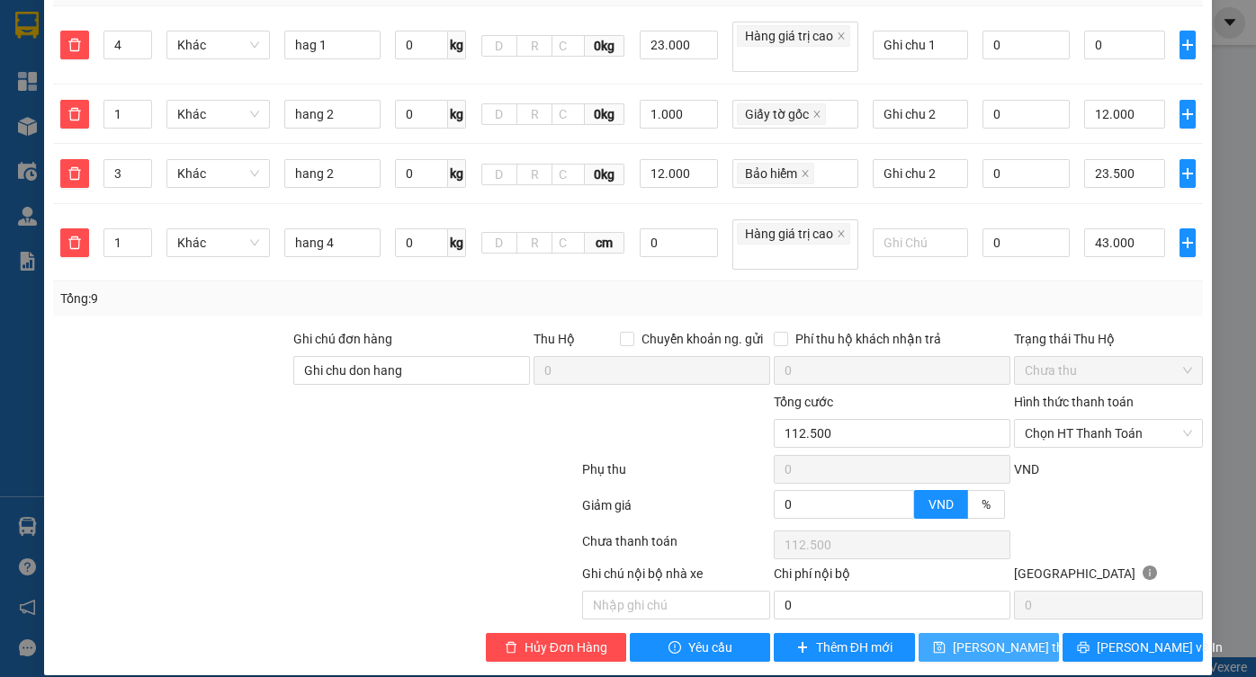
click at [948, 633] on button "Lưu thay đổi" at bounding box center [988, 647] width 140 height 29
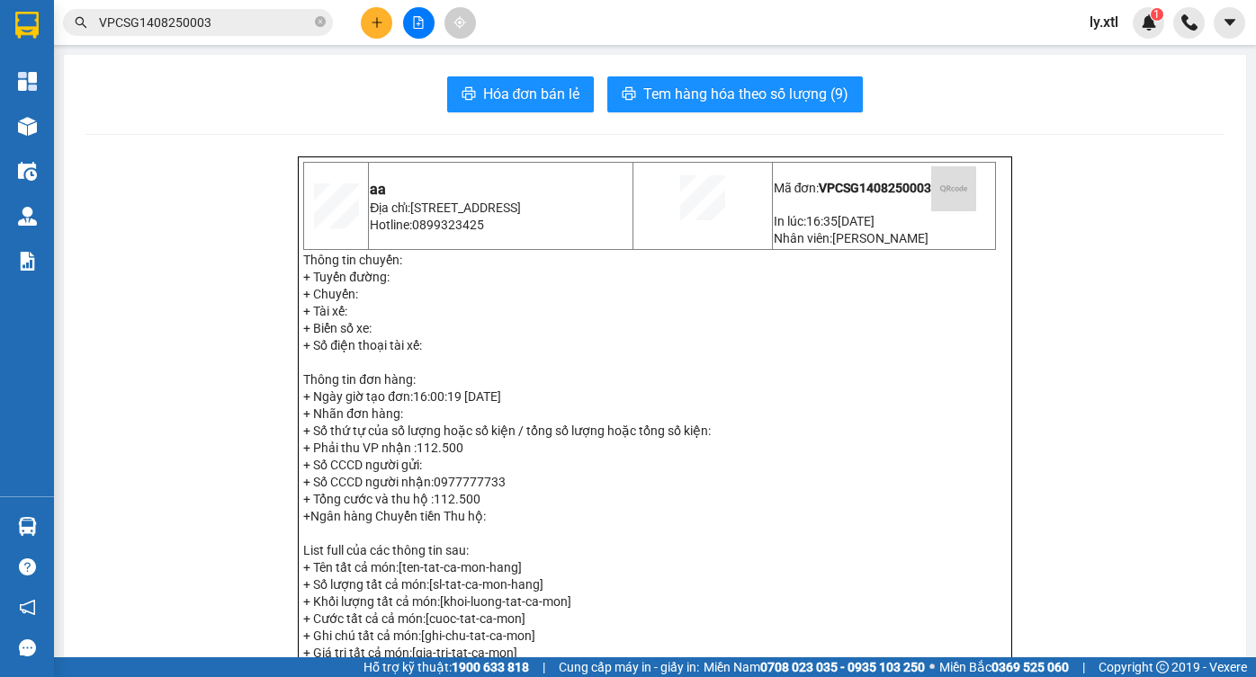
click at [247, 15] on input "VPCSG1408250003" at bounding box center [205, 23] width 212 height 20
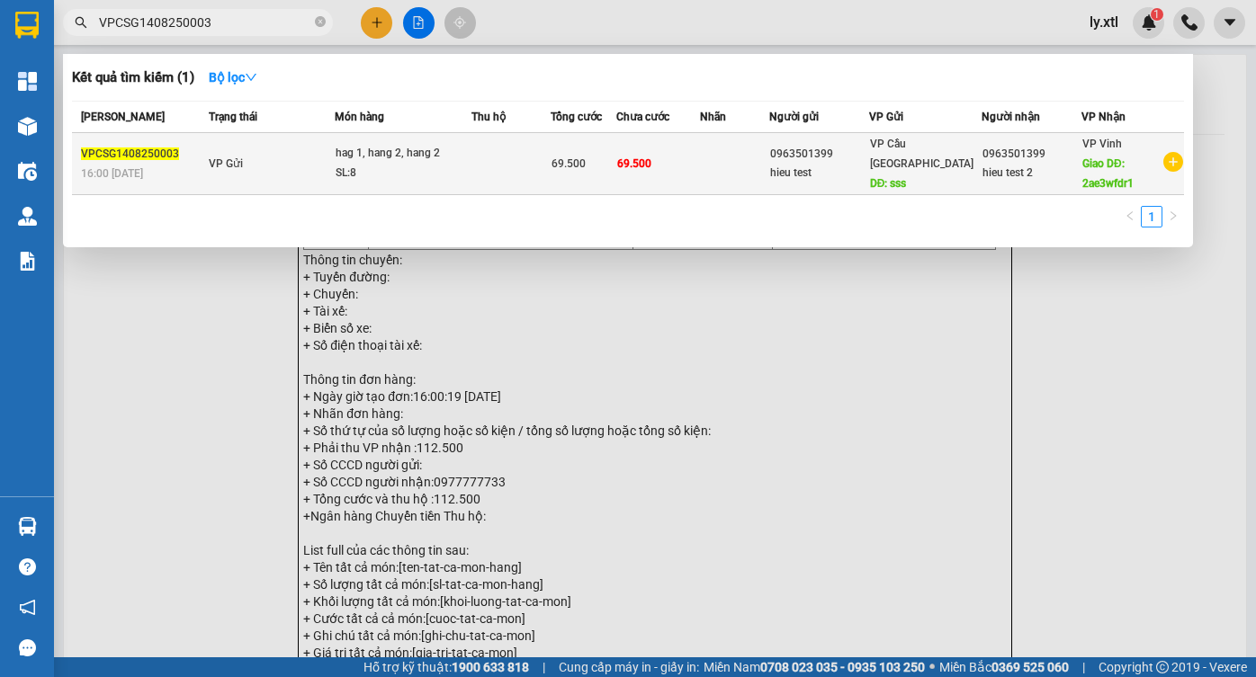
click at [287, 136] on td "VP Gửi" at bounding box center [269, 164] width 131 height 62
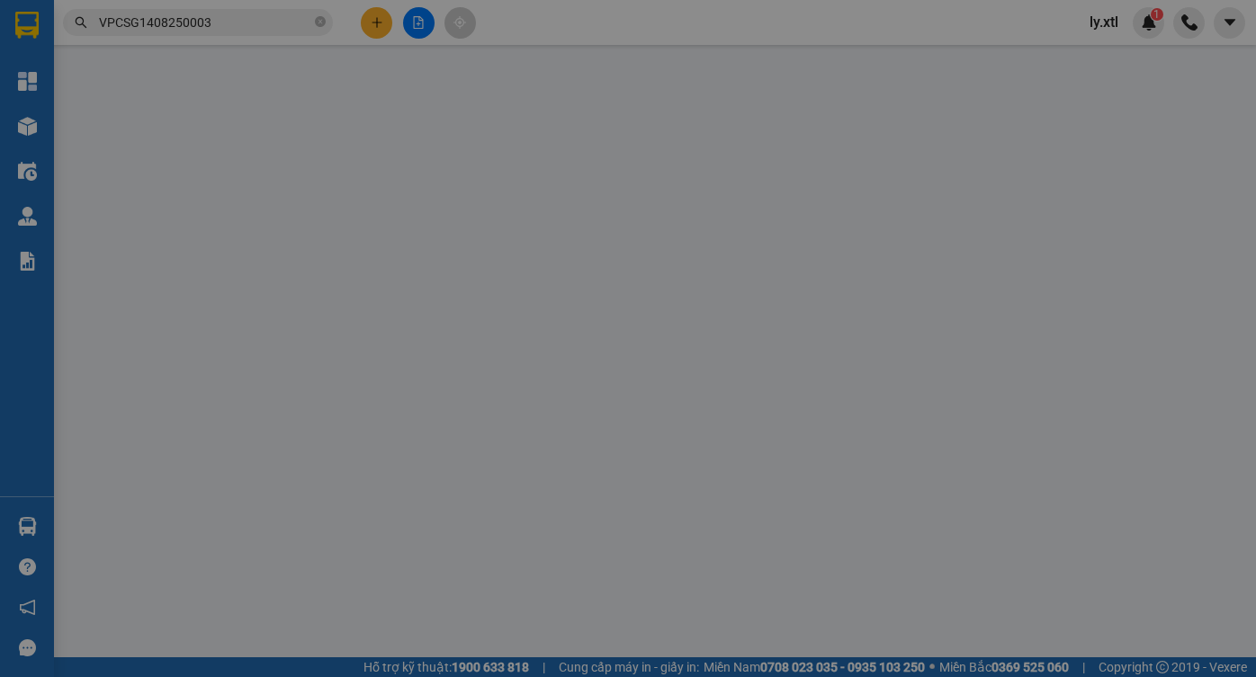
type input "0963501399"
type input "hieu test"
type input "sss"
type input "23.000"
type input "dia chi nha hieu"
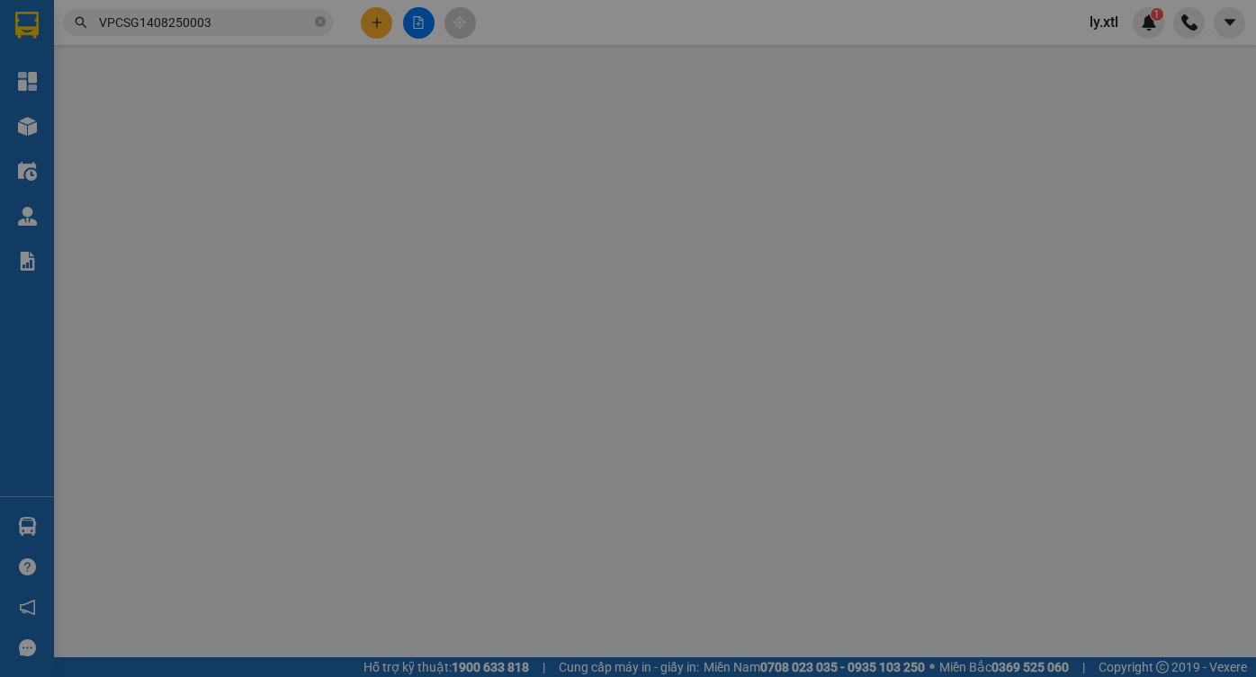
type input "0963501399"
type input "hieu test 2"
type input "2ae3wfdr1"
type input "11.000"
type input "0977777733"
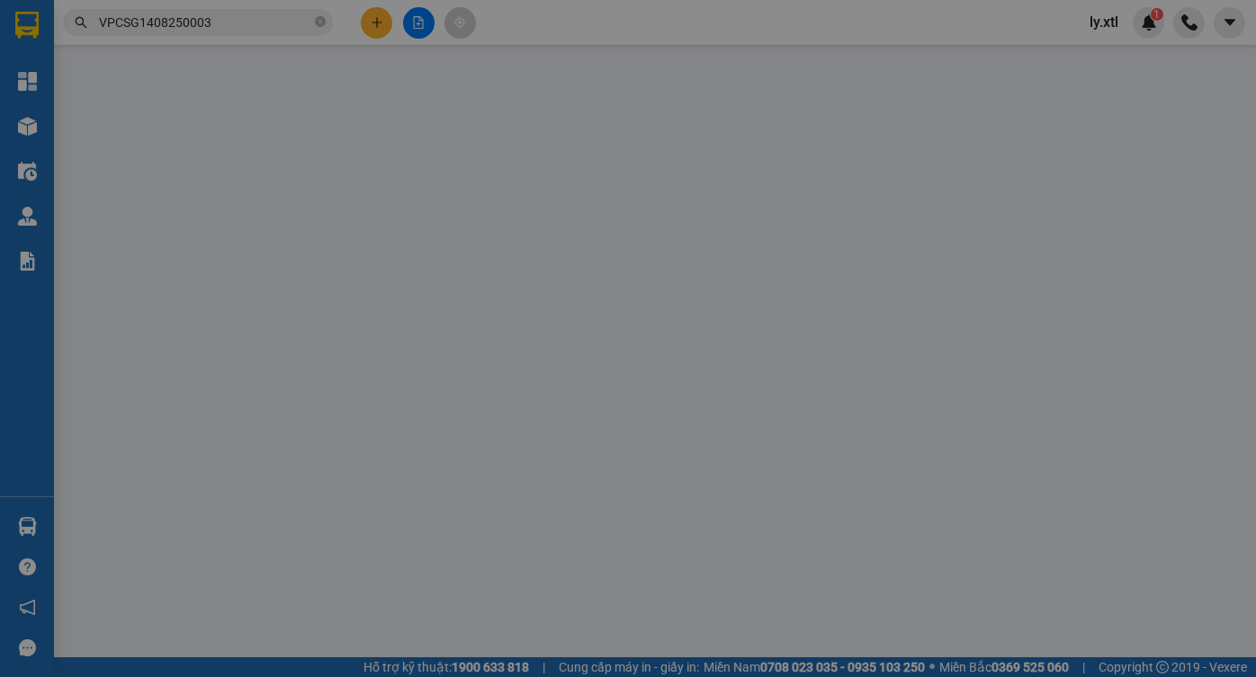
type input "dia chj nha hieu0988"
type input "Ghi chu don hang"
type input "112.500"
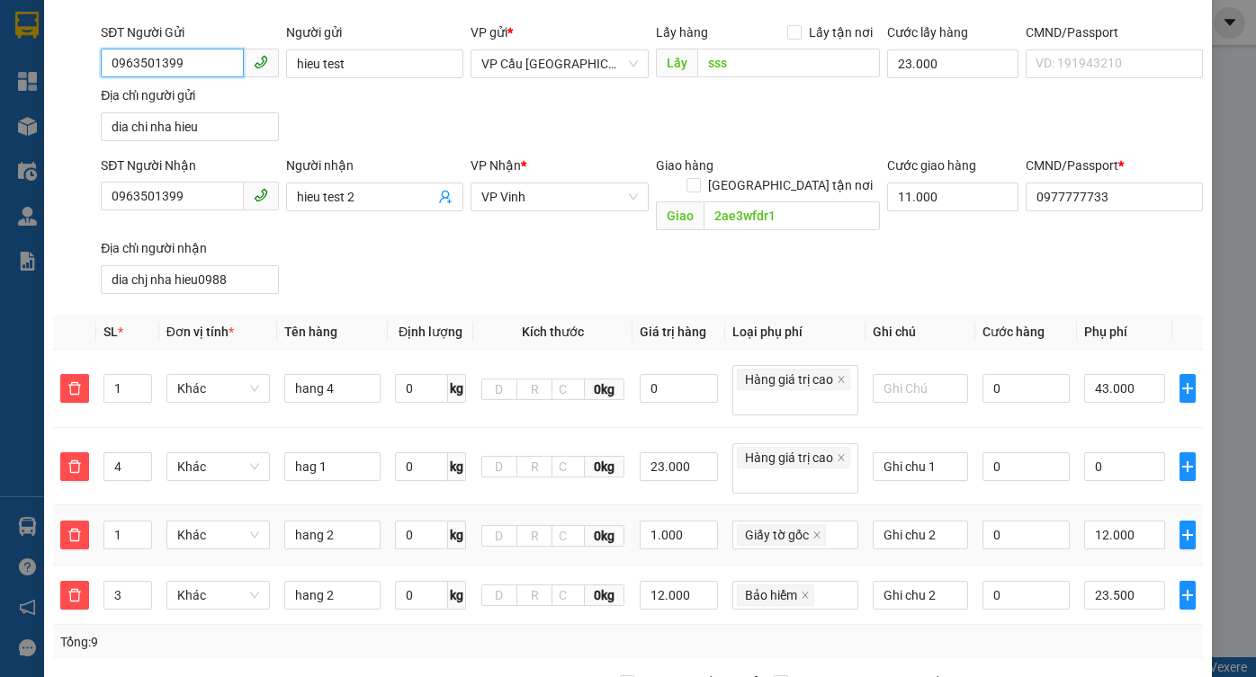
scroll to position [535, 0]
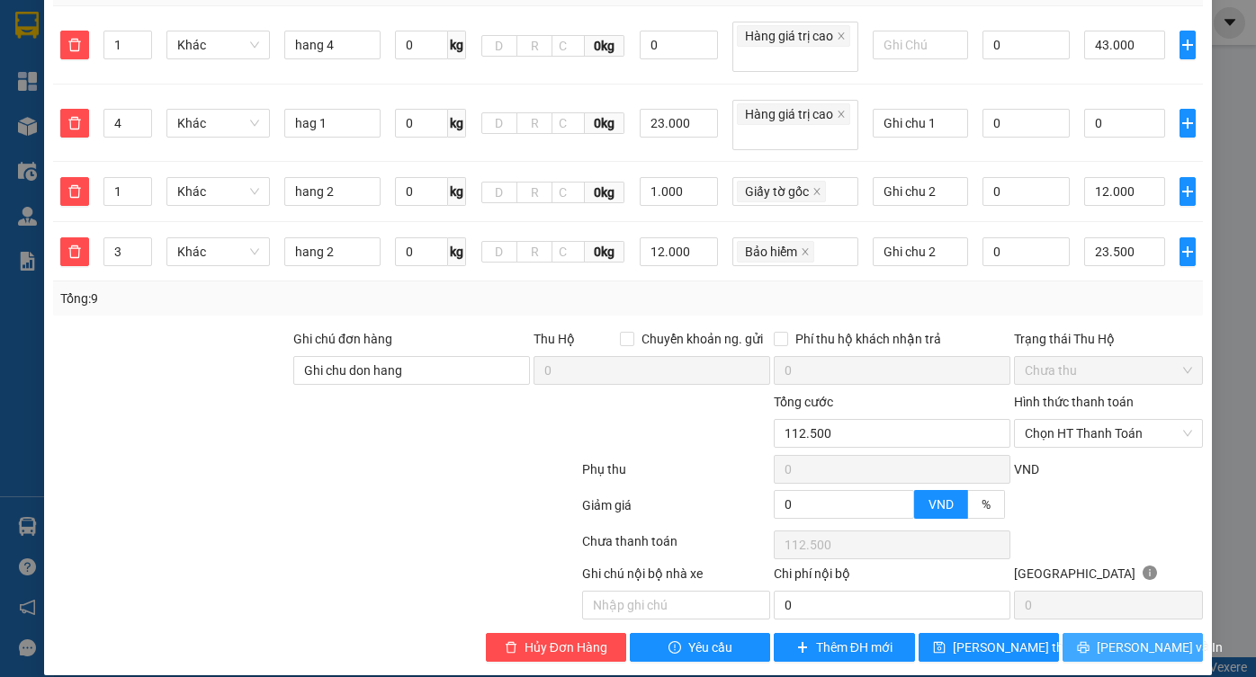
click at [1146, 638] on span "Lưu và In" at bounding box center [1160, 648] width 126 height 20
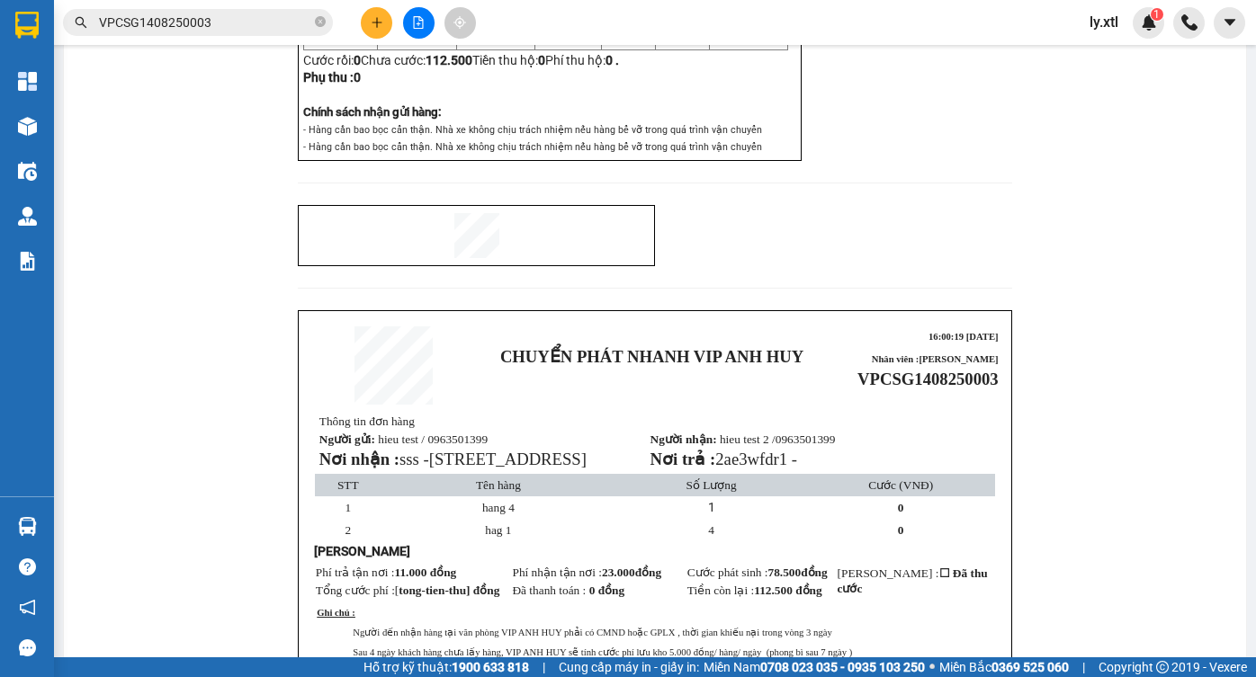
scroll to position [2579, 0]
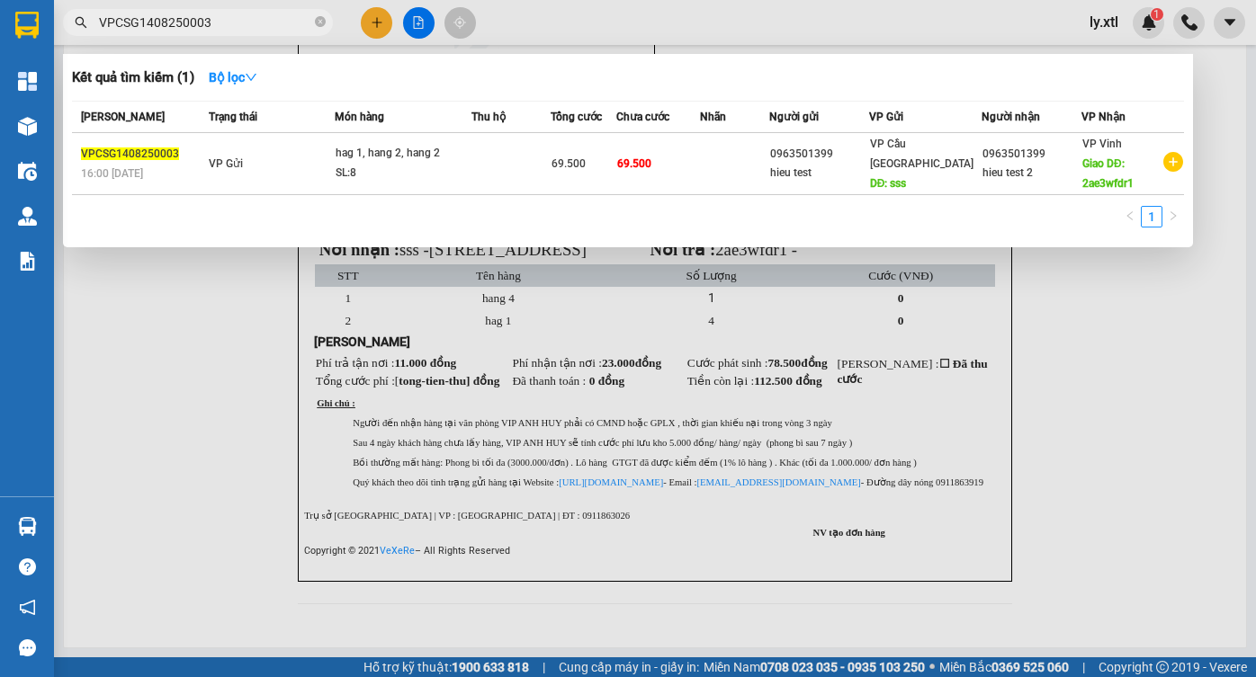
click at [153, 21] on input "VPCSG1408250003" at bounding box center [205, 23] width 212 height 20
click at [267, 359] on div at bounding box center [628, 338] width 1256 height 677
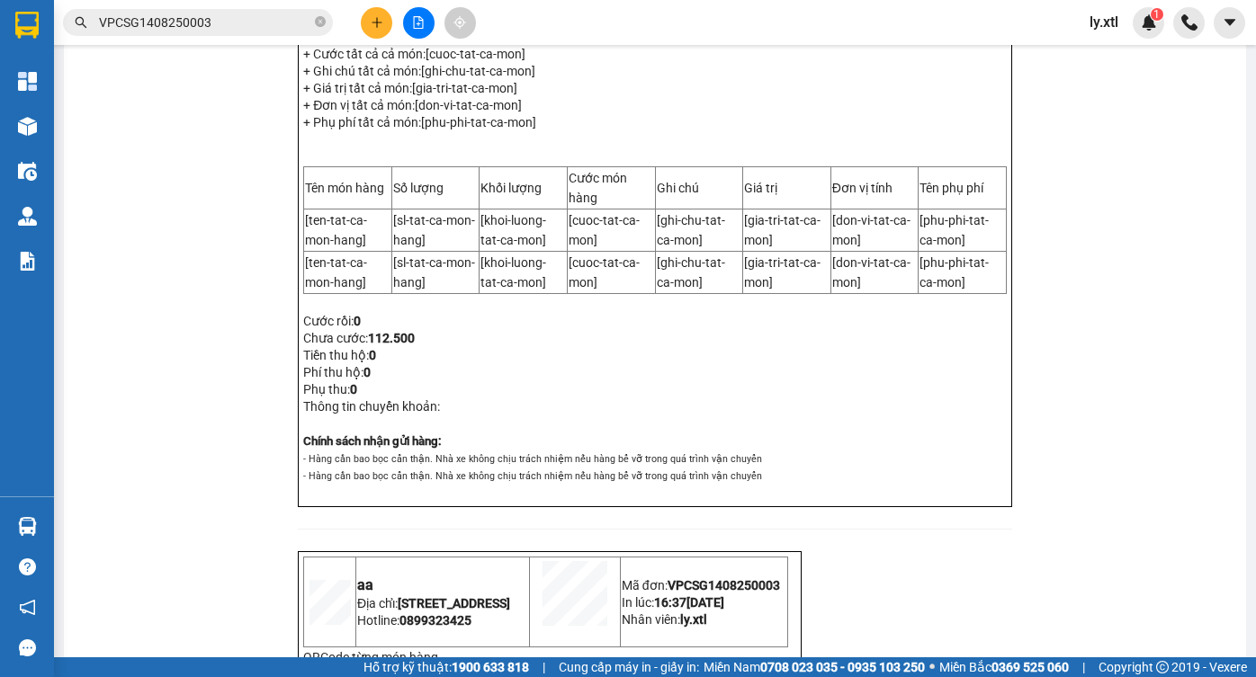
scroll to position [380, 0]
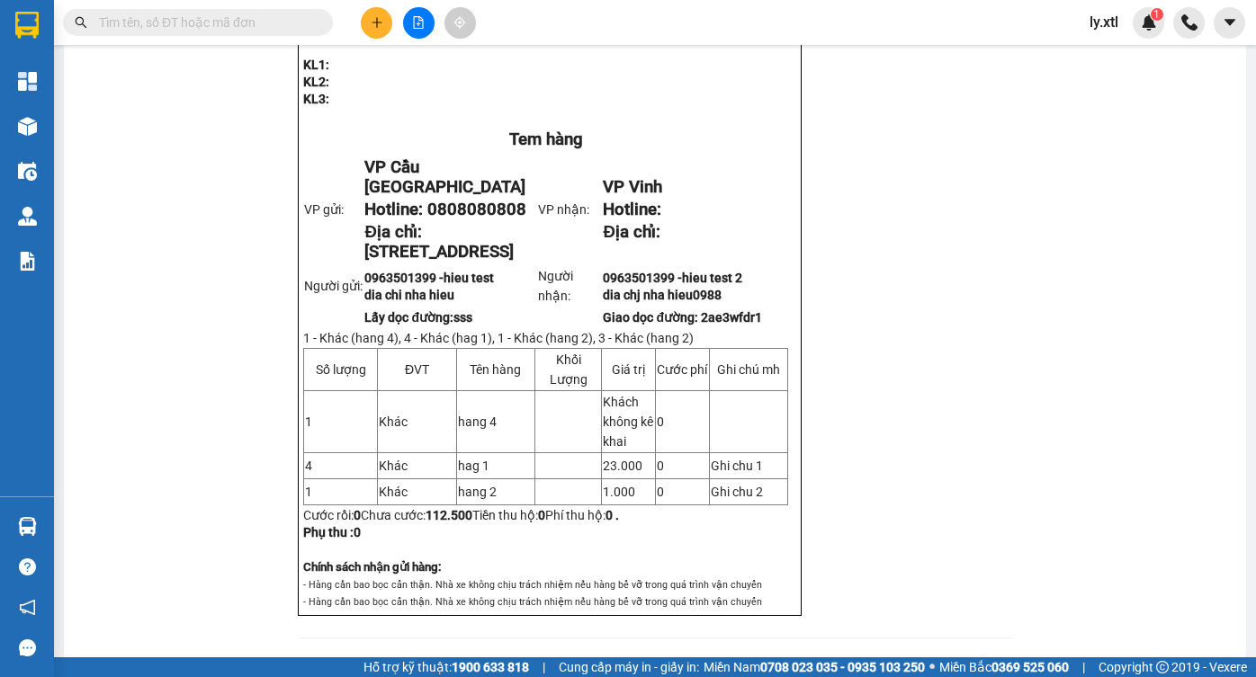
scroll to position [2037, 0]
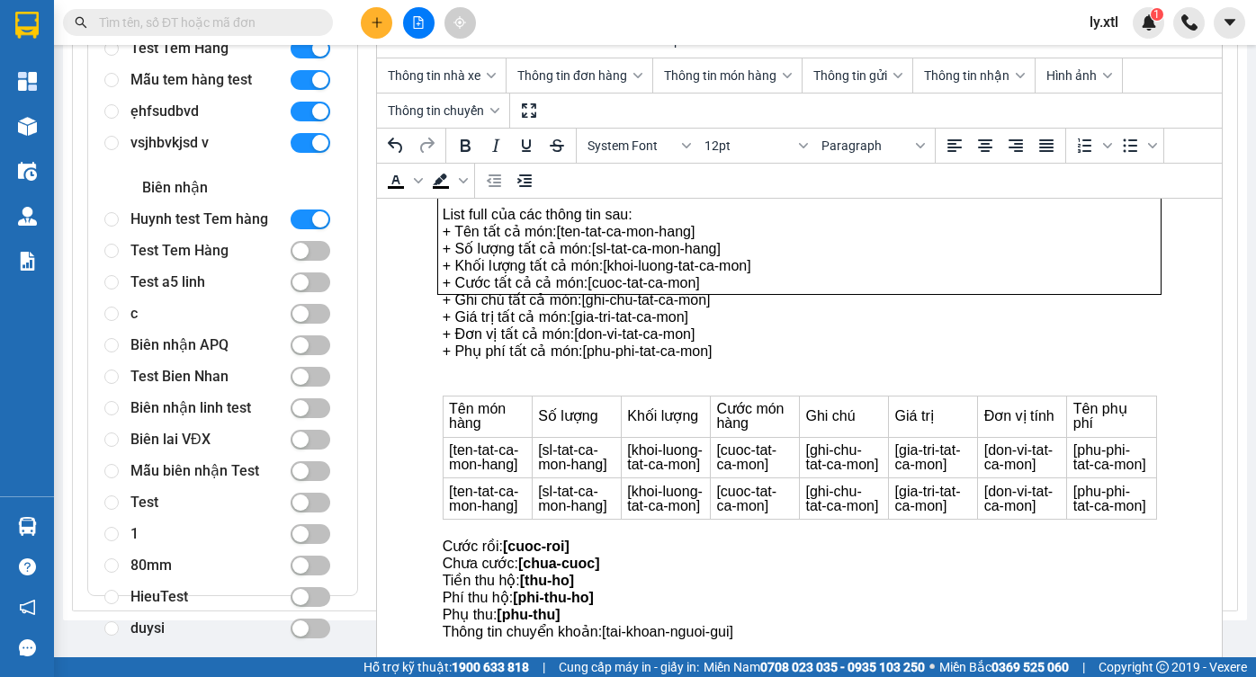
scroll to position [455, 0]
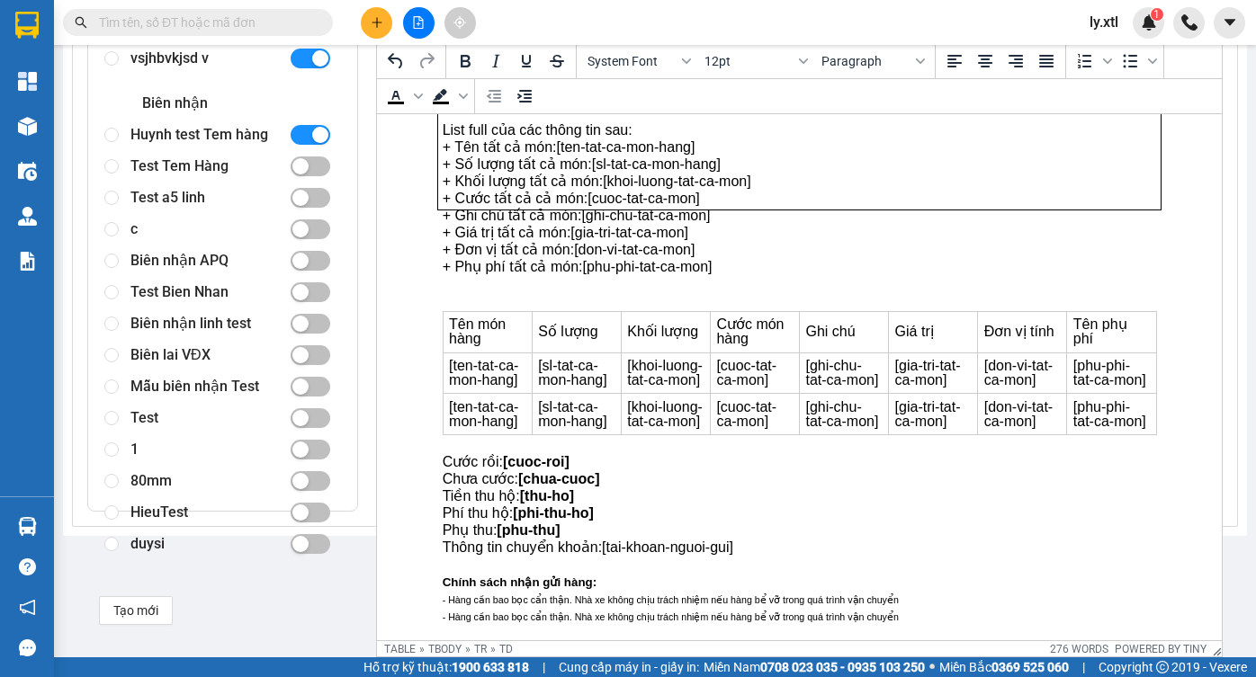
click at [943, 418] on td "[gia-tri-tat-ca-mon]" at bounding box center [933, 414] width 89 height 41
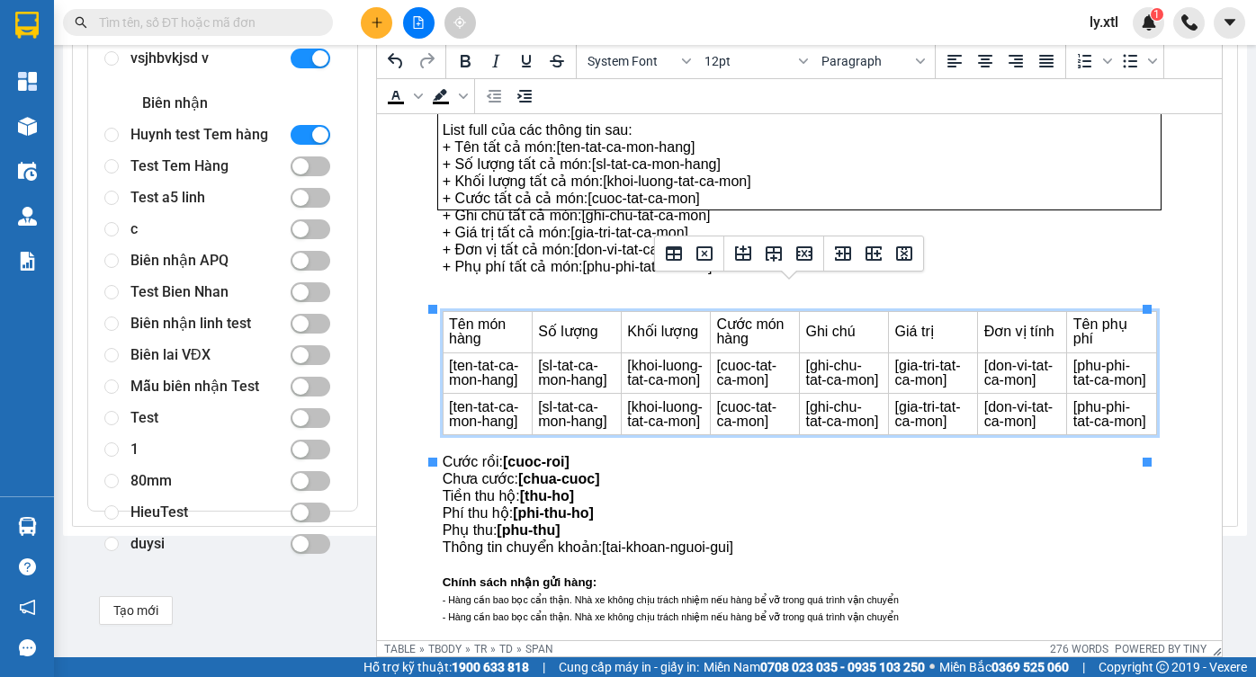
click at [889, 425] on td "[gia-tri-tat-ca-mon]" at bounding box center [933, 414] width 89 height 41
click at [852, 428] on td "[ghi-chu-tat-ca-mon]" at bounding box center [844, 414] width 89 height 41
click at [653, 470] on p "Cước rồi: [cuoc-roi]" at bounding box center [800, 462] width 714 height 14
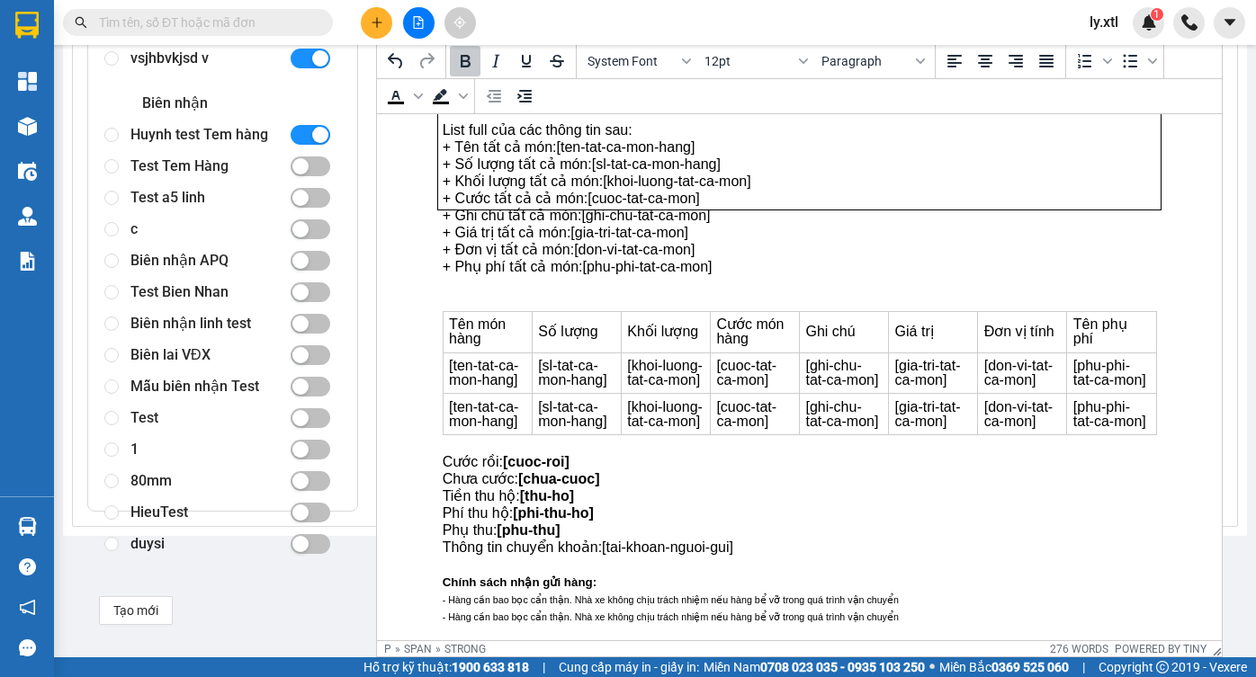
scroll to position [450, 0]
click at [735, 260] on p "+ Phụ phí tất cả món: [phu-phi-tat-ca-mon]" at bounding box center [800, 267] width 714 height 14
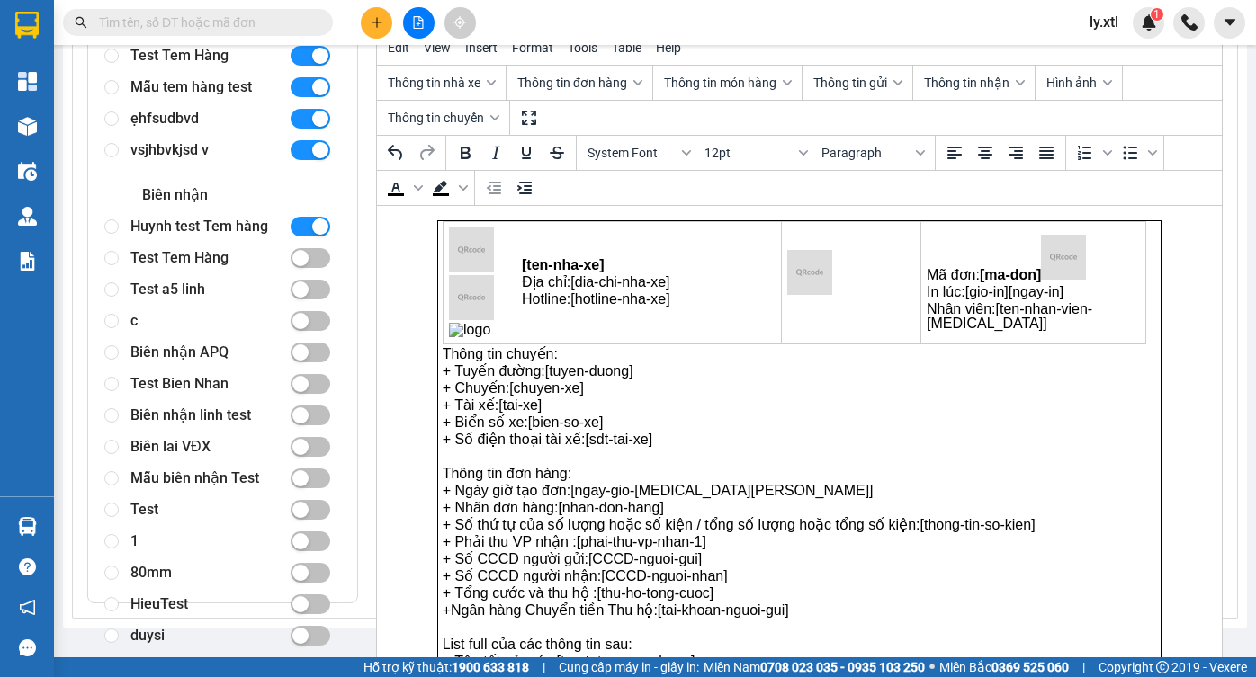
scroll to position [82, 0]
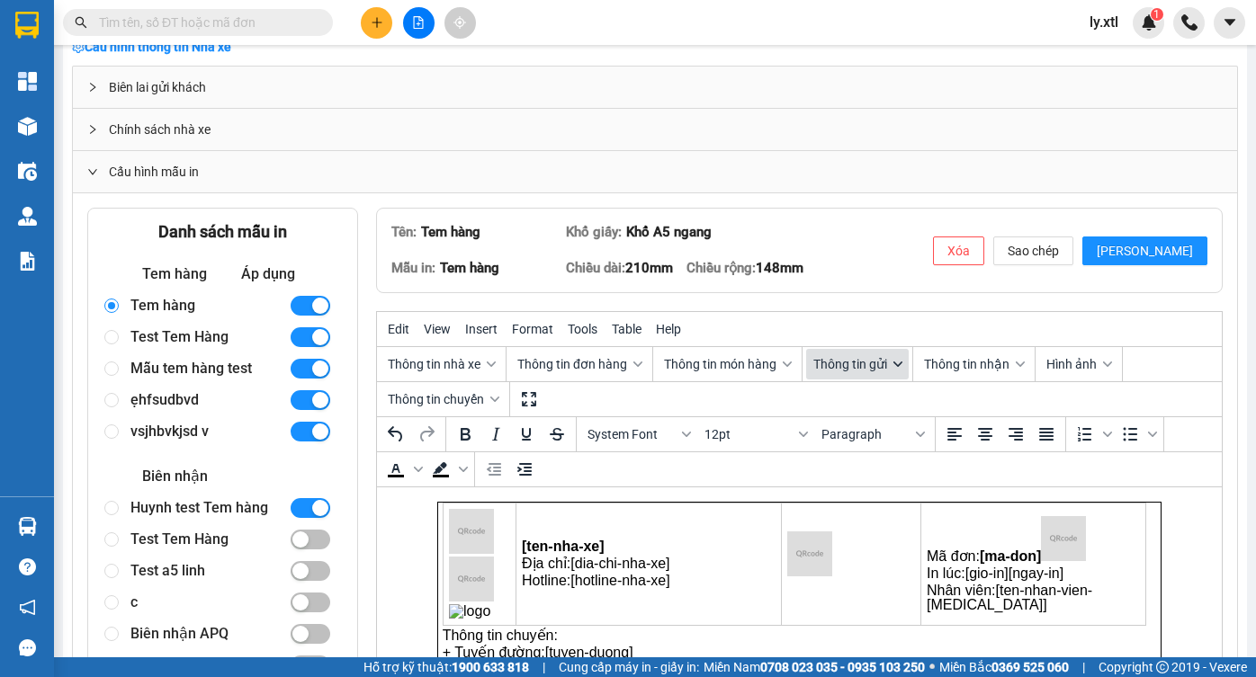
click at [865, 358] on span "Thông tin gửi" at bounding box center [850, 364] width 74 height 14
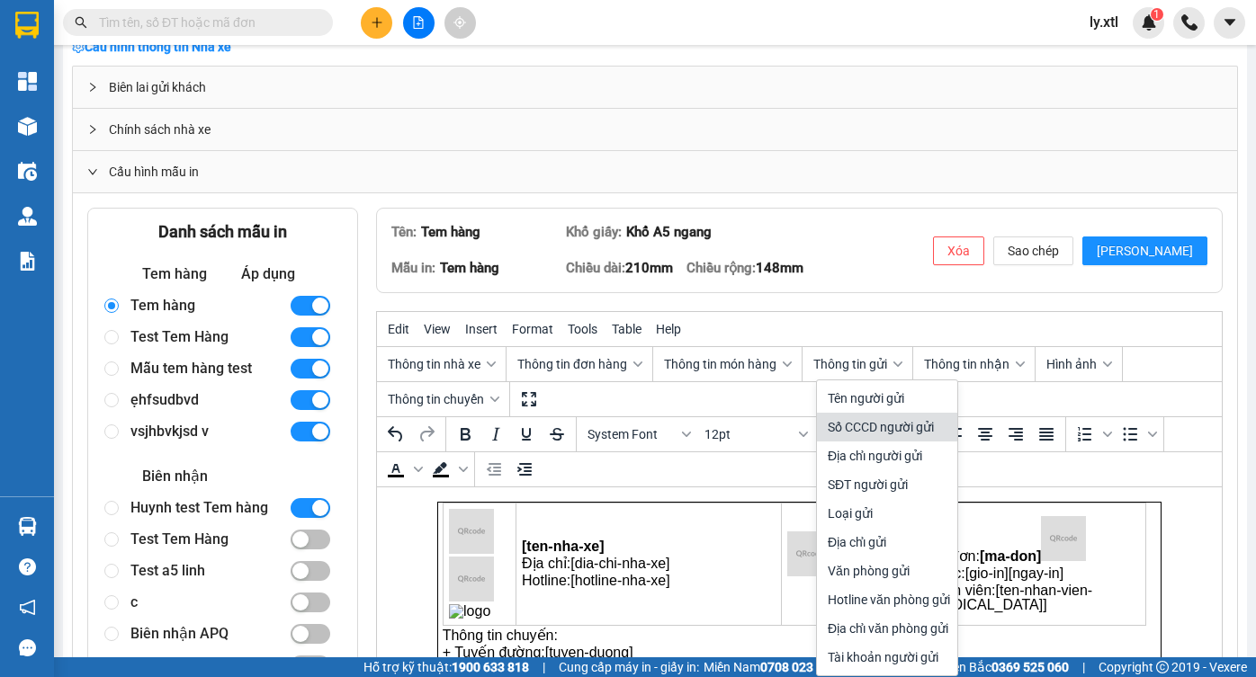
click at [872, 425] on div "Số CCCD người gửi" at bounding box center [889, 427] width 122 height 22
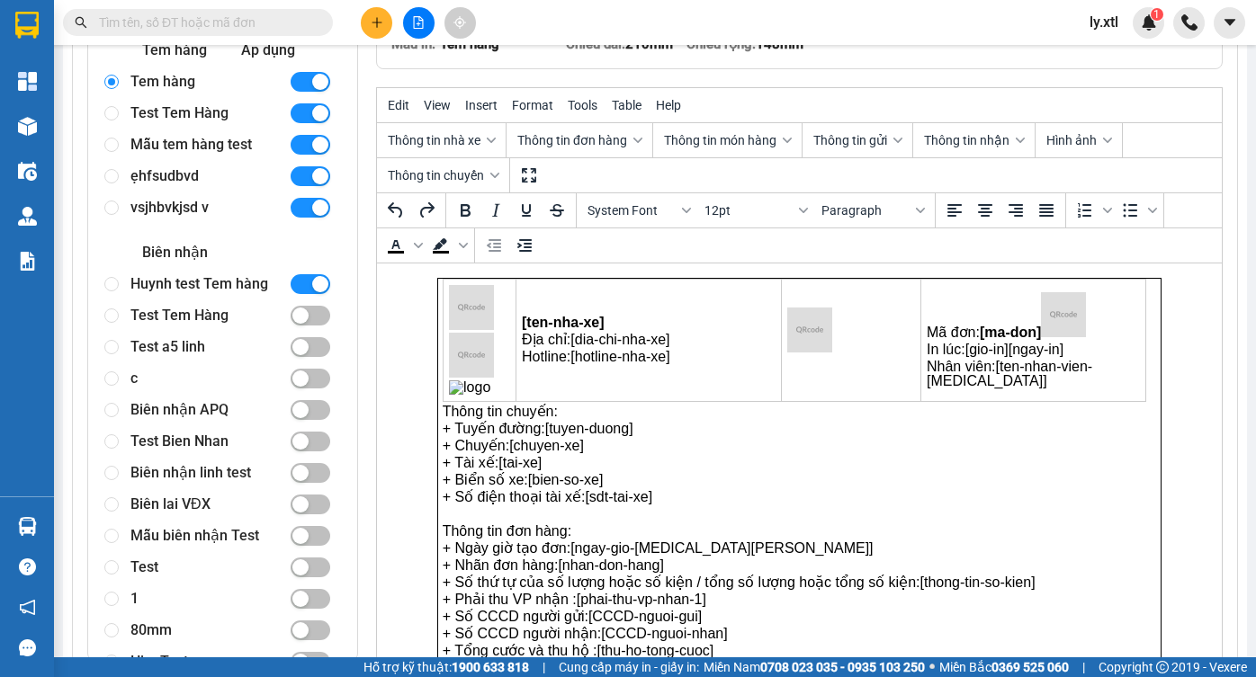
scroll to position [455, 0]
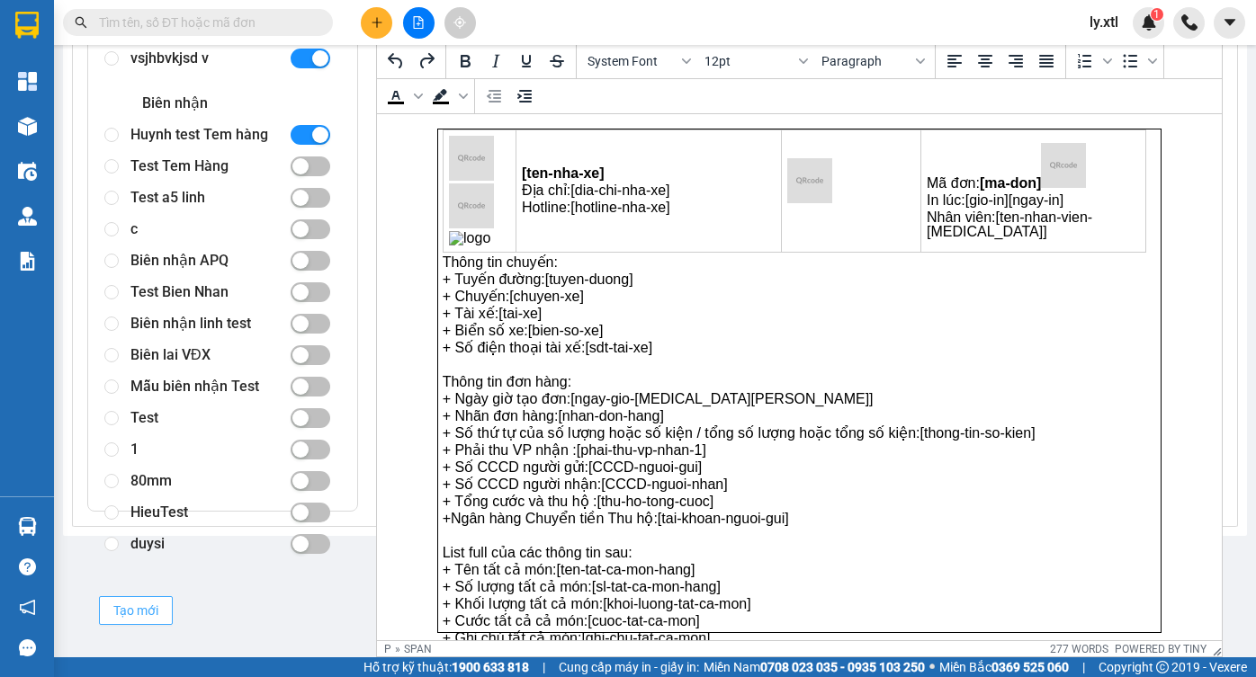
click at [131, 618] on span "Tạo mới" at bounding box center [135, 611] width 45 height 20
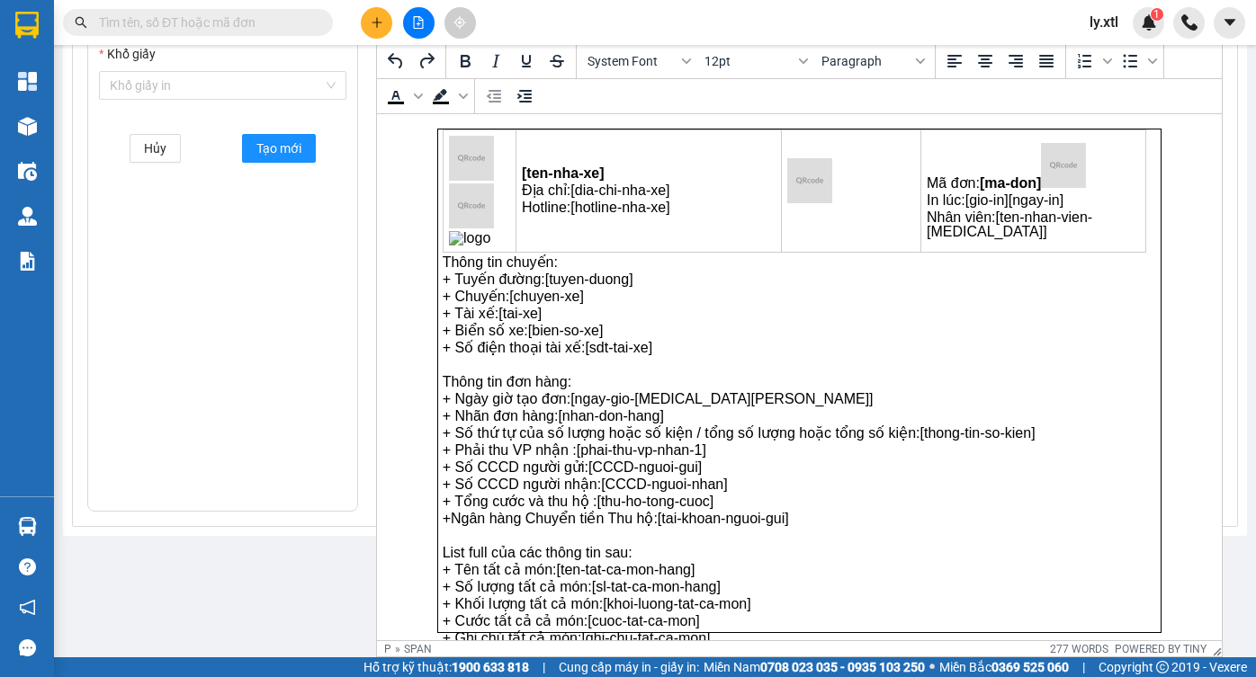
scroll to position [0, 0]
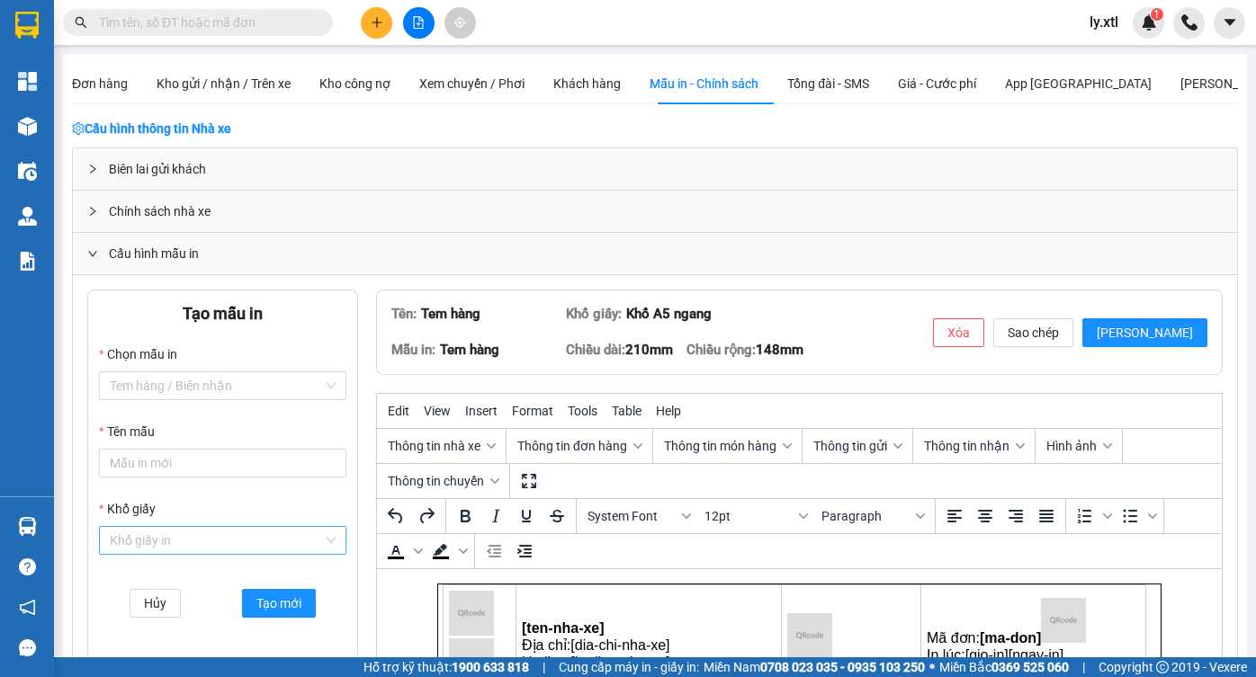
click at [199, 530] on input "Khổ giấy" at bounding box center [216, 540] width 213 height 27
